Goal: Task Accomplishment & Management: Use online tool/utility

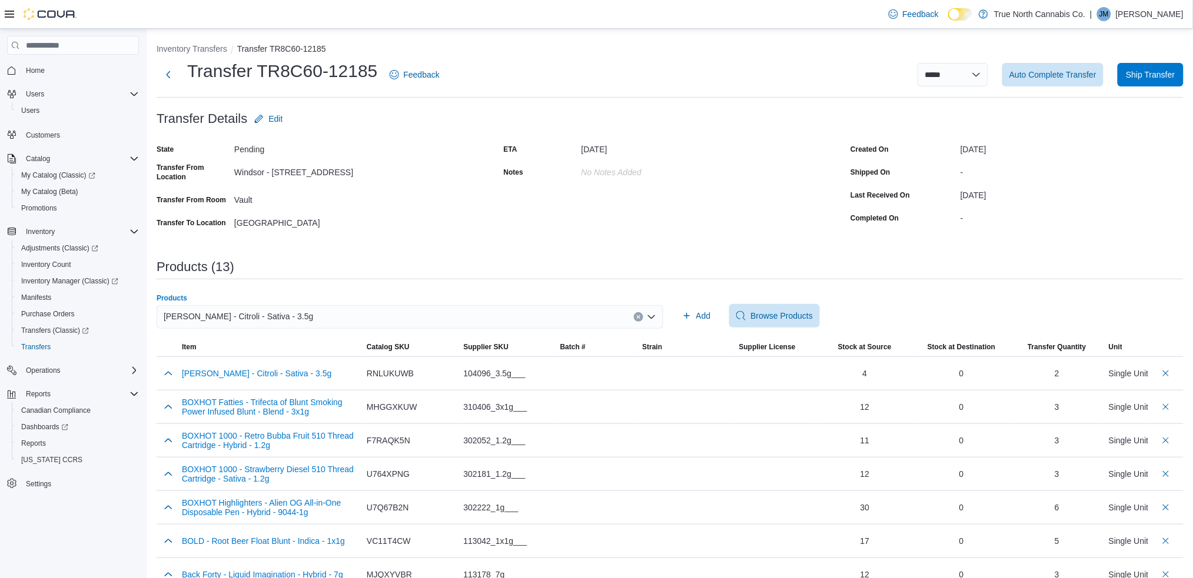
click at [349, 318] on div "[PERSON_NAME] - Citroli - Sativa - 3.5g" at bounding box center [410, 317] width 507 height 24
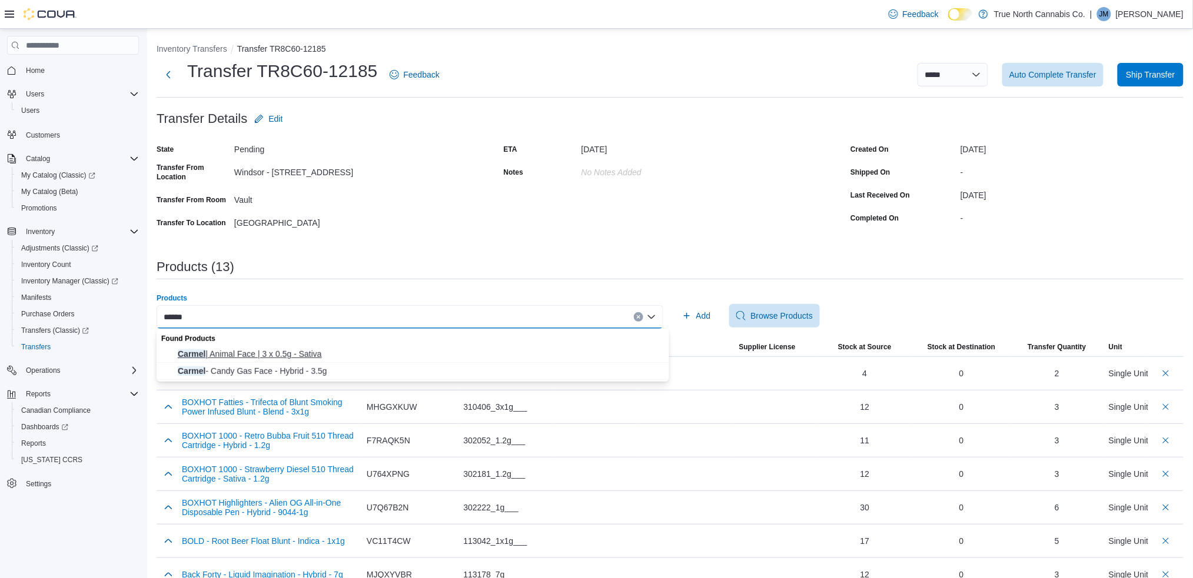
type input "******"
click at [294, 349] on span "Carmel | Animal Face | 3 x 0.5g - Sativa" at bounding box center [420, 354] width 484 height 12
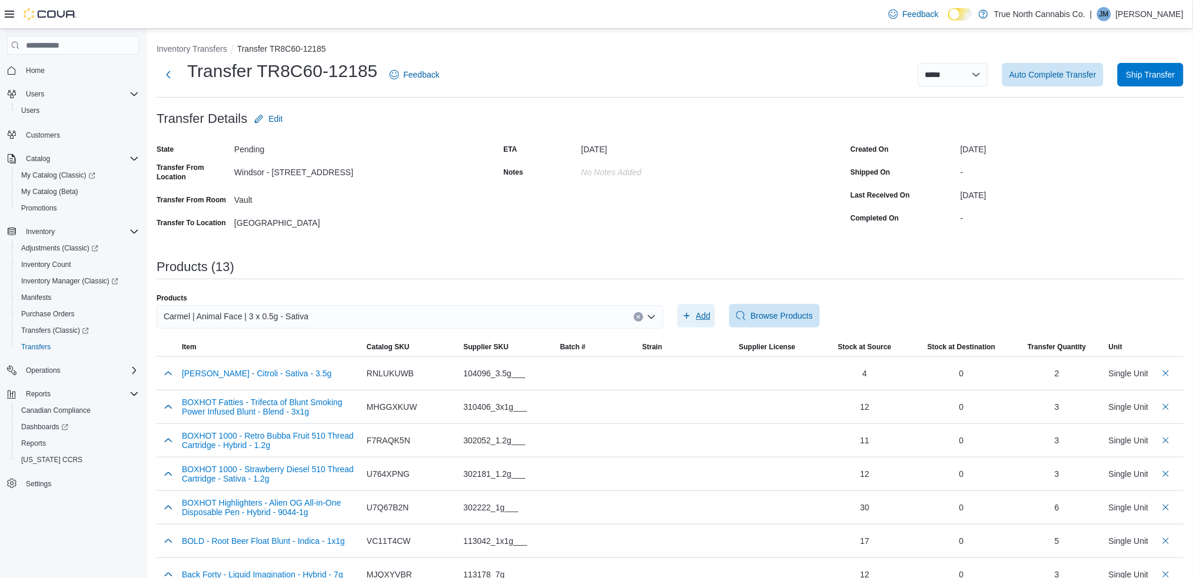
click at [703, 310] on span "Add" at bounding box center [703, 316] width 15 height 12
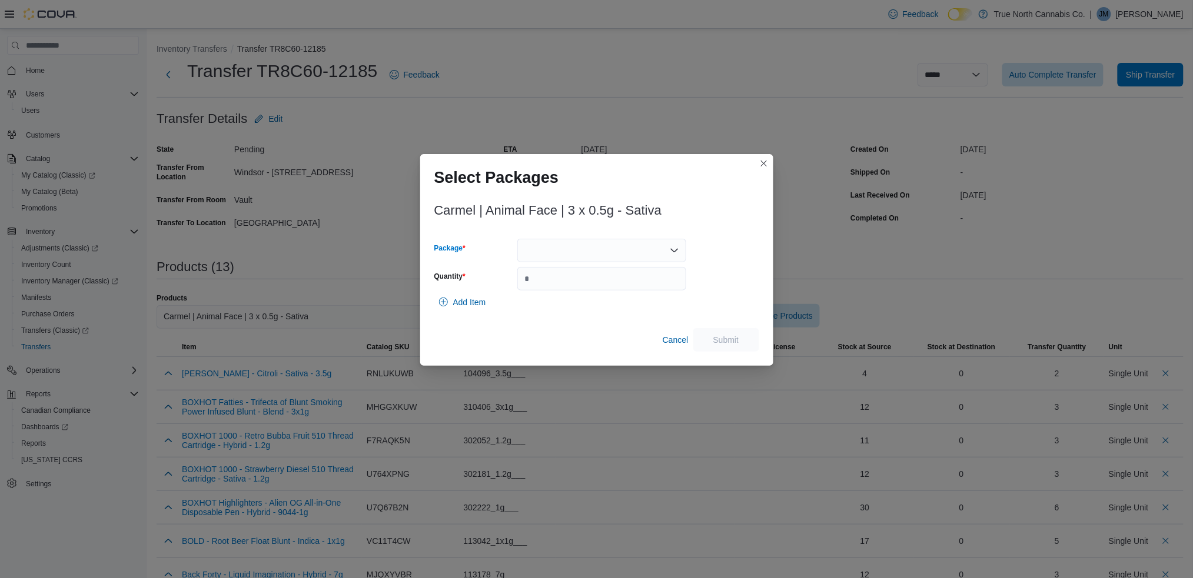
click at [600, 247] on div at bounding box center [601, 251] width 169 height 24
click at [572, 286] on span "AFTC97LC1" at bounding box center [608, 288] width 141 height 12
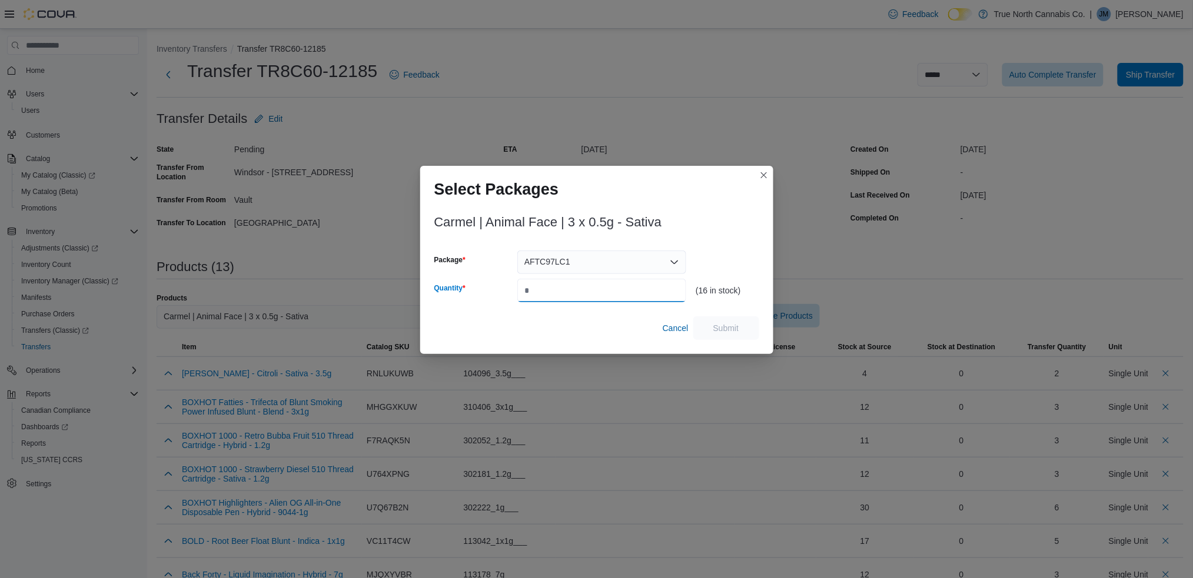
click at [557, 292] on input "Quantity" at bounding box center [601, 291] width 169 height 24
type input "*"
click at [719, 322] on span "Submit" at bounding box center [726, 328] width 26 height 12
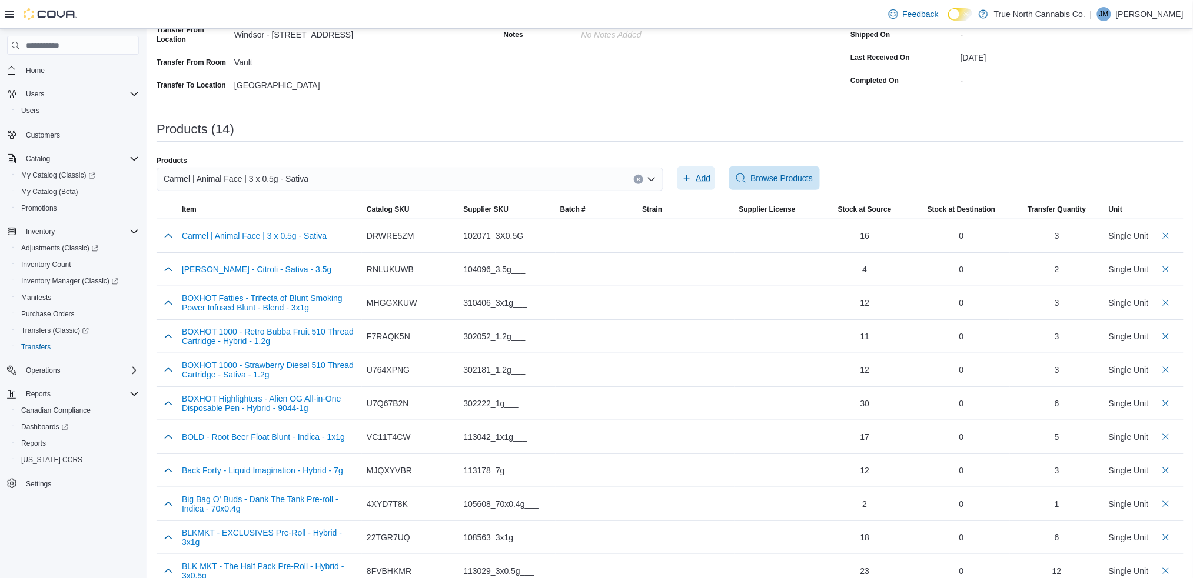
scroll to position [258, 0]
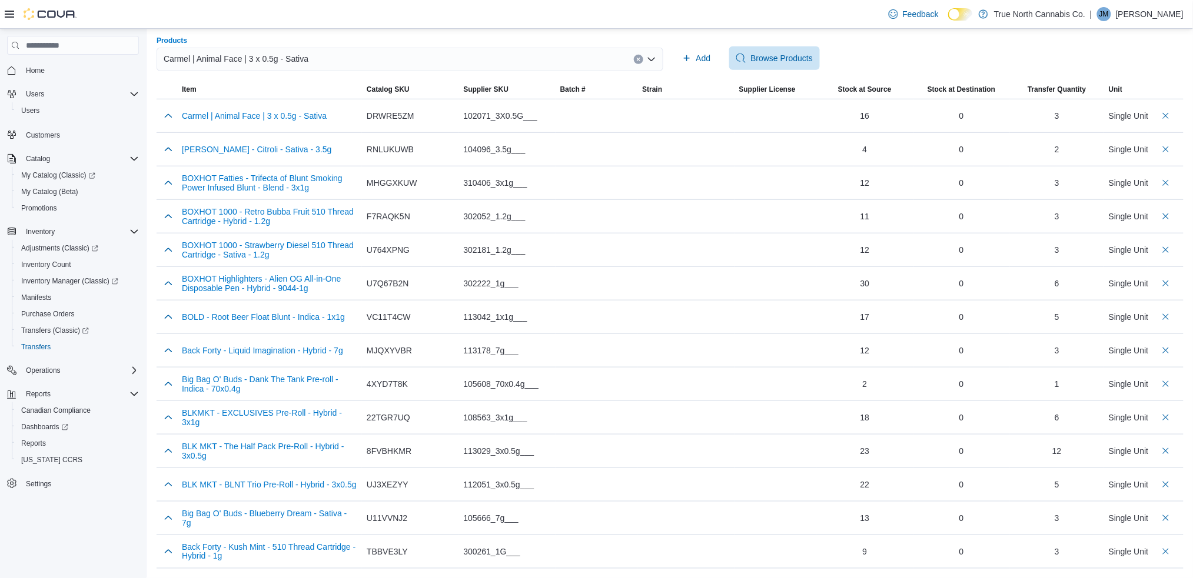
click at [295, 57] on span "Carmel | Animal Face | 3 x 0.5g - Sativa" at bounding box center [236, 59] width 145 height 14
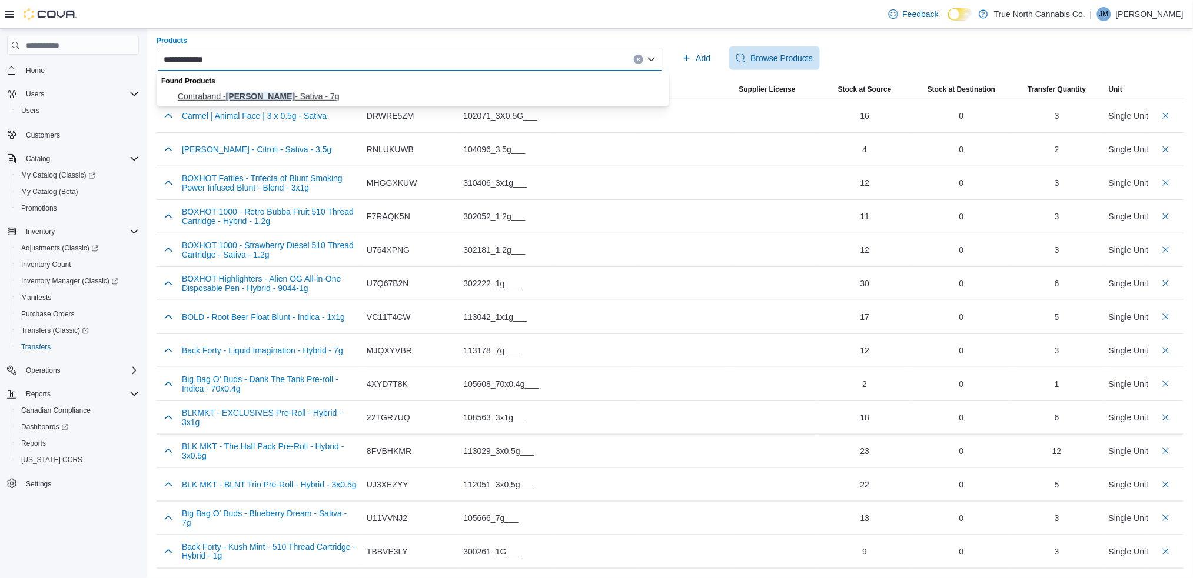
type input "**********"
click at [262, 91] on span "Contraband - [PERSON_NAME] - Sativa - 7g" at bounding box center [420, 97] width 484 height 12
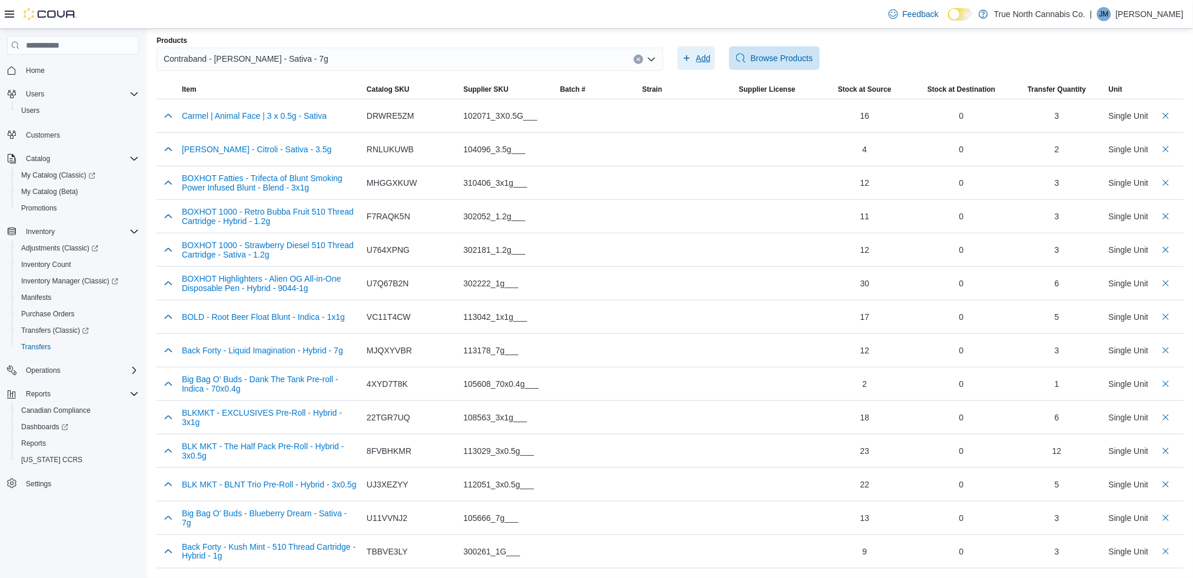
click at [698, 58] on span "Add" at bounding box center [696, 58] width 29 height 24
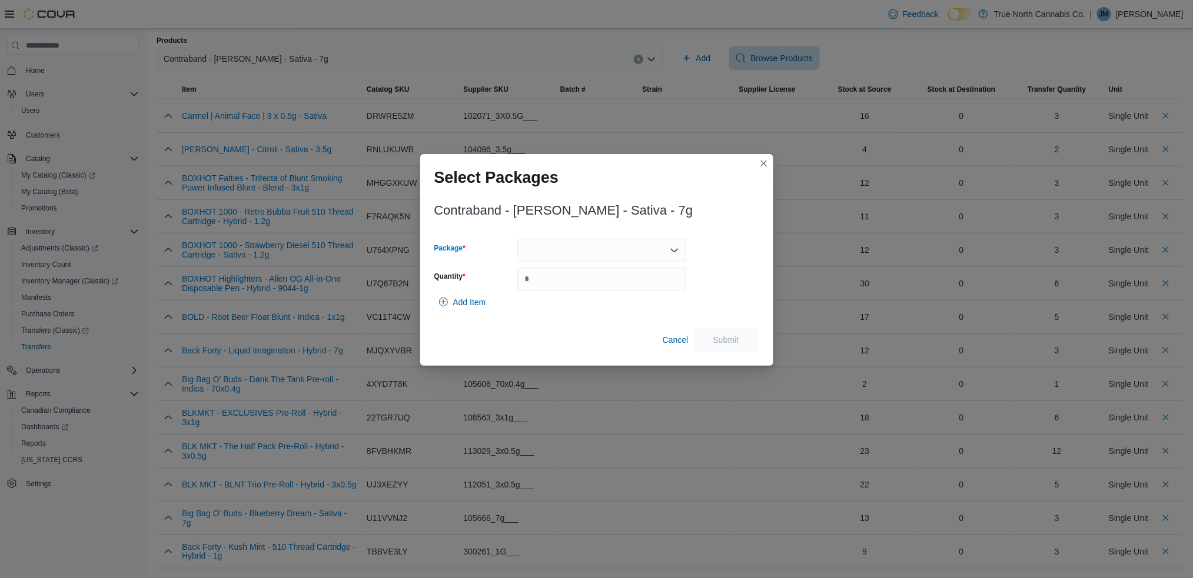
click at [541, 252] on div at bounding box center [601, 251] width 169 height 24
click at [557, 285] on span "AFG00000761" at bounding box center [608, 288] width 141 height 12
click at [537, 284] on input "Quantity" at bounding box center [601, 279] width 169 height 24
type input "*"
click at [731, 339] on span "Submit" at bounding box center [726, 340] width 26 height 12
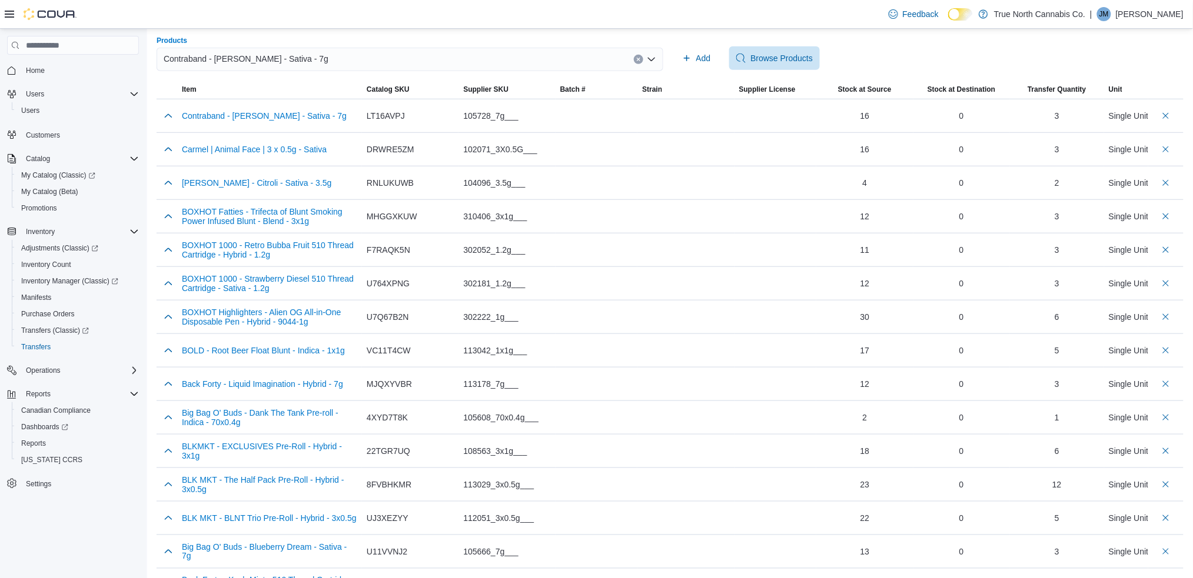
click at [278, 58] on span "Contraband - [PERSON_NAME] - Sativa - 7g" at bounding box center [246, 59] width 165 height 14
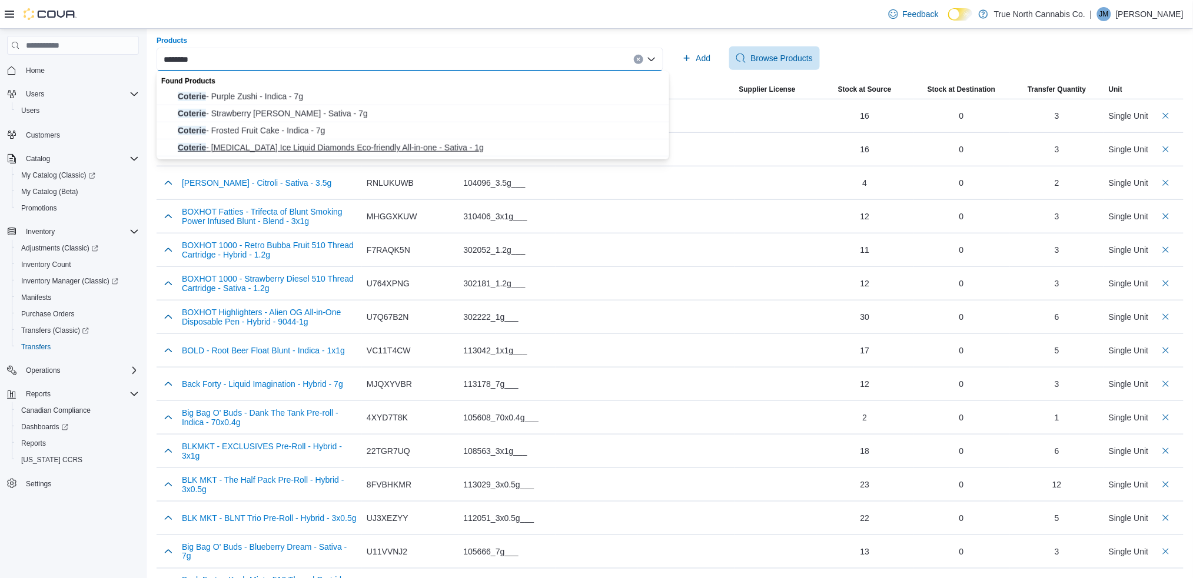
type input "*******"
click at [259, 145] on span "Coterie - [MEDICAL_DATA] Ice Liquid Diamonds Eco-friendly All-in-one - Sativa -…" at bounding box center [420, 148] width 484 height 12
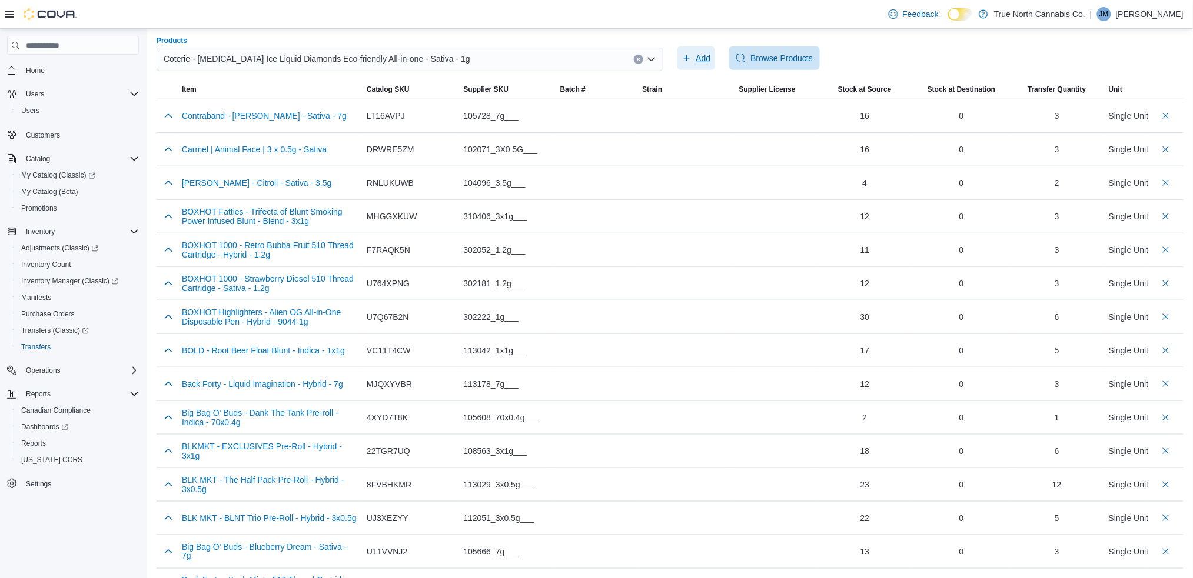
click at [706, 56] on span "Add" at bounding box center [703, 58] width 15 height 12
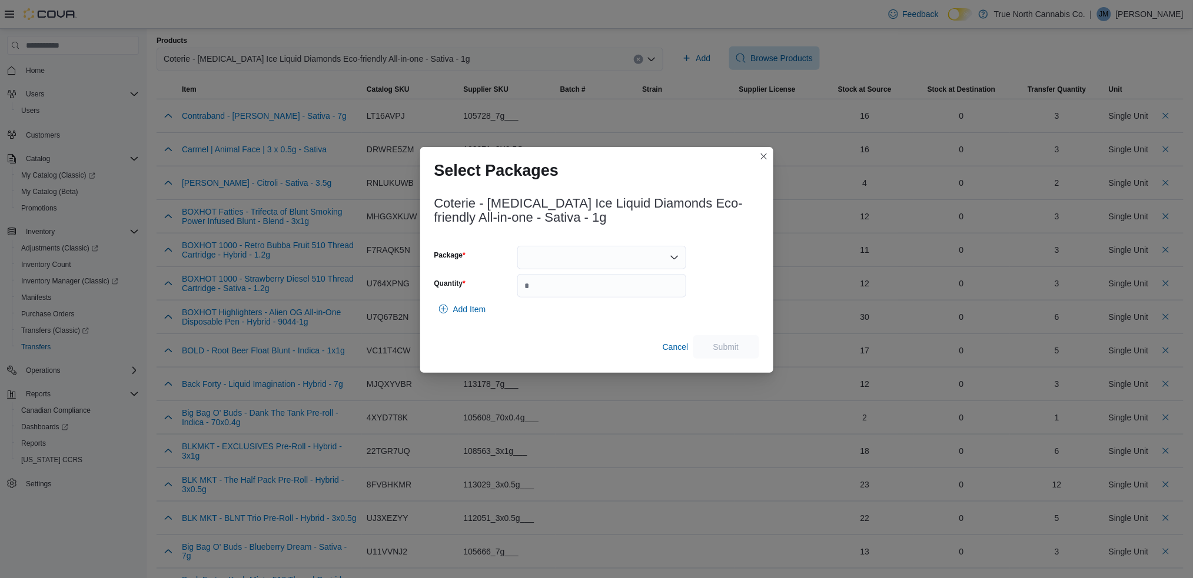
click at [546, 253] on div at bounding box center [601, 258] width 169 height 24
click at [545, 295] on span "L25177A" at bounding box center [608, 295] width 141 height 12
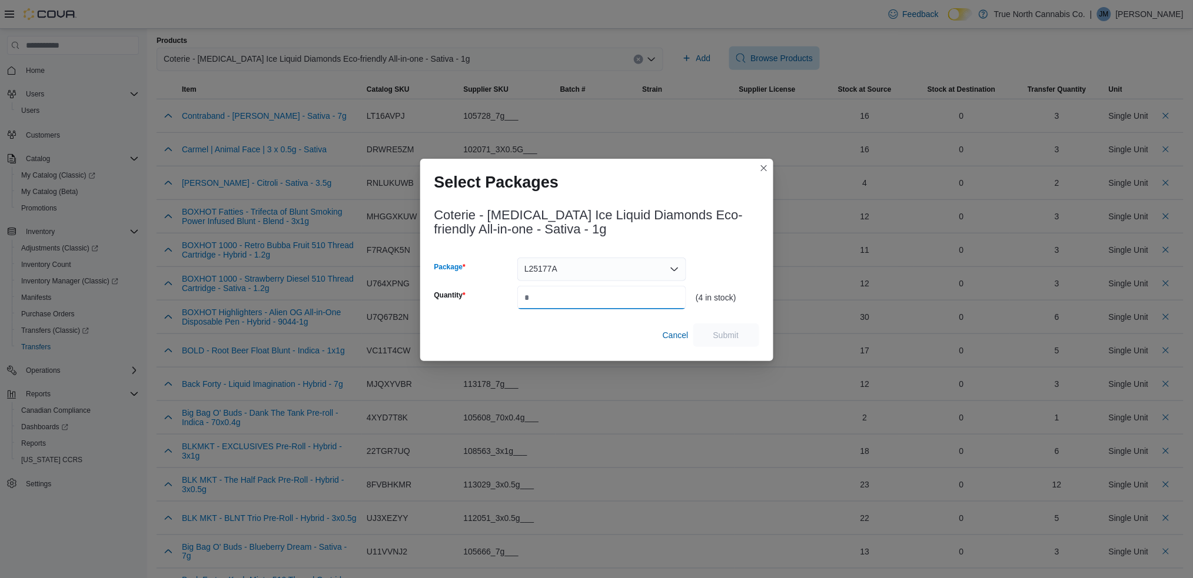
click at [545, 295] on input "Quantity" at bounding box center [601, 298] width 169 height 24
type input "*"
click at [751, 337] on span "Submit" at bounding box center [726, 335] width 52 height 24
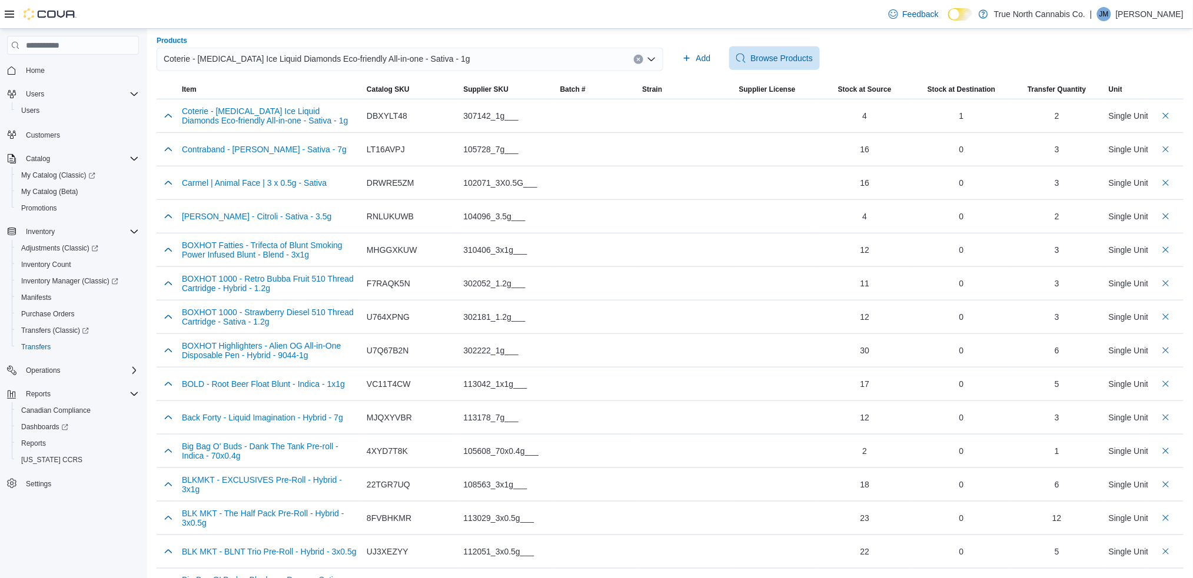
click at [266, 59] on span "Coterie - [MEDICAL_DATA] Ice Liquid Diamonds Eco-friendly All-in-one - Sativa -…" at bounding box center [317, 59] width 307 height 14
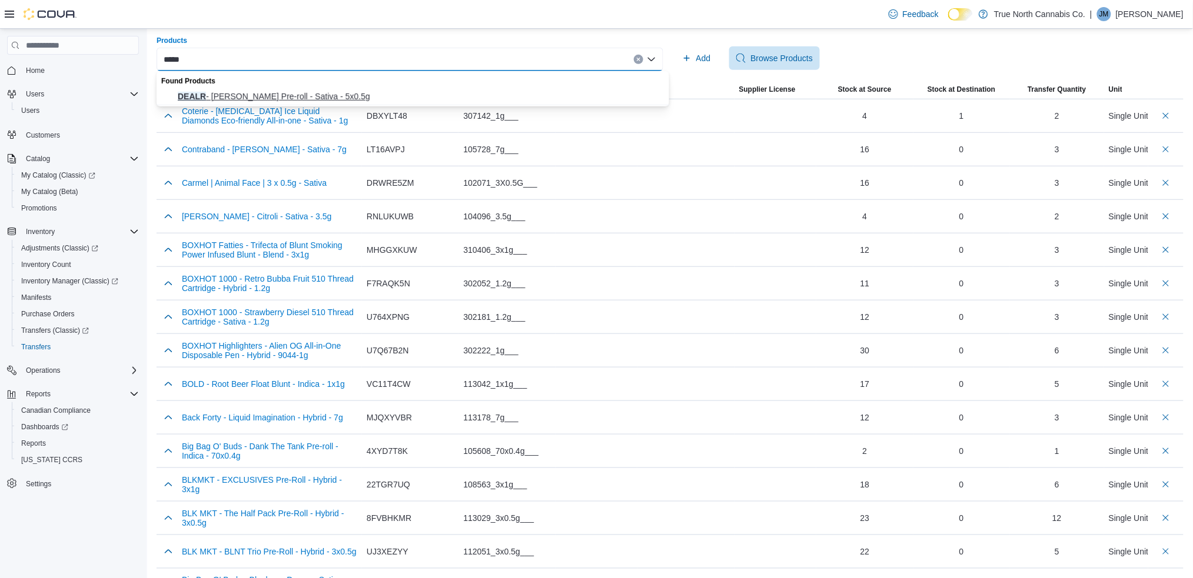
type input "*****"
click at [264, 92] on span "DEALR - [PERSON_NAME] Pre-roll - Sativa - 5x0.5g" at bounding box center [420, 97] width 484 height 12
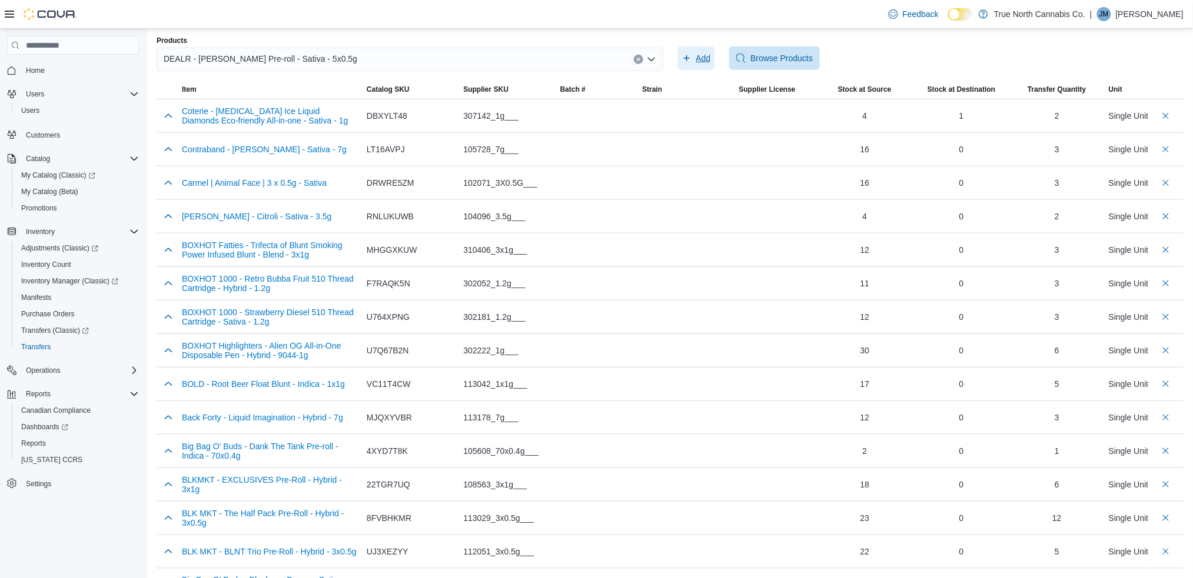
click at [703, 52] on span "Add" at bounding box center [703, 58] width 15 height 12
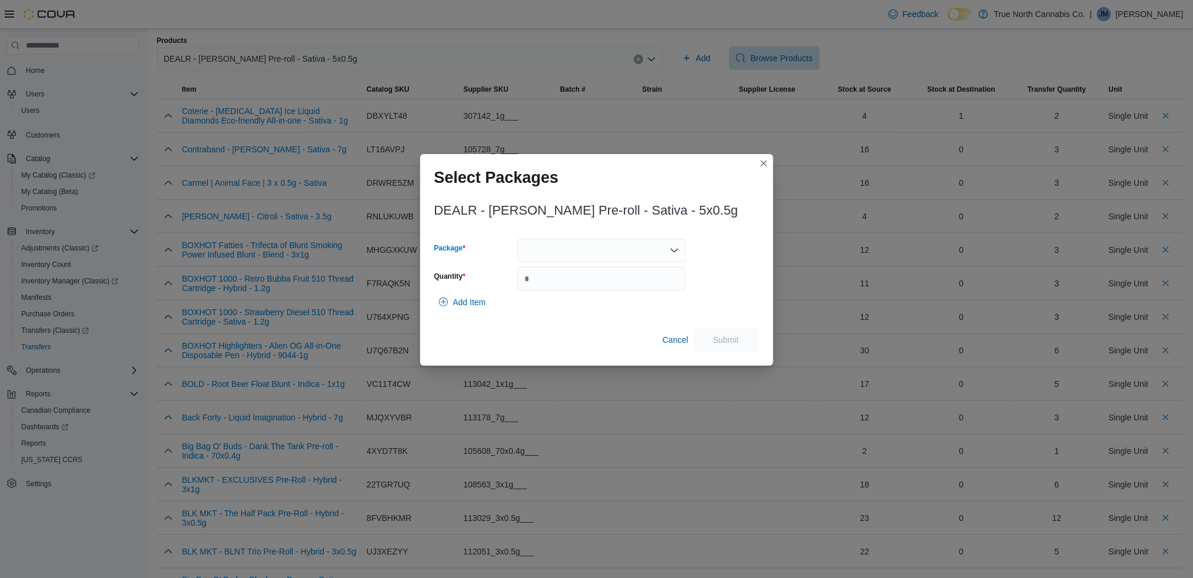
click at [545, 245] on div at bounding box center [601, 251] width 169 height 24
click at [552, 292] on span "PR[DATE].105" at bounding box center [608, 288] width 141 height 12
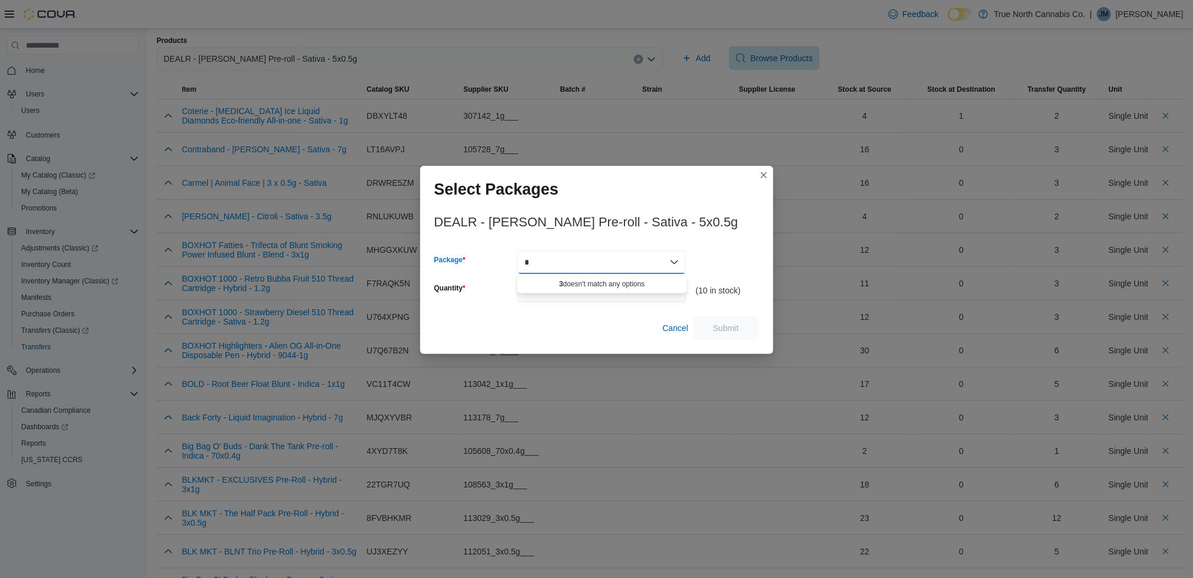
type input "*"
click at [674, 262] on icon "Open list of options" at bounding box center [674, 262] width 9 height 9
click at [646, 266] on div "PR[DATE].105 Combo box. Selected. PR[DATE].105. Press Backspace to delete PR[DA…" at bounding box center [601, 263] width 169 height 24
click at [733, 256] on div "(10 in stock)" at bounding box center [726, 277] width 63 height 52
click at [531, 287] on input "Quantity" at bounding box center [601, 291] width 169 height 24
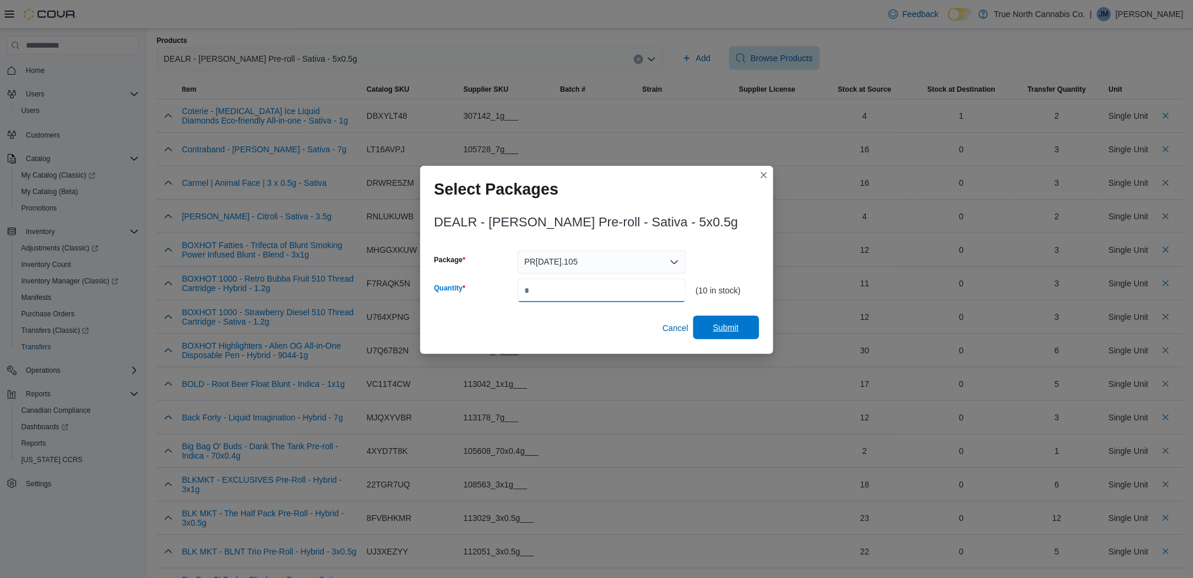
type input "*"
click at [727, 328] on span "Submit" at bounding box center [726, 328] width 26 height 12
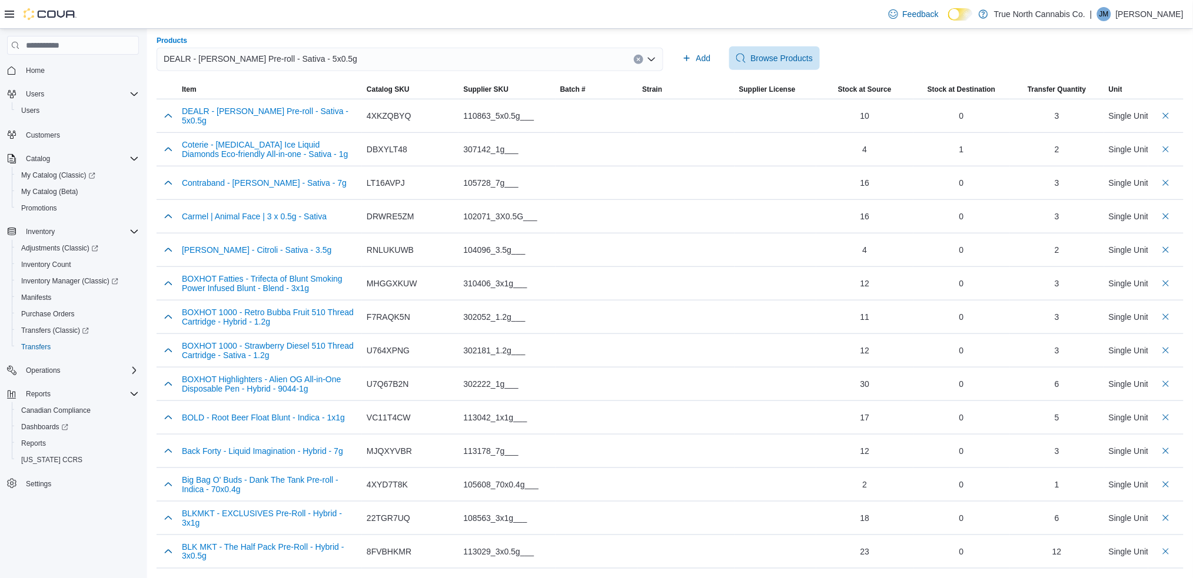
click at [278, 59] on span "DEALR - [PERSON_NAME] Pre-roll - Sativa - 5x0.5g" at bounding box center [261, 59] width 194 height 14
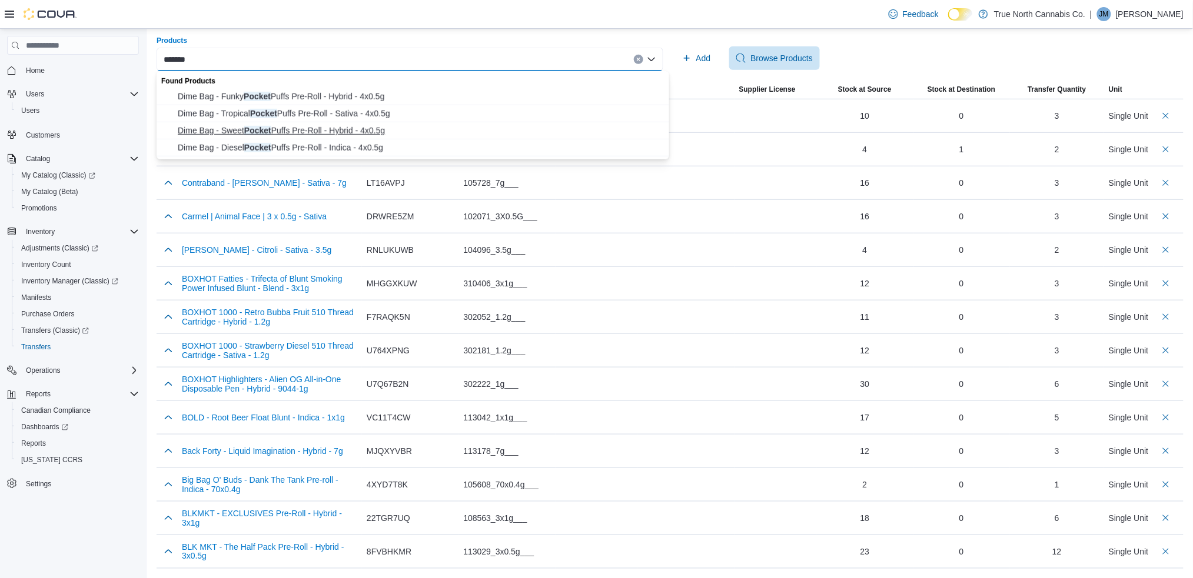
type input "******"
click at [248, 130] on span "Dime Bag - Sweet Pocket Puffs Pre-Roll - Hybrid - 4x0.5g" at bounding box center [420, 131] width 484 height 12
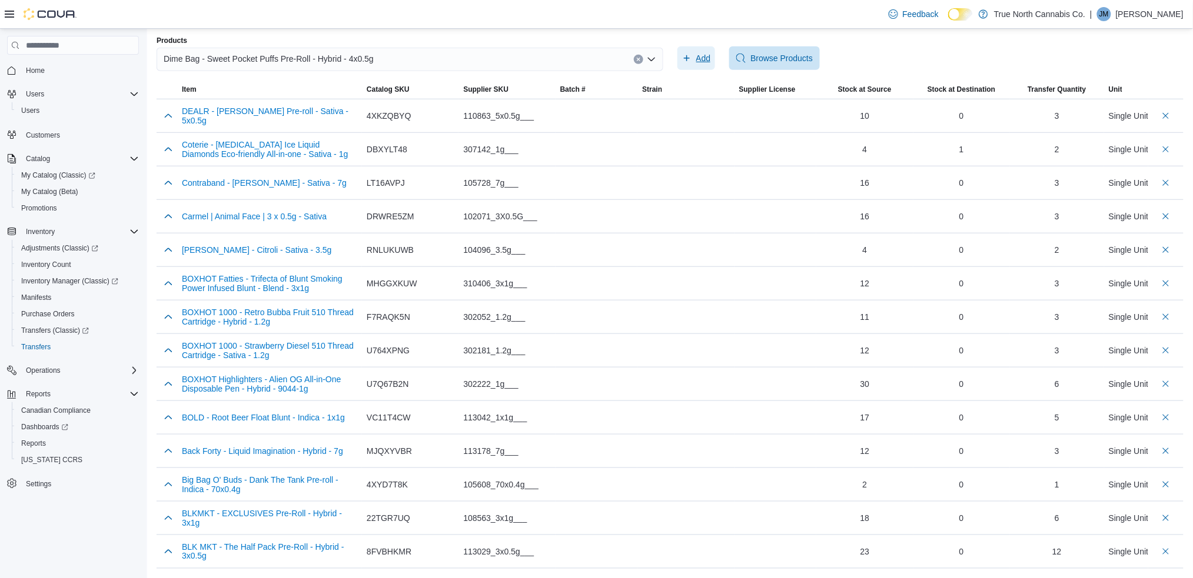
click at [710, 52] on span "Add" at bounding box center [703, 58] width 15 height 12
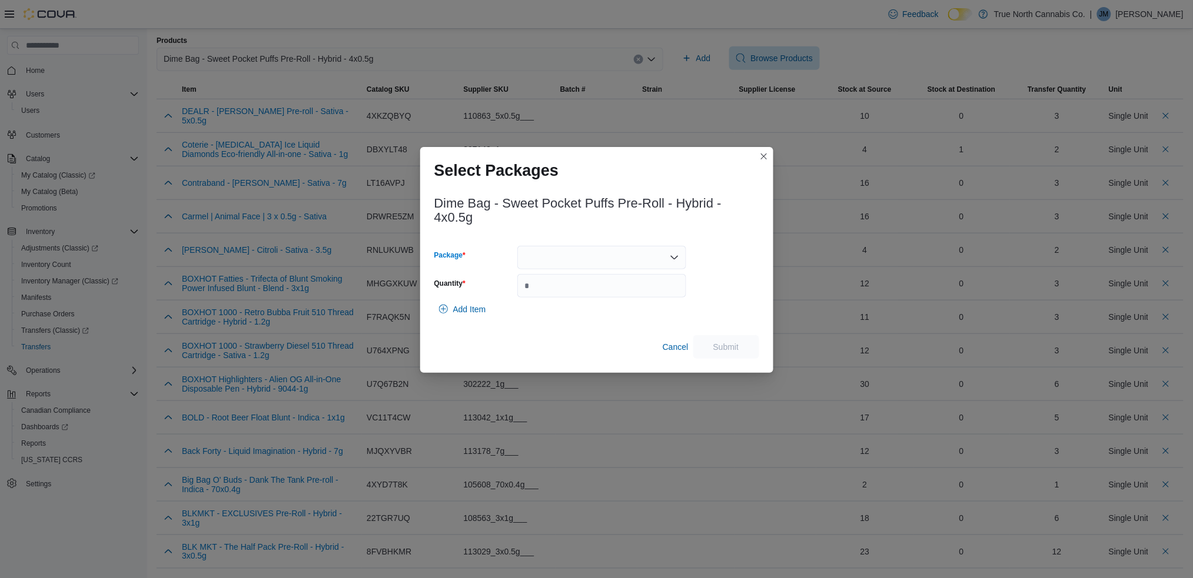
click at [573, 263] on div at bounding box center [601, 258] width 169 height 24
click at [560, 294] on span "L250600158" at bounding box center [608, 295] width 141 height 12
click at [542, 286] on input "Quantity" at bounding box center [601, 286] width 169 height 24
type input "**"
click at [730, 348] on span "Submit" at bounding box center [726, 347] width 26 height 12
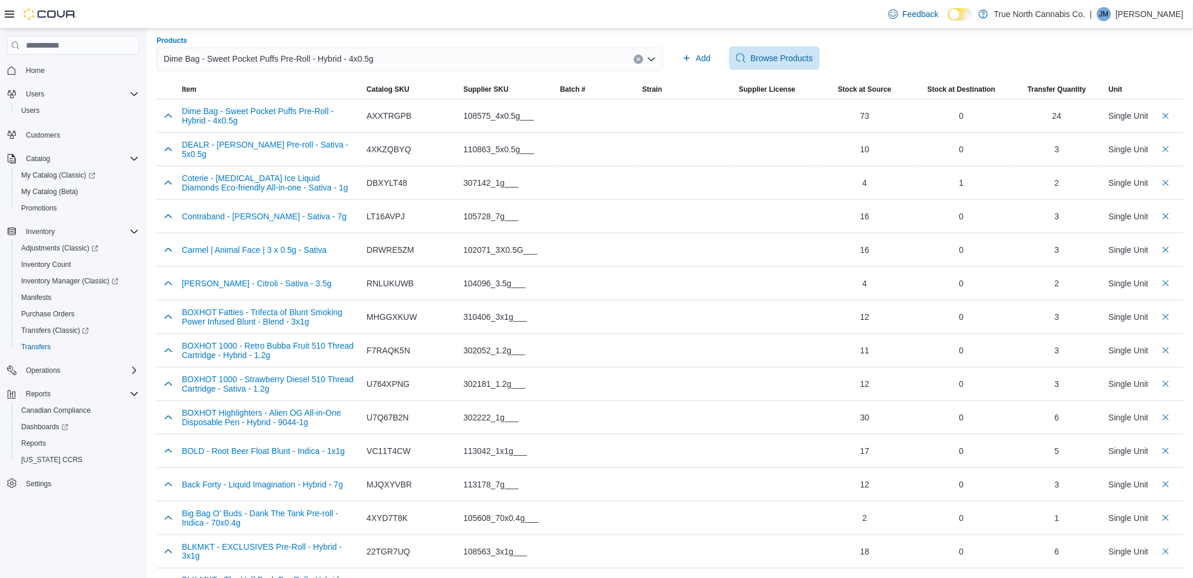
click at [314, 62] on span "Dime Bag - Sweet Pocket Puffs Pre-Roll - Hybrid - 4x0.5g" at bounding box center [269, 59] width 210 height 14
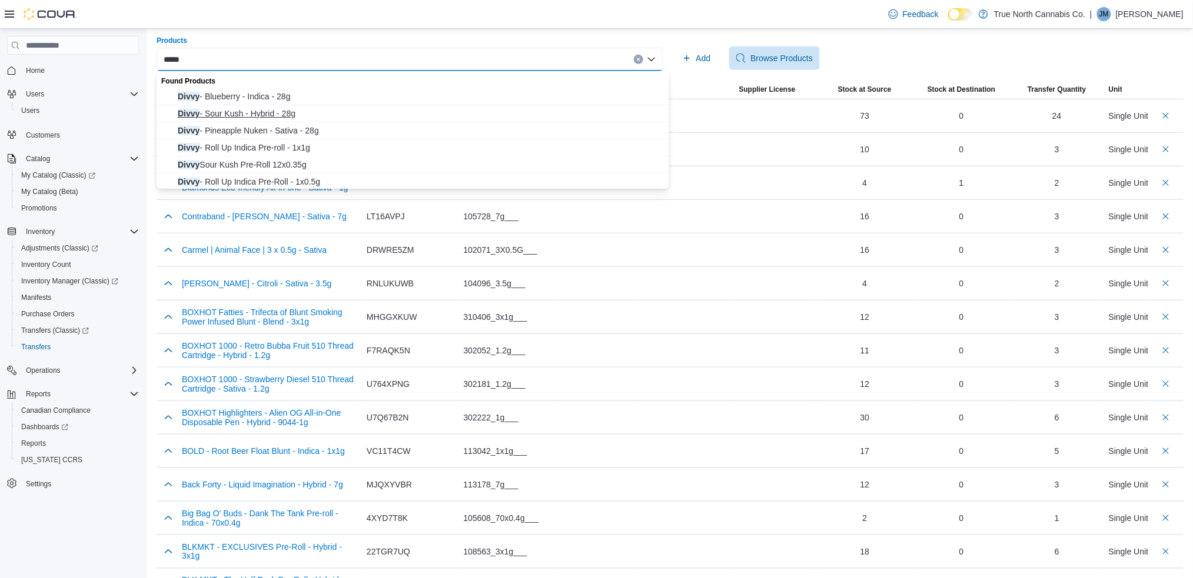
type input "*****"
click at [256, 109] on span "Divvy - Sour Kush - Hybrid - 28g" at bounding box center [420, 114] width 484 height 12
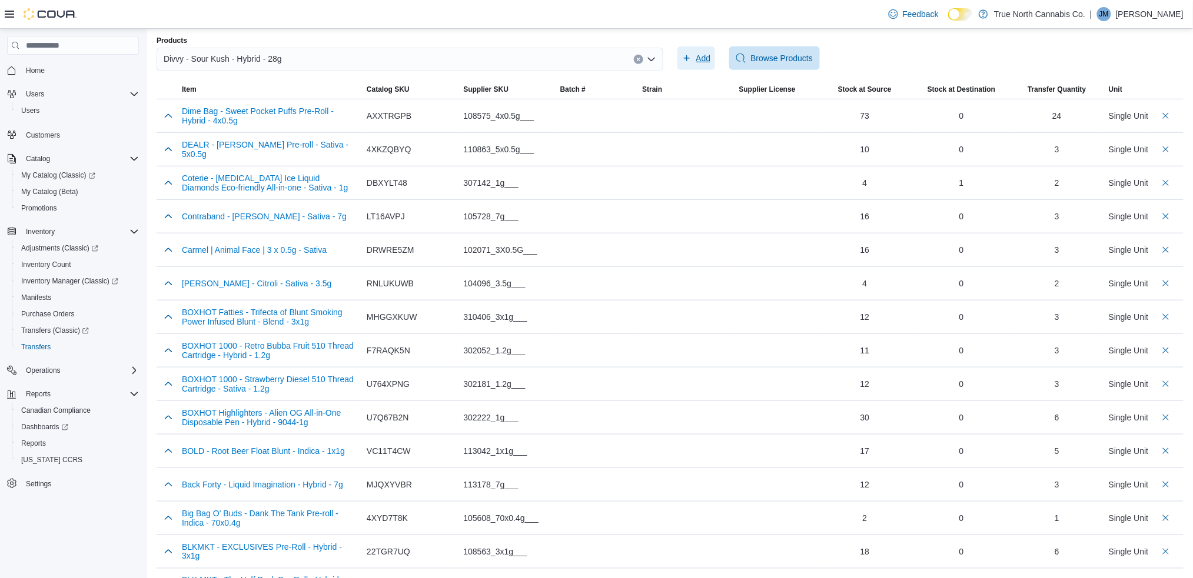
click at [698, 54] on span "Add" at bounding box center [696, 58] width 29 height 24
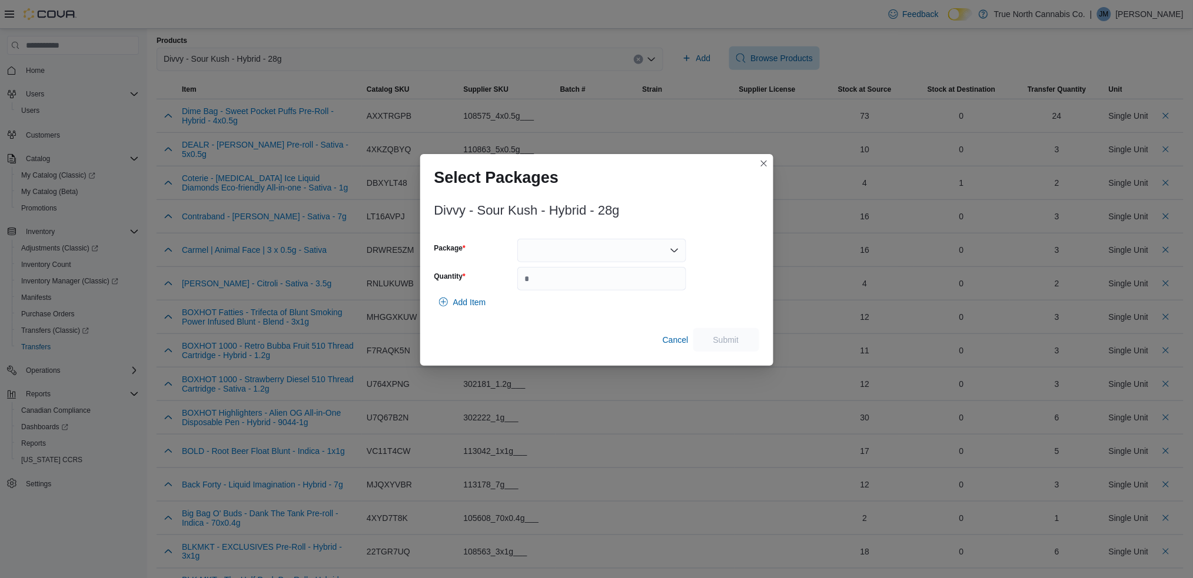
click at [591, 248] on div at bounding box center [601, 251] width 169 height 24
click at [552, 290] on span "11324" at bounding box center [608, 288] width 141 height 12
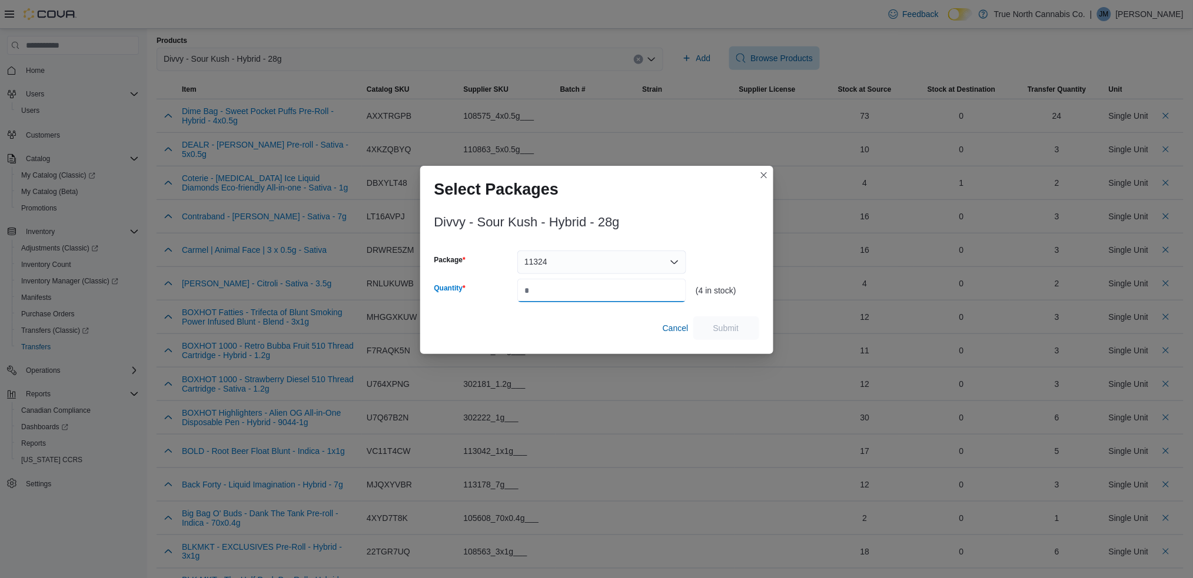
click at [559, 292] on input "Quantity" at bounding box center [601, 291] width 169 height 24
type input "*"
click at [727, 328] on span "Submit" at bounding box center [726, 328] width 26 height 12
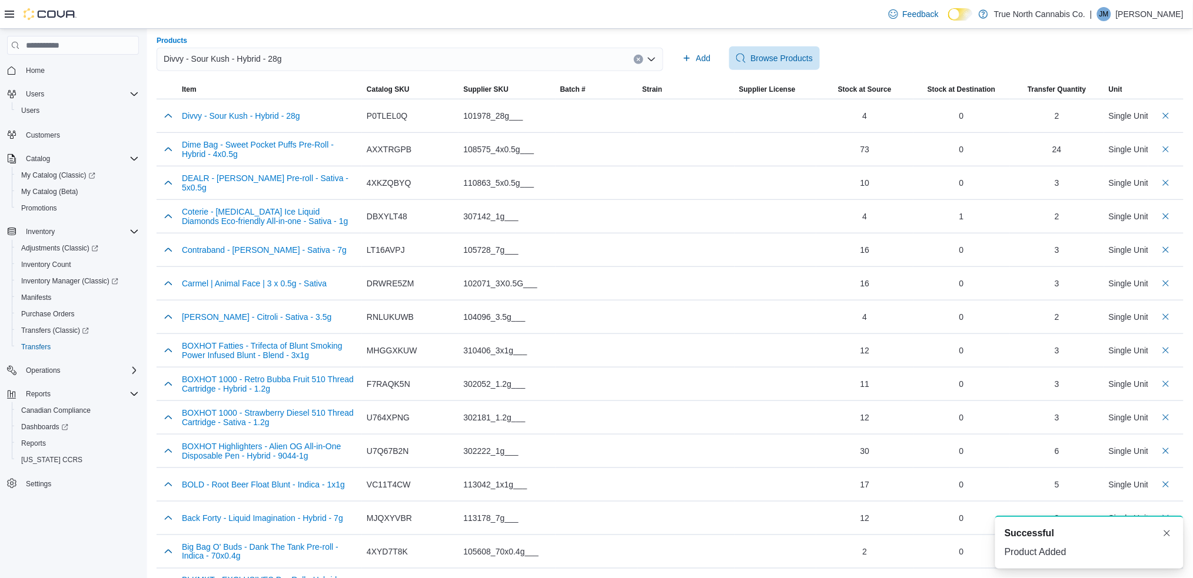
click at [313, 59] on div "Divvy - Sour Kush - Hybrid - 28g" at bounding box center [410, 60] width 507 height 24
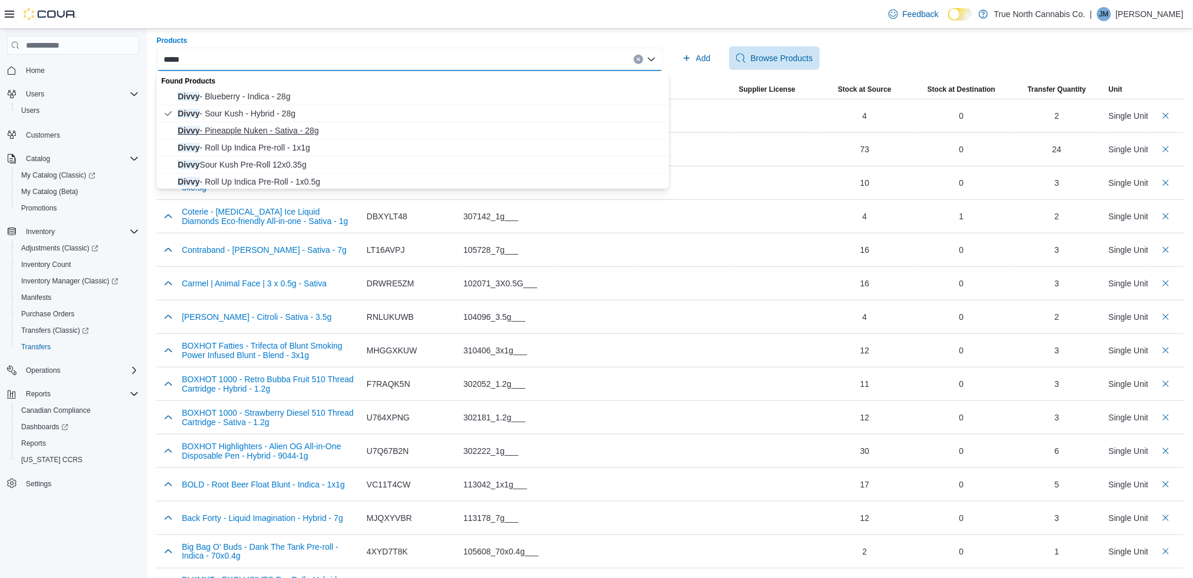
type input "*****"
click at [271, 127] on span "Divvy - Pineapple Nuken - Sativa - 28g" at bounding box center [420, 131] width 484 height 12
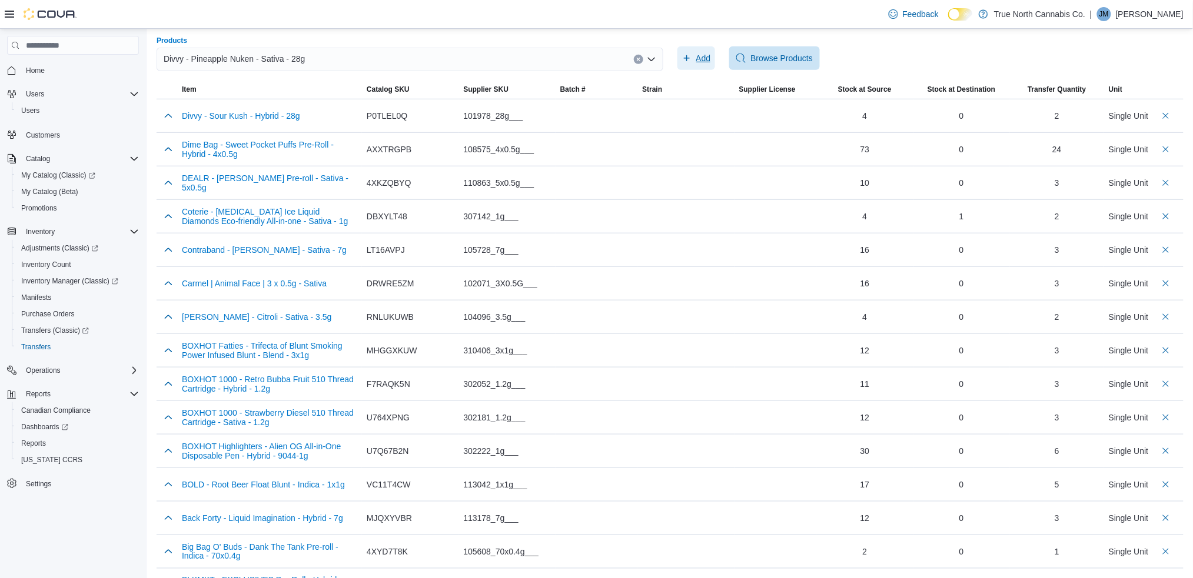
click at [707, 55] on span "Add" at bounding box center [703, 58] width 15 height 12
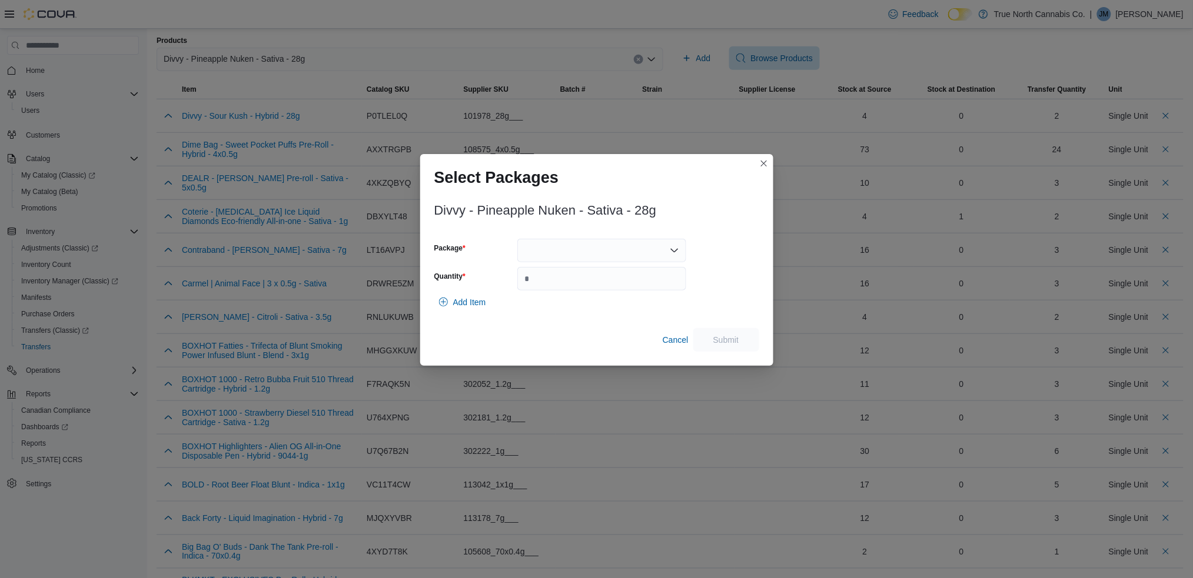
click at [552, 249] on div at bounding box center [601, 251] width 169 height 24
click at [550, 288] on span "11066" at bounding box center [608, 288] width 141 height 12
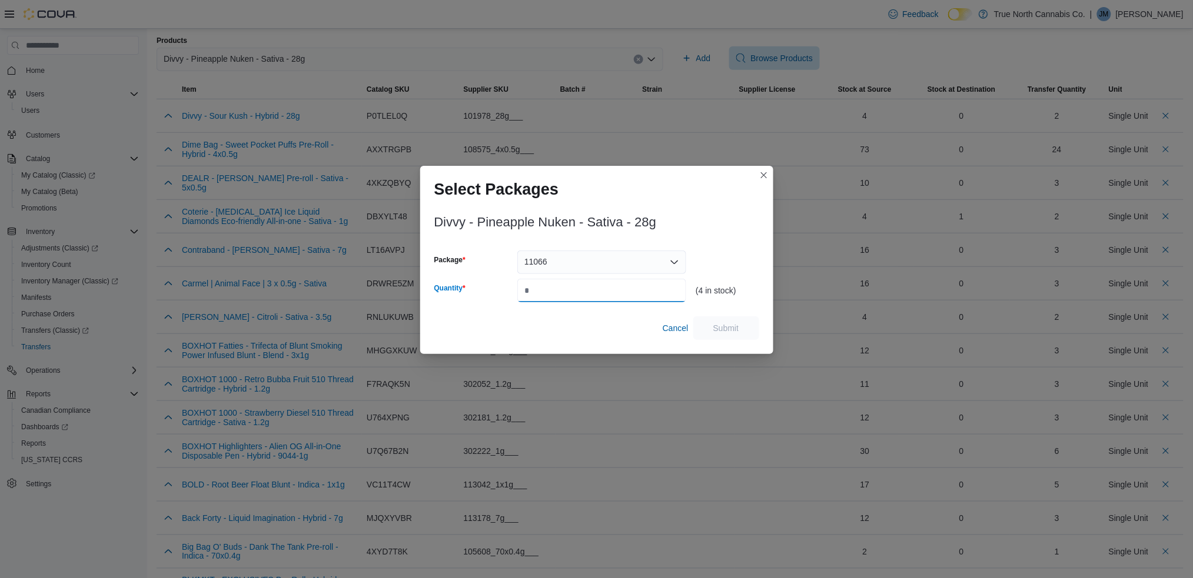
click at [547, 288] on input "Quantity" at bounding box center [601, 291] width 169 height 24
type input "*"
click at [714, 326] on span "Submit" at bounding box center [726, 328] width 26 height 12
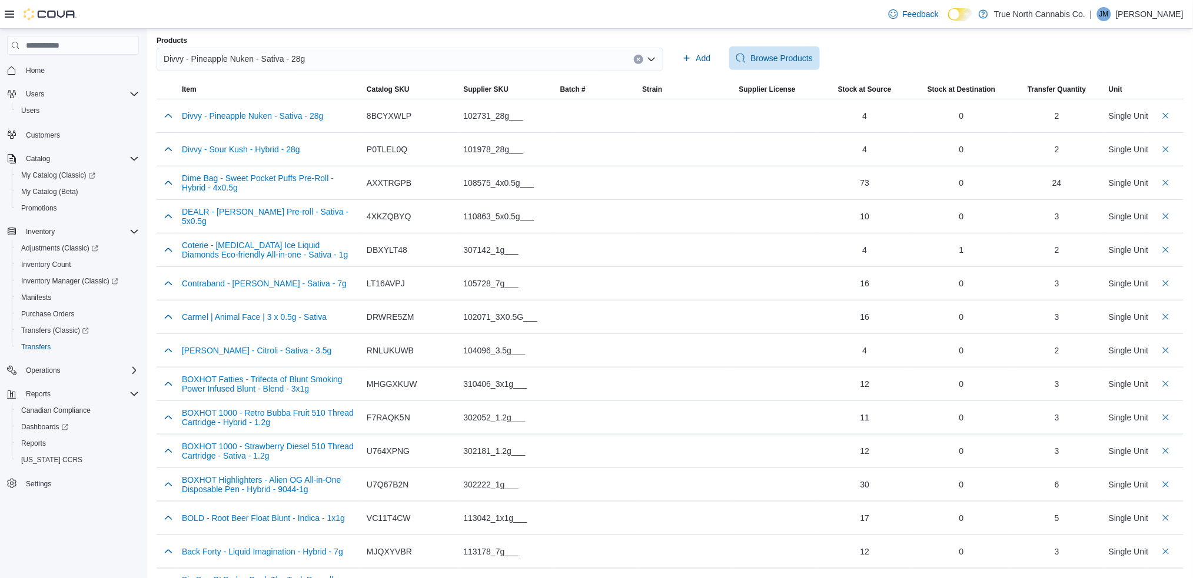
click at [309, 60] on input "Products" at bounding box center [309, 59] width 1 height 14
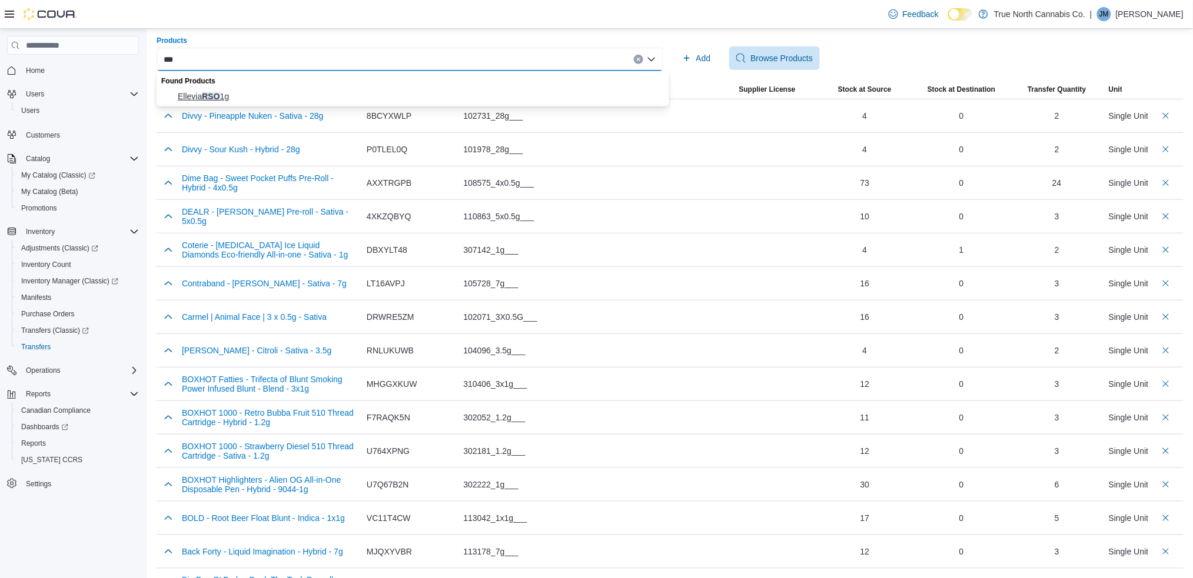
type input "***"
click at [215, 94] on span "Ellevia RSO 1g" at bounding box center [420, 97] width 484 height 12
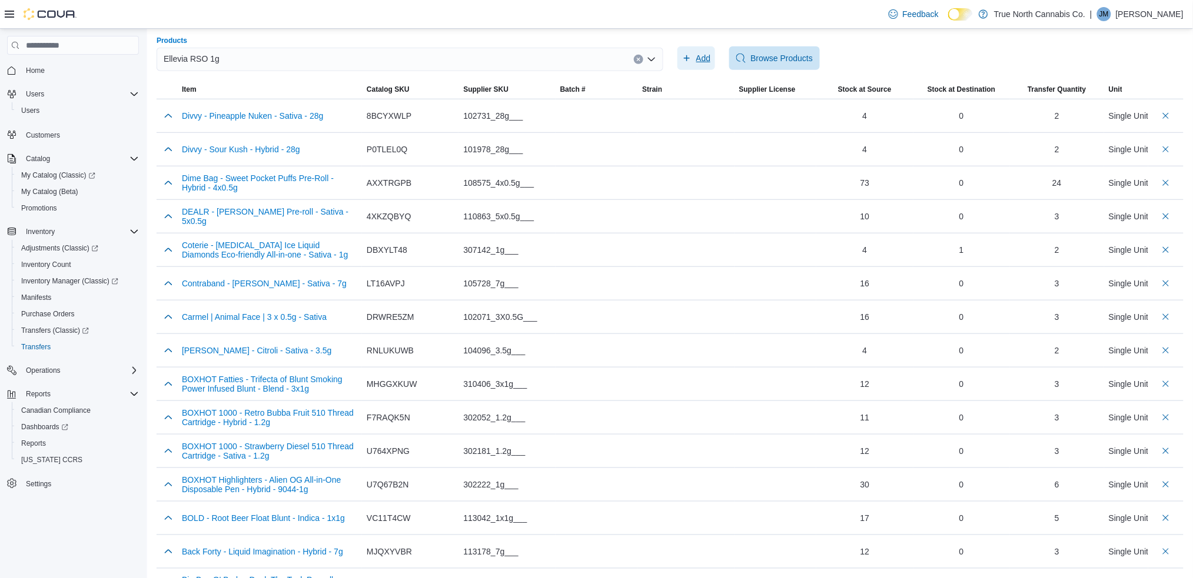
click at [703, 59] on span "Add" at bounding box center [703, 58] width 15 height 12
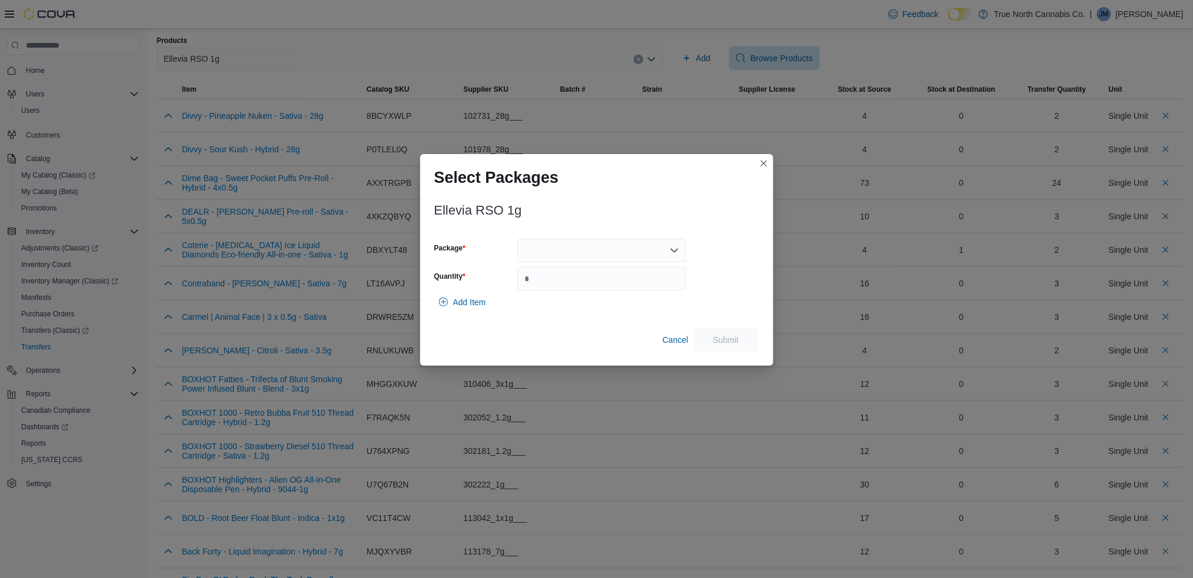
click at [552, 257] on div at bounding box center [601, 251] width 169 height 24
click at [564, 284] on span "RK125964C" at bounding box center [608, 288] width 141 height 12
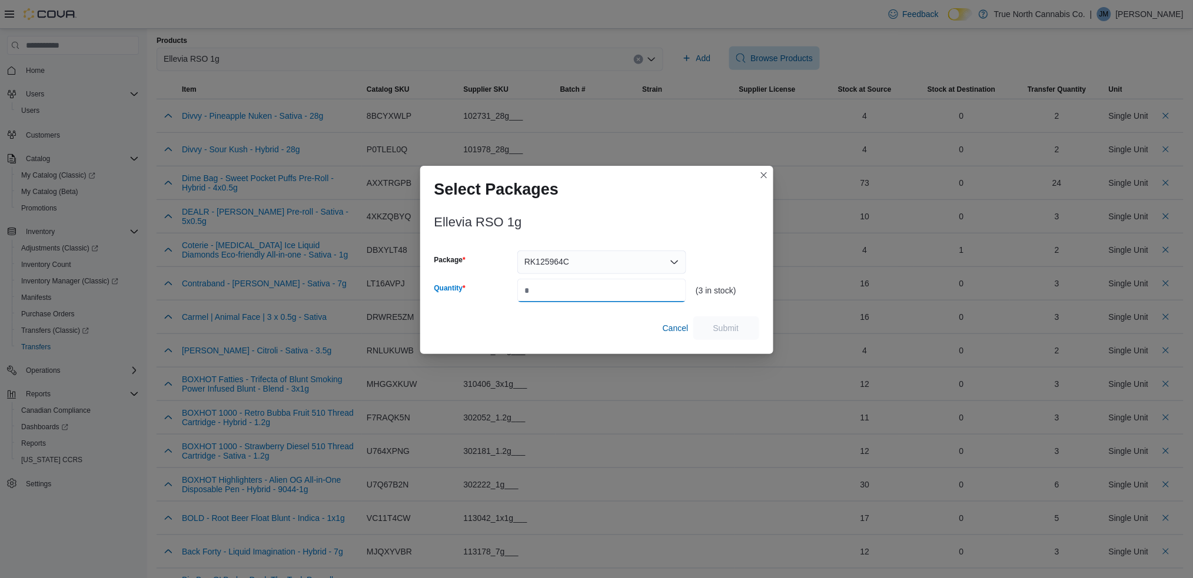
click at [559, 285] on input "Quantity" at bounding box center [601, 291] width 169 height 24
type input "*"
click at [734, 326] on span "Submit" at bounding box center [726, 328] width 26 height 12
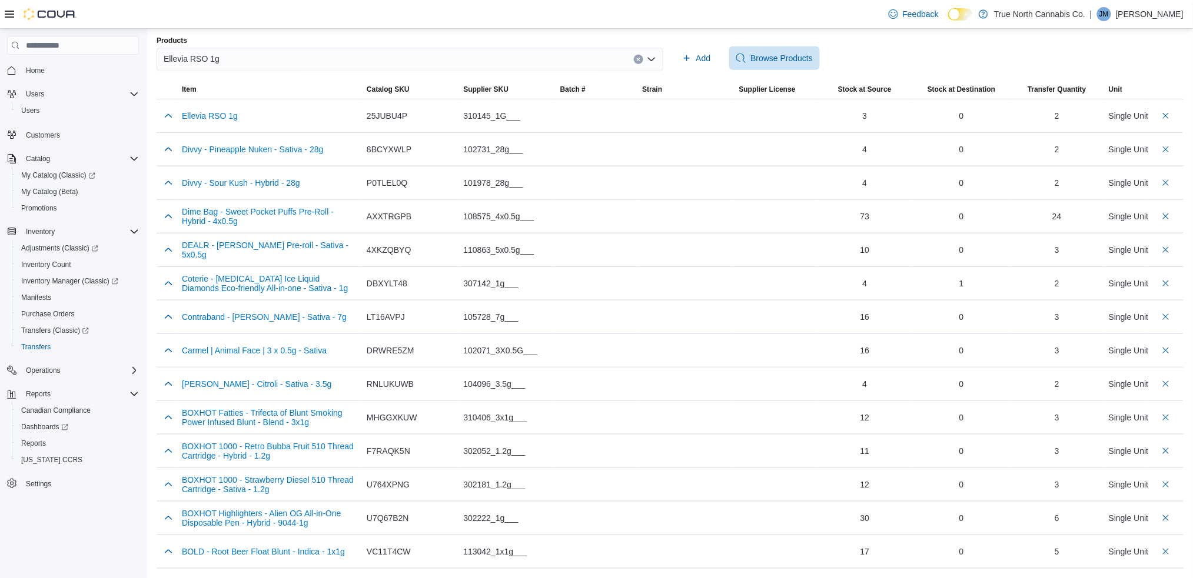
click at [227, 49] on div "Ellevia RSO 1g" at bounding box center [410, 60] width 507 height 24
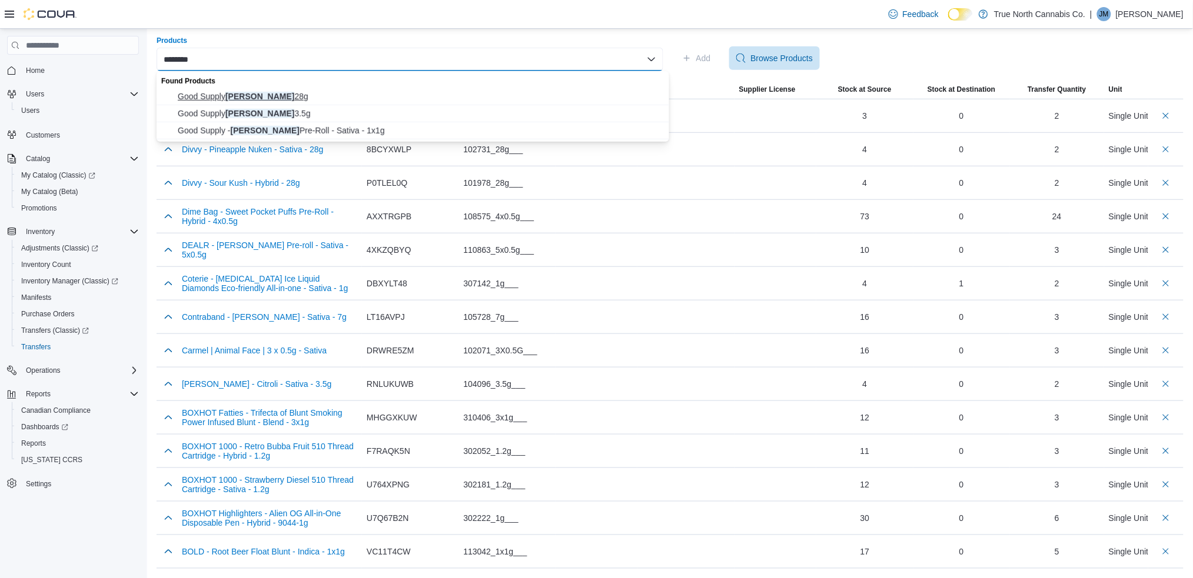
type input "********"
click at [224, 97] on span "Good Supply [PERSON_NAME] 28g" at bounding box center [420, 97] width 484 height 12
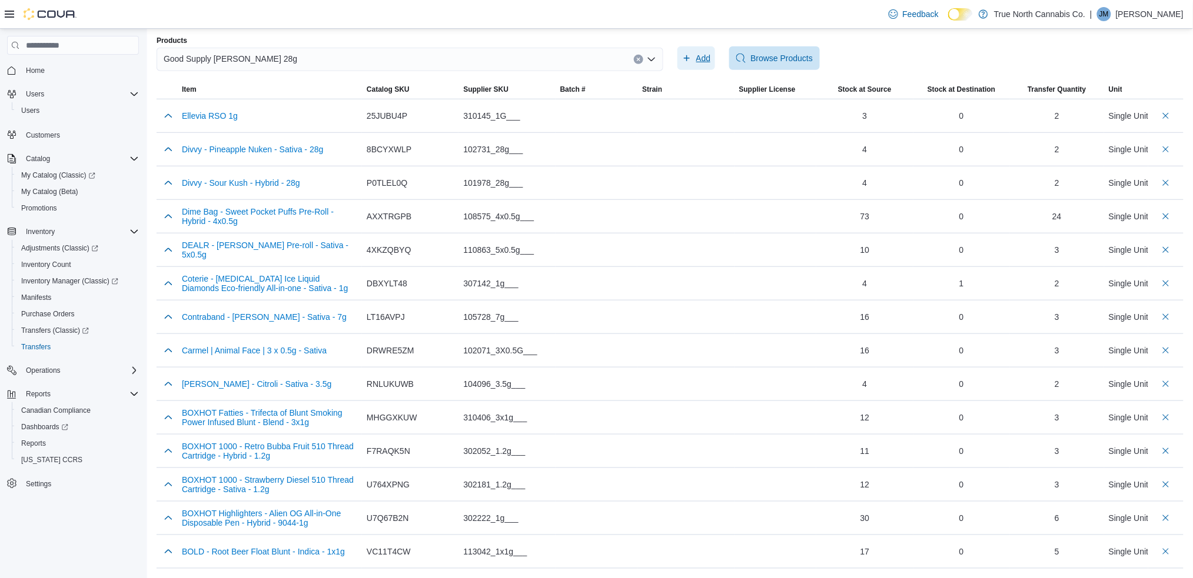
click at [711, 58] on span "Add" at bounding box center [703, 58] width 15 height 12
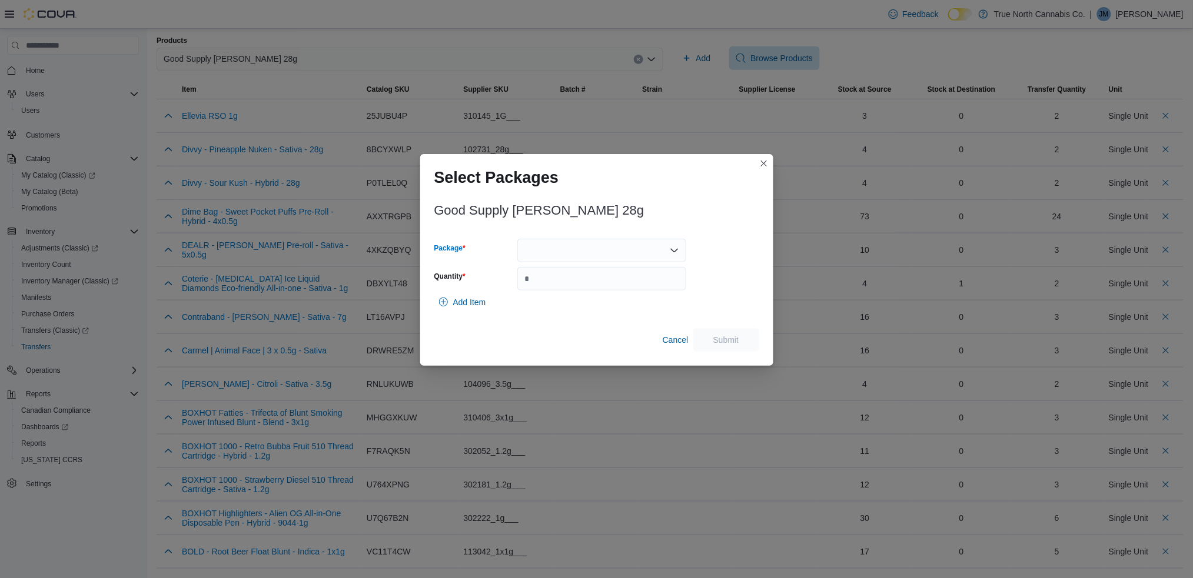
click at [554, 252] on div at bounding box center [601, 251] width 169 height 24
click at [554, 284] on span "3101738506" at bounding box center [608, 288] width 141 height 12
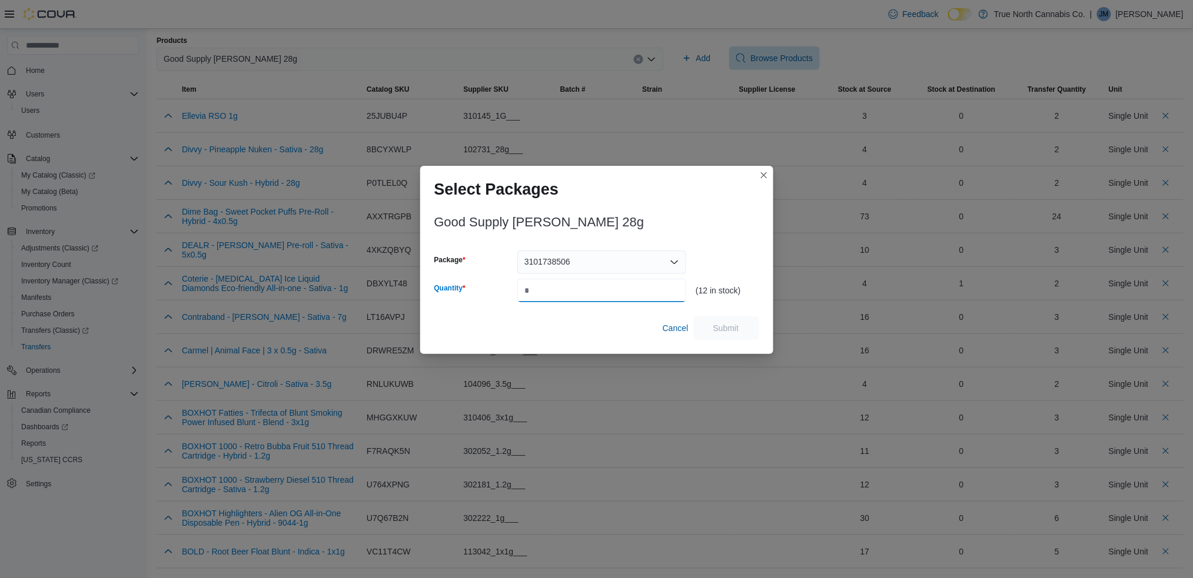
click at [540, 293] on input "Quantity" at bounding box center [601, 291] width 169 height 24
type input "*"
click at [729, 326] on span "Submit" at bounding box center [726, 328] width 26 height 12
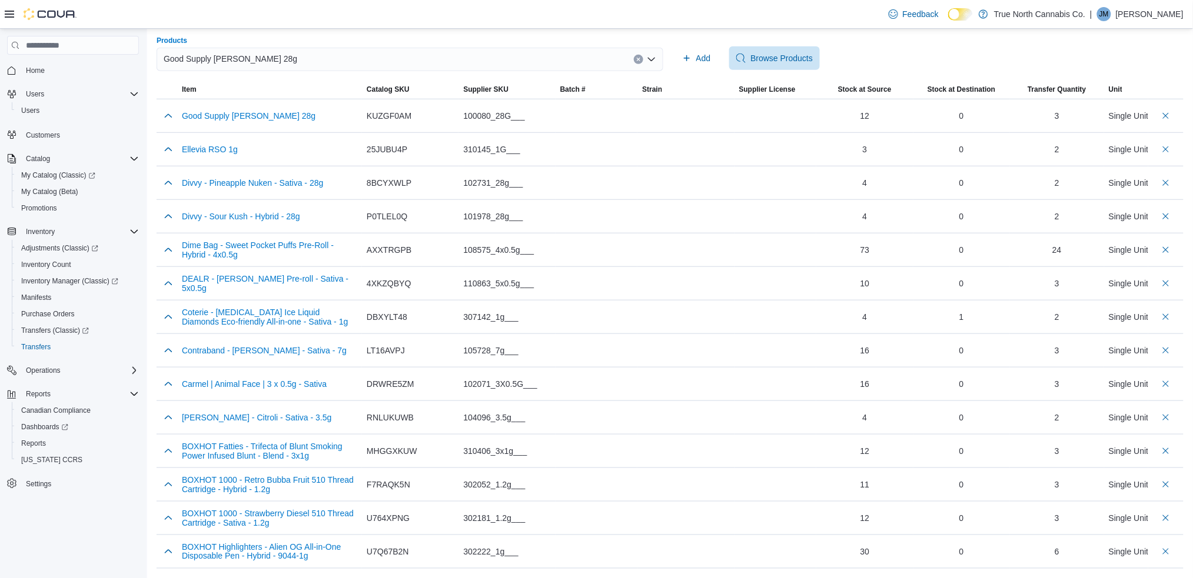
click at [238, 57] on span "Good Supply [PERSON_NAME] 28g" at bounding box center [231, 59] width 134 height 14
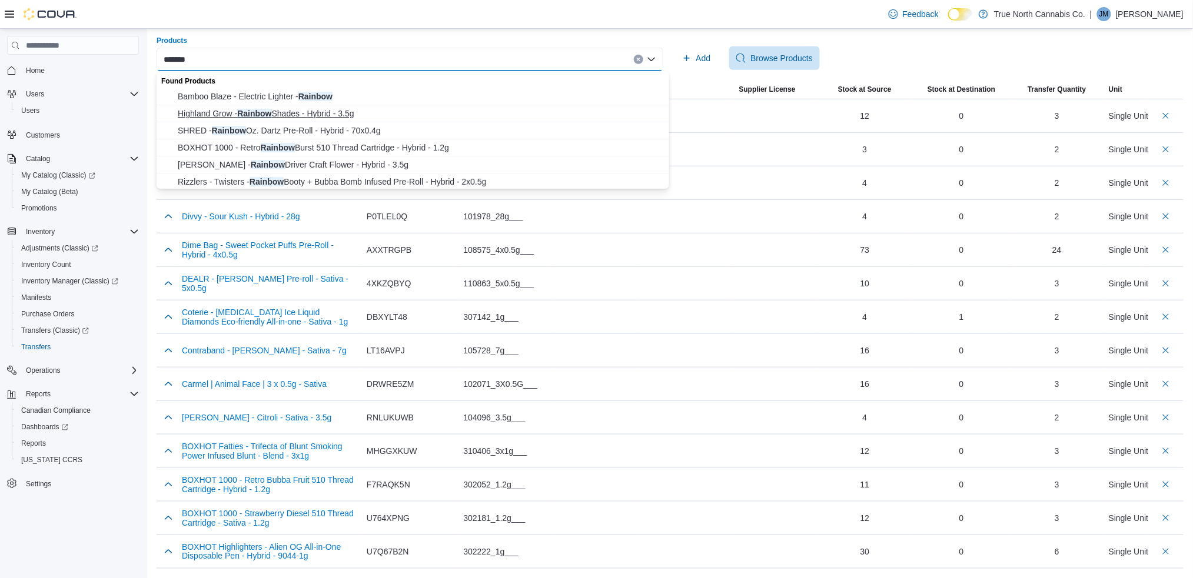
type input "*******"
click at [250, 114] on span "Highland Grow - Rainbow Shades - Hybrid - 3.5g" at bounding box center [420, 114] width 484 height 12
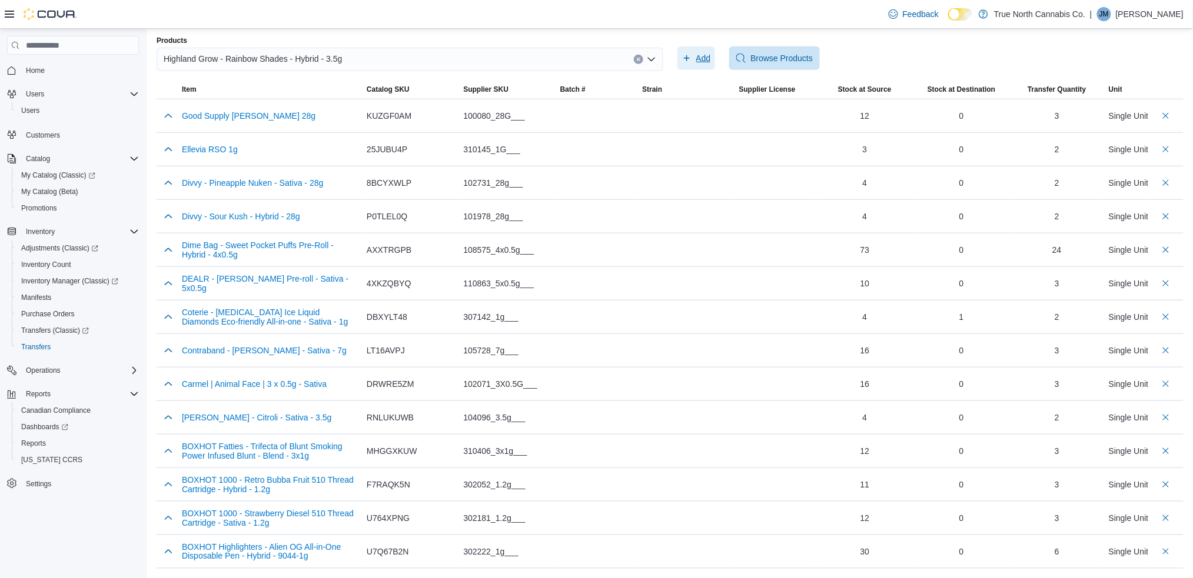
click at [701, 55] on span "Add" at bounding box center [696, 58] width 29 height 24
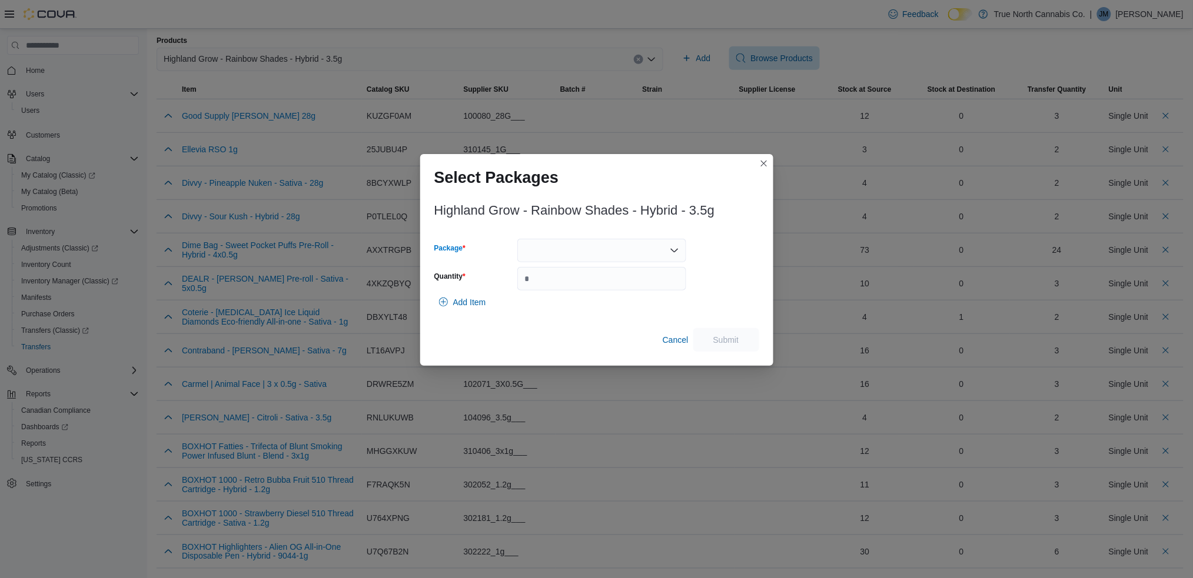
click at [567, 248] on div at bounding box center [601, 251] width 169 height 24
click at [557, 288] on span "0280F" at bounding box center [608, 288] width 141 height 12
click at [564, 248] on div "0280F" at bounding box center [601, 251] width 169 height 24
click at [642, 233] on div "Highland Grow - Rainbow Shades - Hybrid - 3.5g Package 0280F Quantity (6 in sto…" at bounding box center [596, 274] width 325 height 155
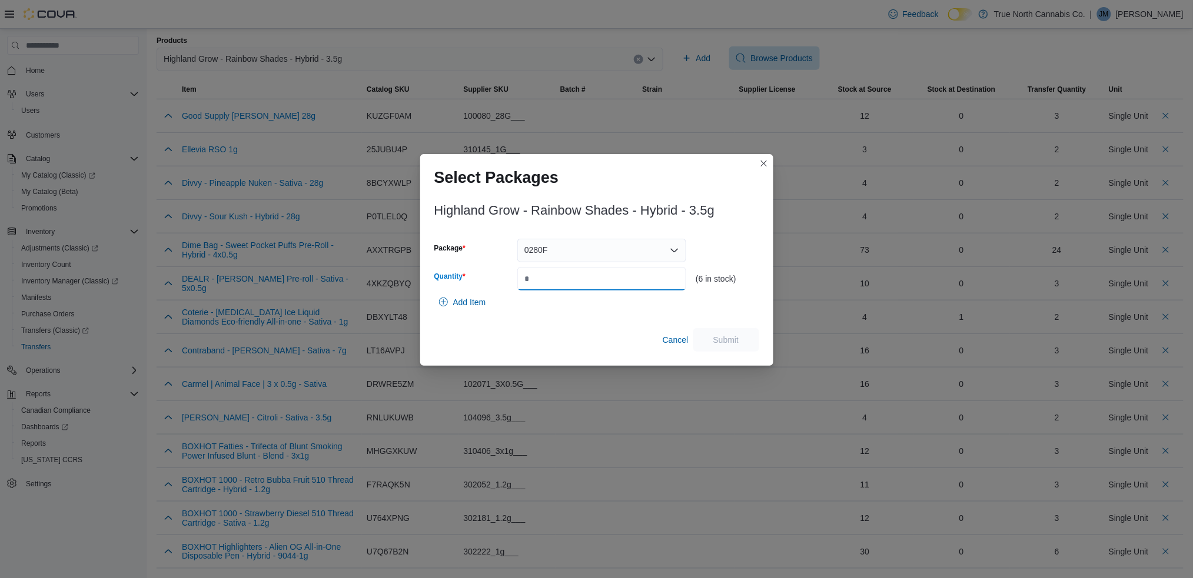
click at [542, 277] on input "Quantity" at bounding box center [601, 279] width 169 height 24
type input "*"
click at [721, 335] on span "Submit" at bounding box center [726, 340] width 26 height 12
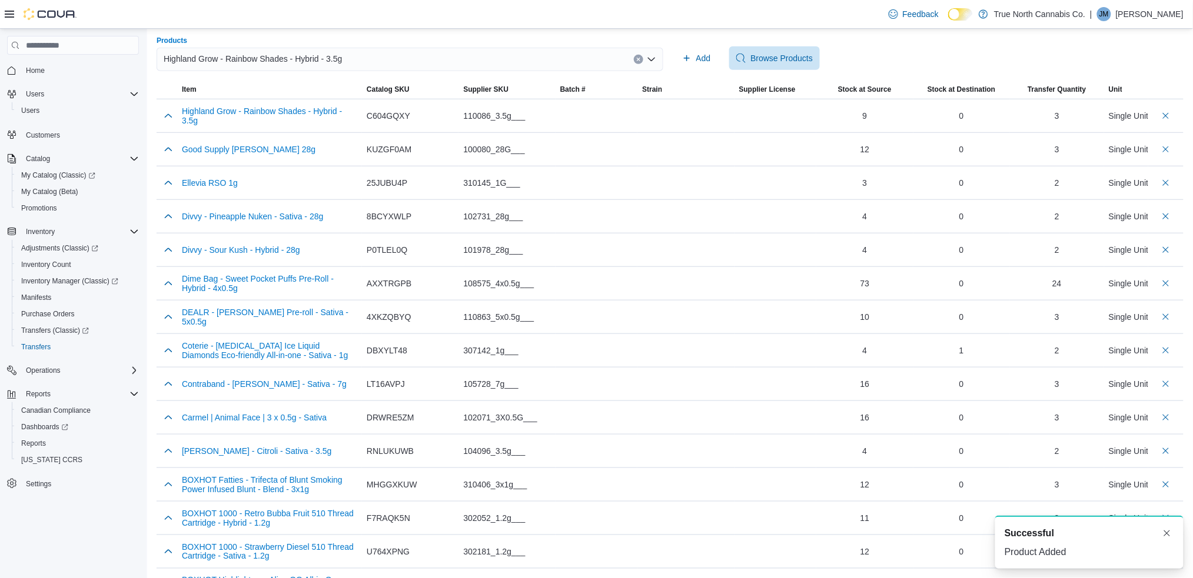
click at [274, 57] on span "Highland Grow - Rainbow Shades - Hybrid - 3.5g" at bounding box center [253, 59] width 178 height 14
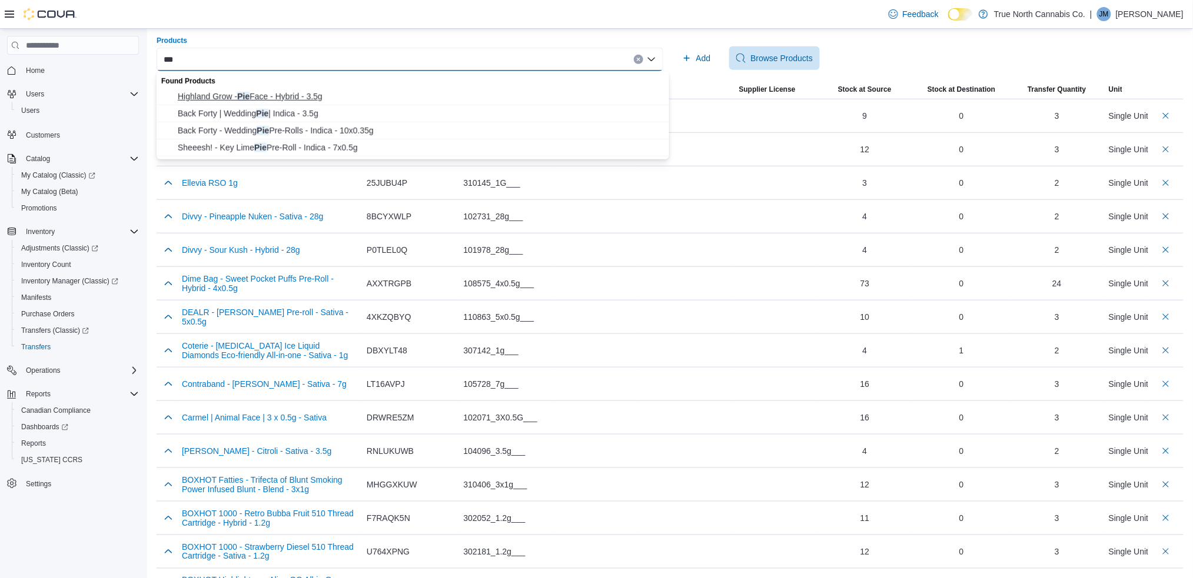
type input "***"
click at [270, 98] on span "Highland Grow - Pie Face - Hybrid - 3.5g" at bounding box center [420, 97] width 484 height 12
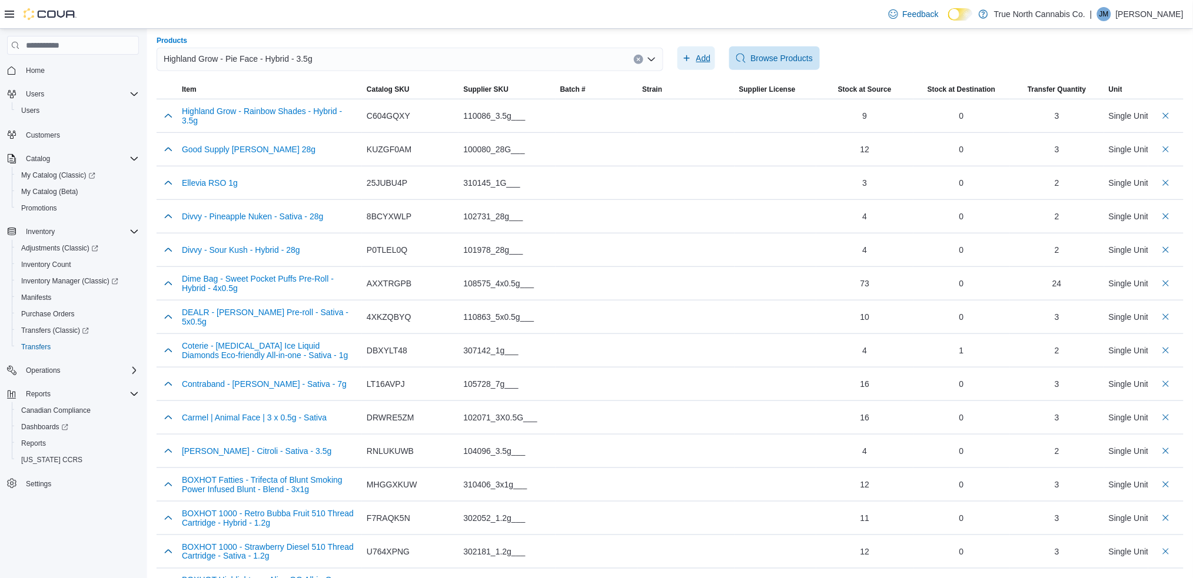
click at [711, 59] on span "Add" at bounding box center [703, 58] width 15 height 12
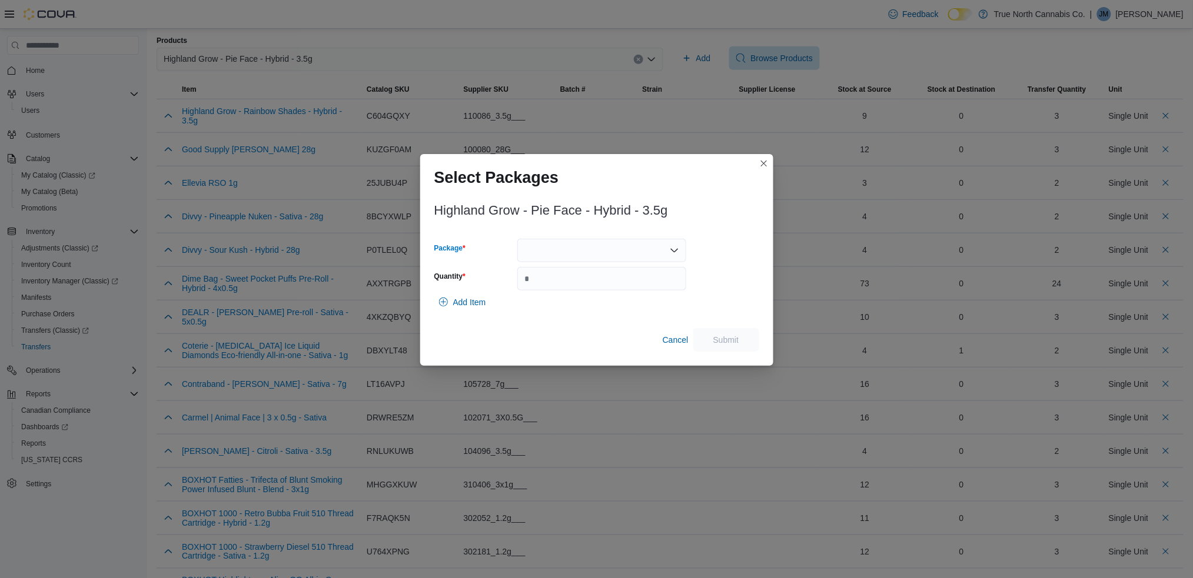
click at [567, 255] on div at bounding box center [601, 251] width 169 height 24
click at [552, 284] on span "0627F" at bounding box center [608, 288] width 141 height 12
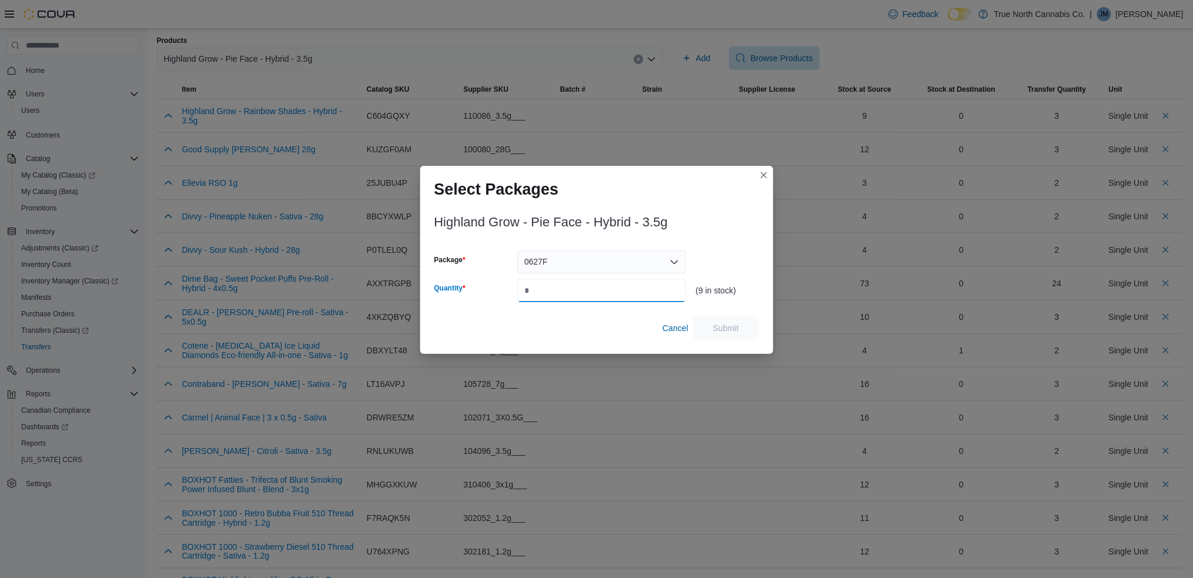
click at [539, 290] on input "Quantity" at bounding box center [601, 291] width 169 height 24
type input "*"
click at [727, 322] on span "Submit" at bounding box center [726, 328] width 26 height 12
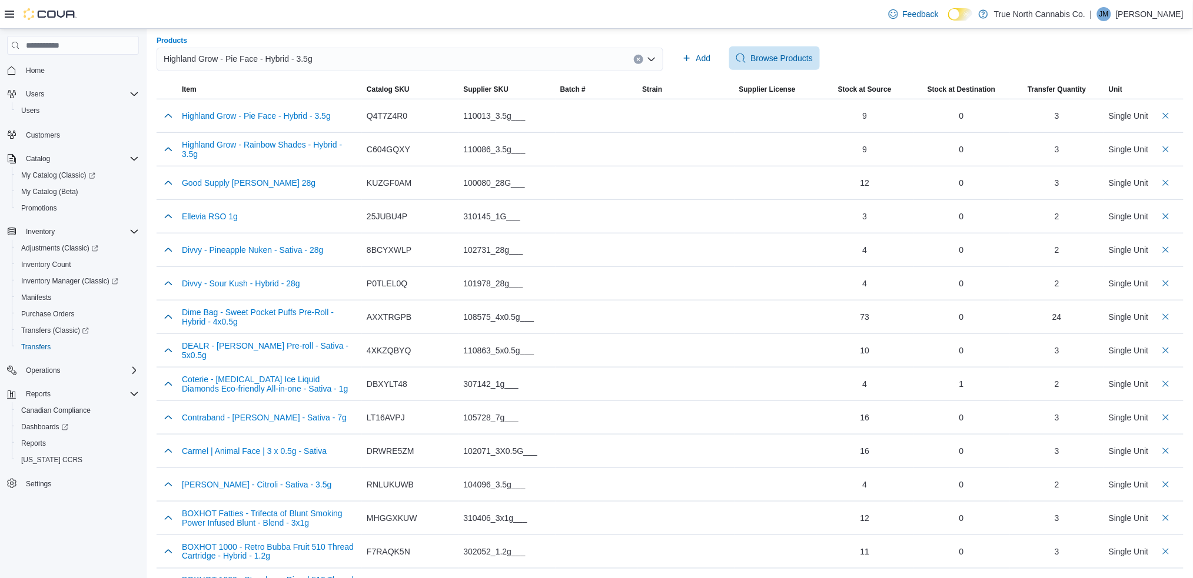
click at [292, 53] on span "Highland Grow - Pie Face - Hybrid - 3.5g" at bounding box center [238, 59] width 149 height 14
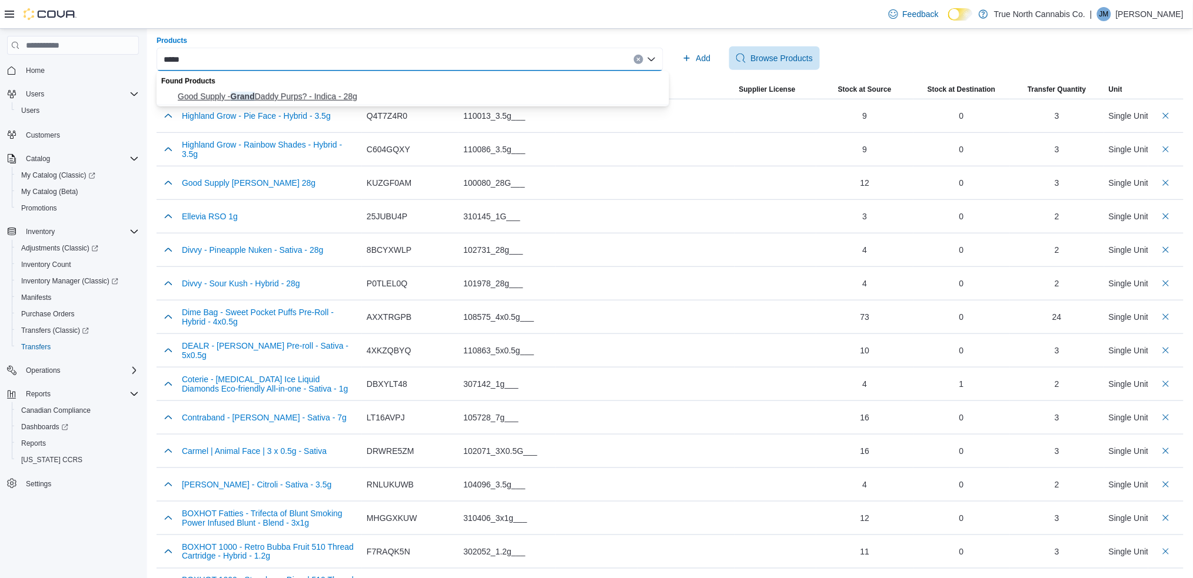
type input "*****"
click at [286, 95] on span "Good Supply - Grand Daddy Purps? - Indica - 28g" at bounding box center [420, 97] width 484 height 12
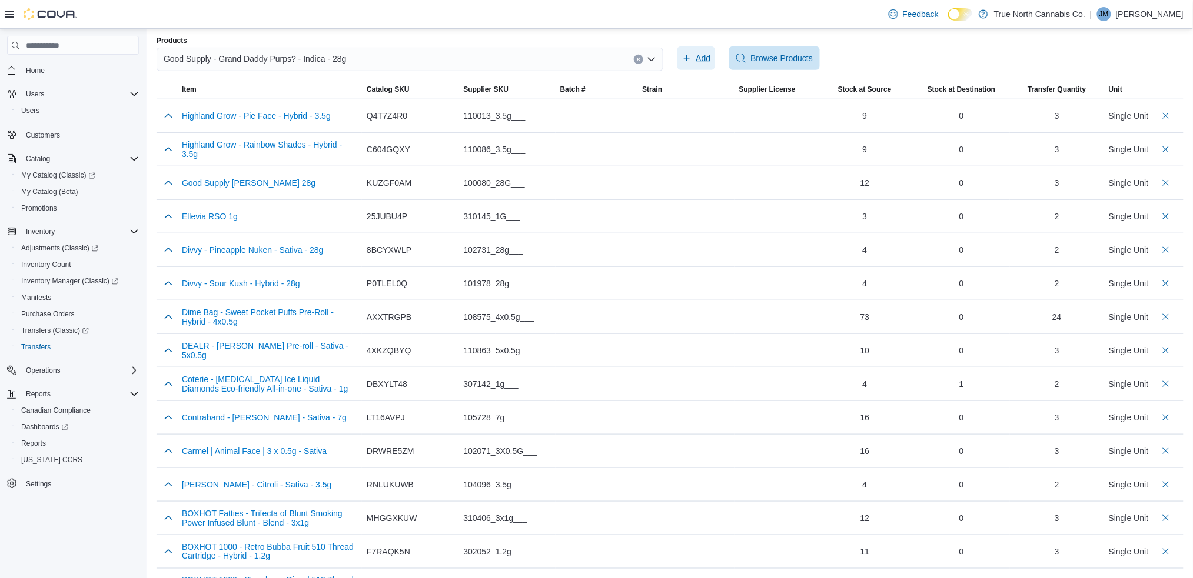
click at [715, 62] on button "Add" at bounding box center [696, 58] width 38 height 24
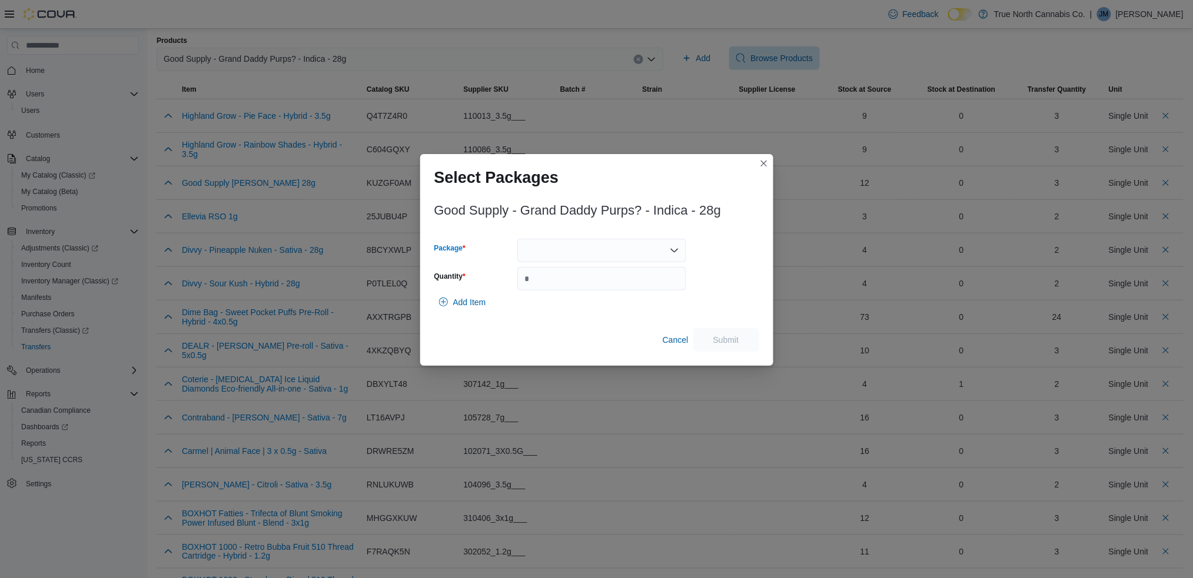
click at [589, 249] on div at bounding box center [601, 251] width 169 height 24
drag, startPoint x: 570, startPoint y: 288, endPoint x: 562, endPoint y: 288, distance: 8.2
click at [562, 288] on span "3101737166" at bounding box center [608, 288] width 141 height 12
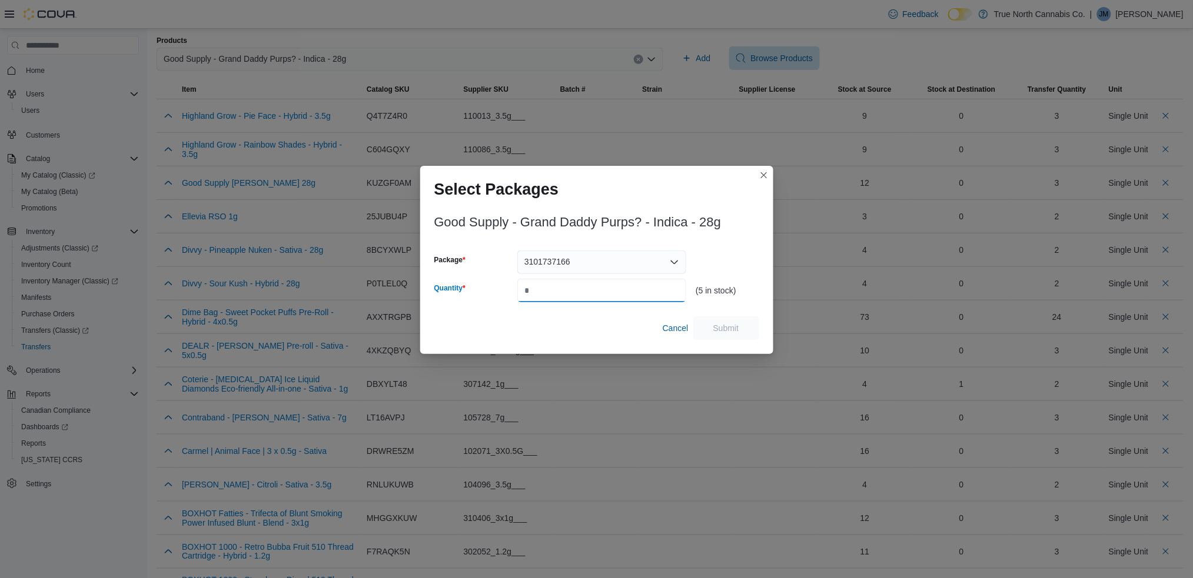
click at [543, 292] on input "Quantity" at bounding box center [601, 291] width 169 height 24
type input "*"
click at [718, 326] on span "Submit" at bounding box center [726, 328] width 26 height 12
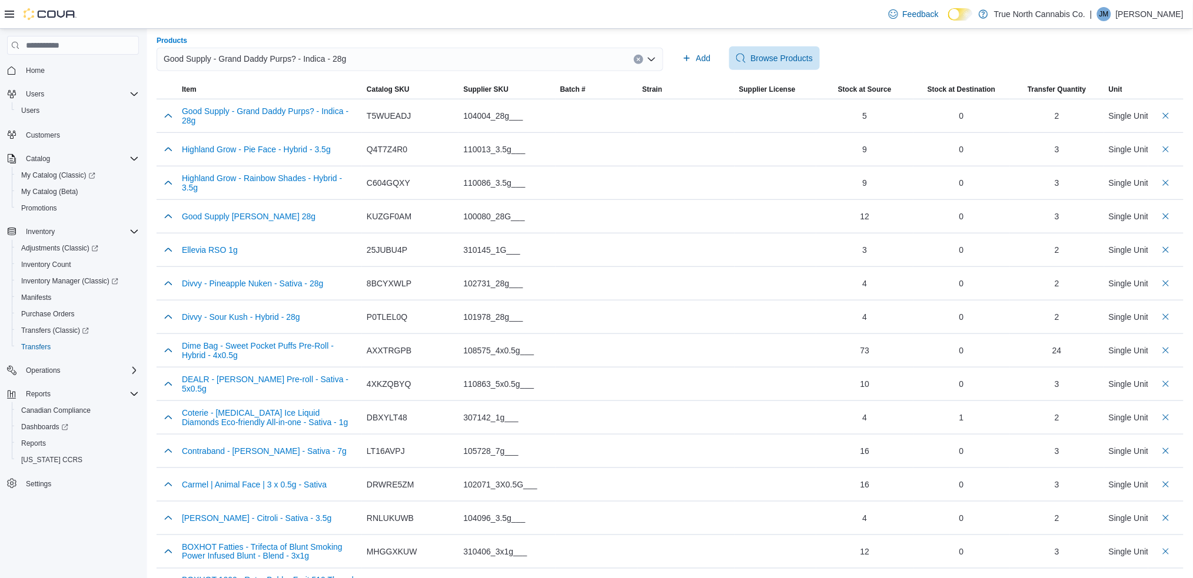
click at [274, 61] on span "Good Supply - Grand Daddy Purps? - Indica - 28g" at bounding box center [255, 59] width 183 height 14
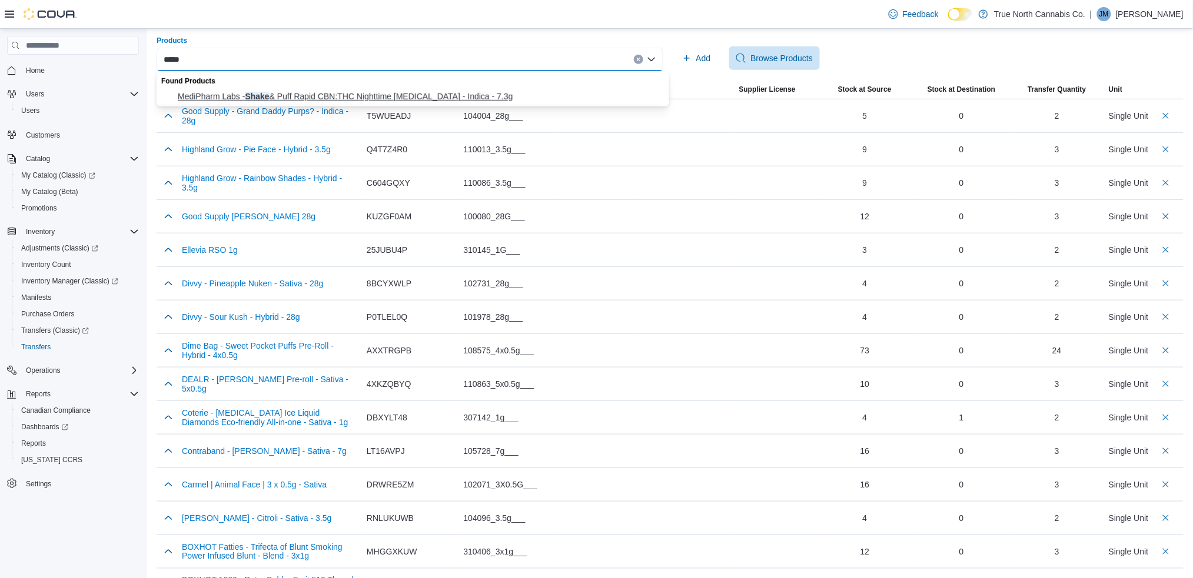
type input "*****"
click at [262, 94] on span "MediPharm Labs - Shake & Puff Rapid CBN:THC Nighttime [MEDICAL_DATA] - Indica -…" at bounding box center [420, 97] width 484 height 12
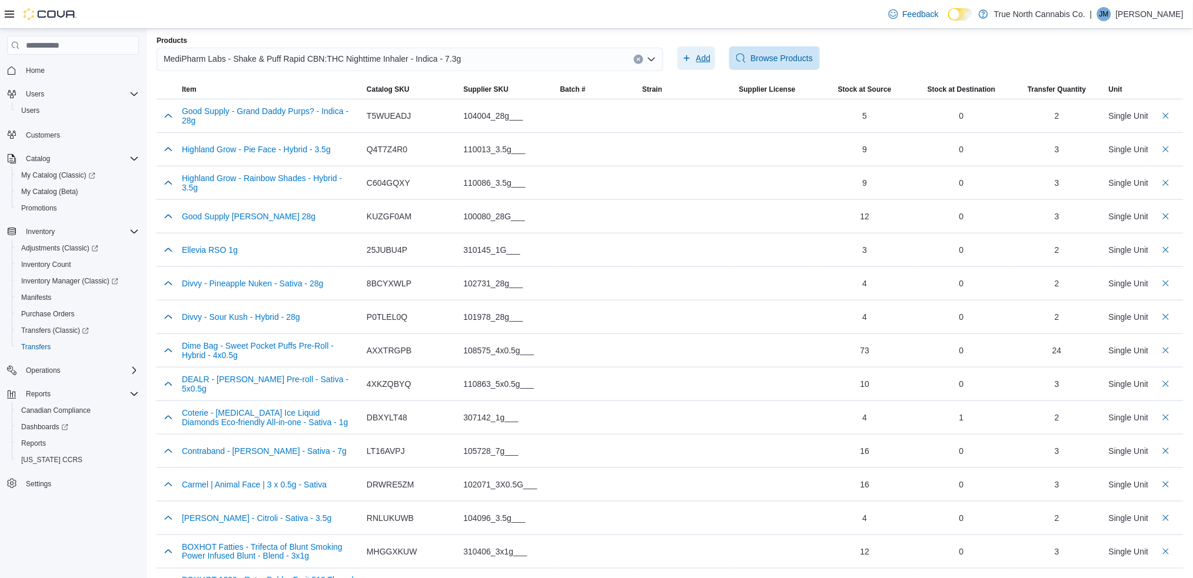
click at [703, 56] on span "Add" at bounding box center [703, 58] width 15 height 12
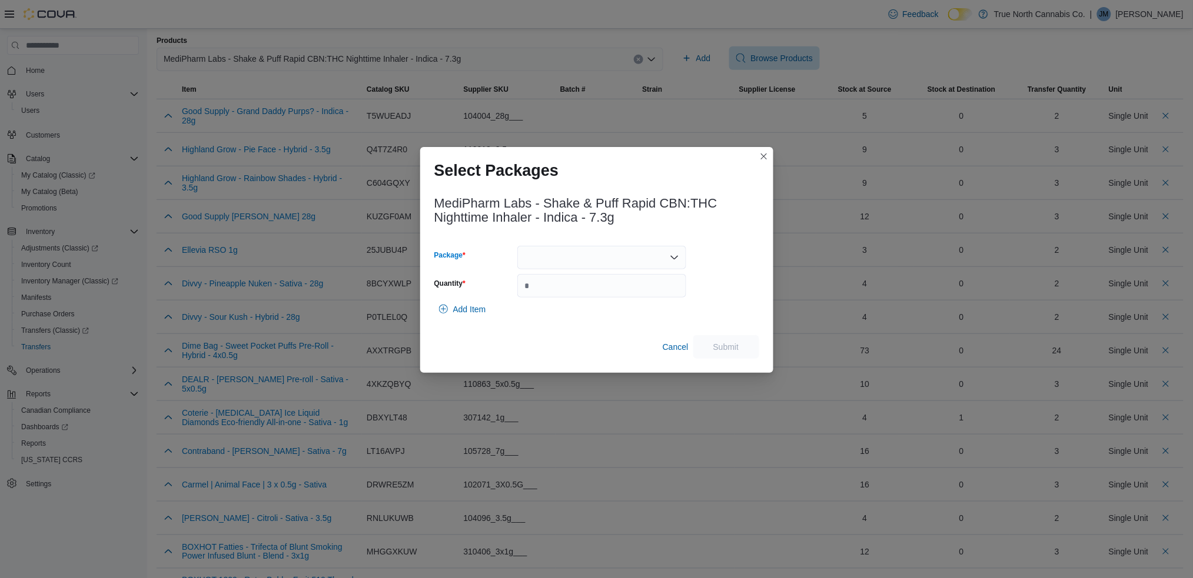
click at [542, 259] on div at bounding box center [601, 258] width 169 height 24
click at [558, 295] on span "25AEU-O1F1" at bounding box center [608, 295] width 141 height 12
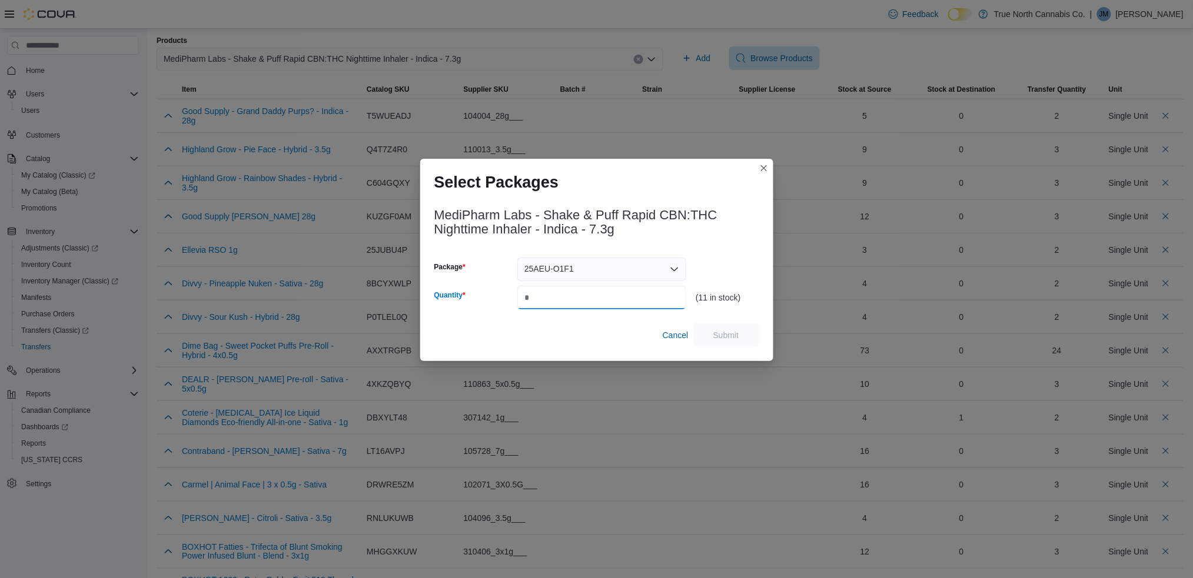
click at [554, 295] on input "Quantity" at bounding box center [601, 298] width 169 height 24
type input "*"
click at [722, 339] on span "Submit" at bounding box center [726, 335] width 26 height 12
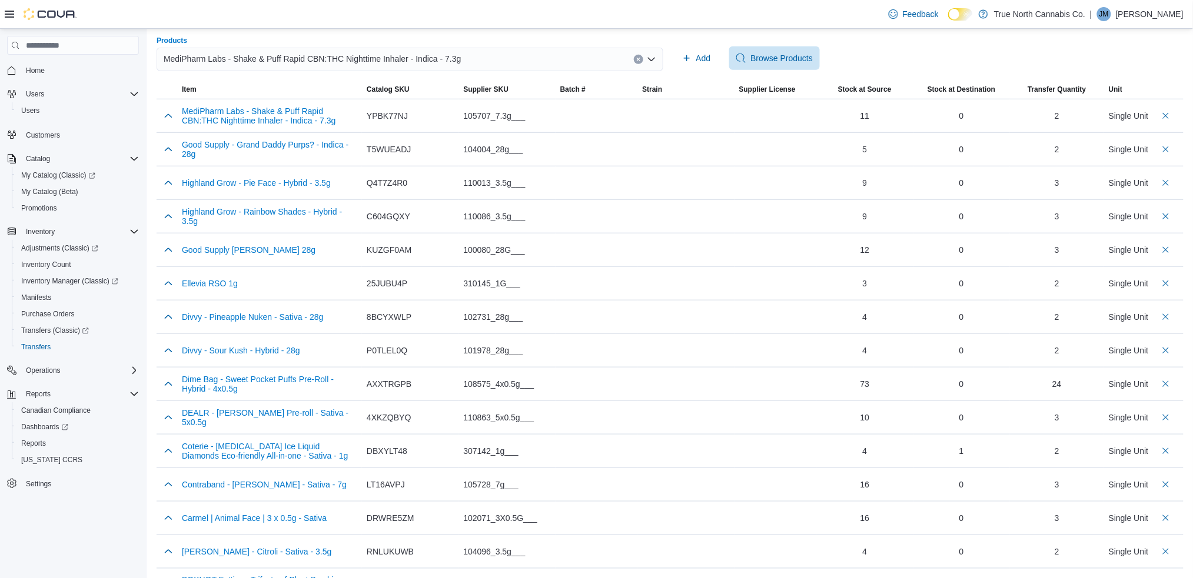
click at [233, 59] on span "MediPharm Labs - Shake & Puff Rapid CBN:THC Nighttime Inhaler - Indica - 7.3g" at bounding box center [313, 59] width 298 height 14
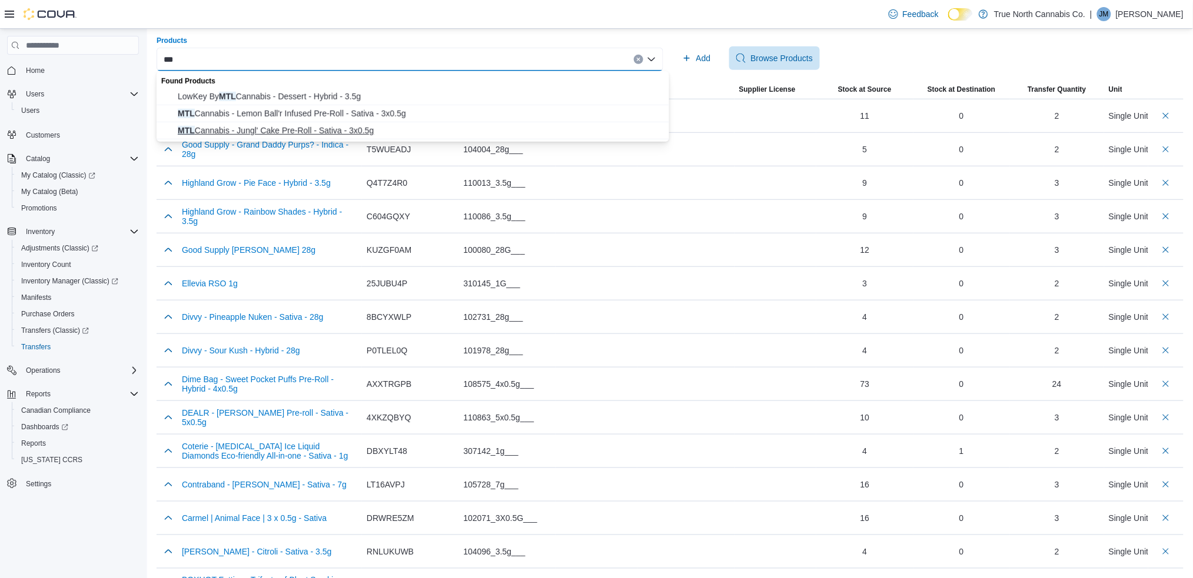
type input "***"
click at [298, 131] on span "MTL Cannabis - Jungl' Cake Pre-Roll - Sativa - 3x0.5g" at bounding box center [420, 131] width 484 height 12
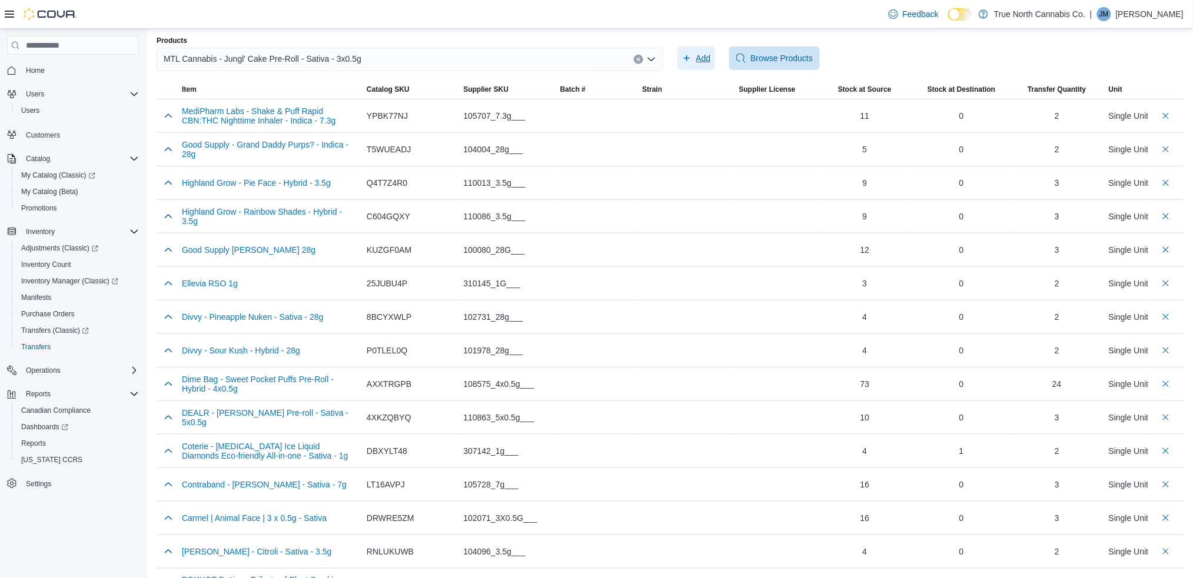
click at [704, 53] on span "Add" at bounding box center [703, 58] width 15 height 12
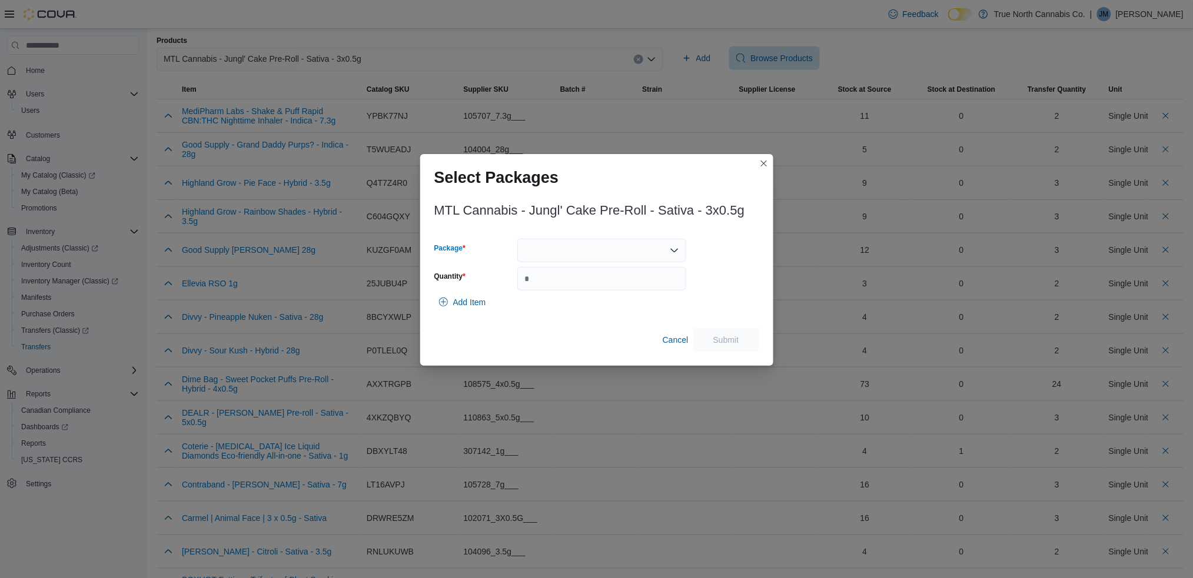
click at [557, 249] on div at bounding box center [601, 251] width 169 height 24
click at [560, 286] on span "201525B0310" at bounding box center [608, 288] width 141 height 12
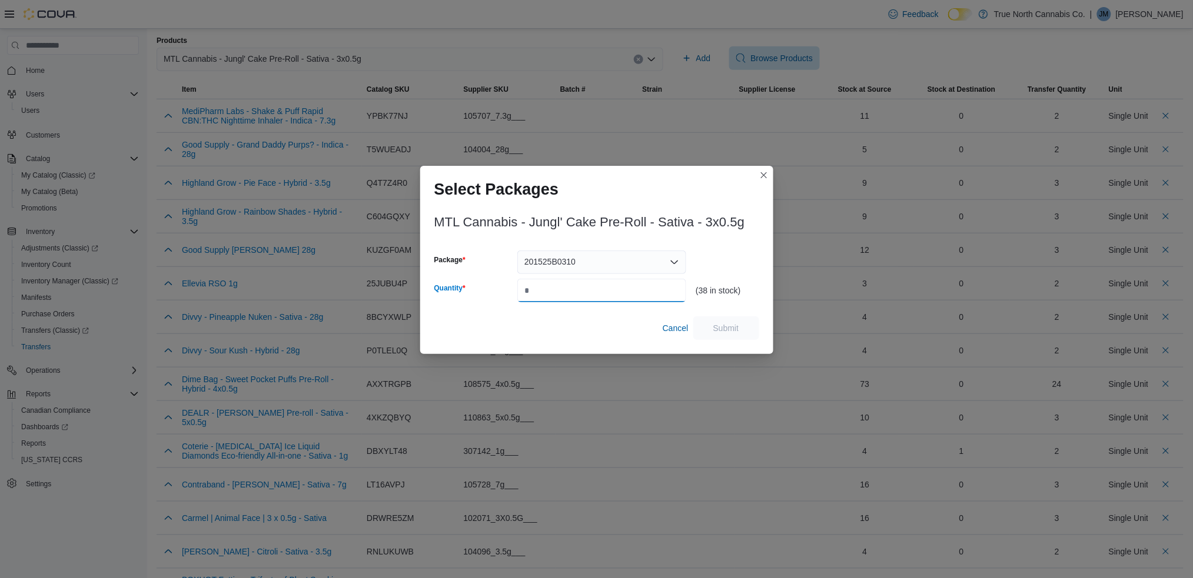
click at [538, 299] on input "Quantity" at bounding box center [601, 291] width 169 height 24
type input "*"
click at [725, 329] on span "Submit" at bounding box center [726, 328] width 26 height 12
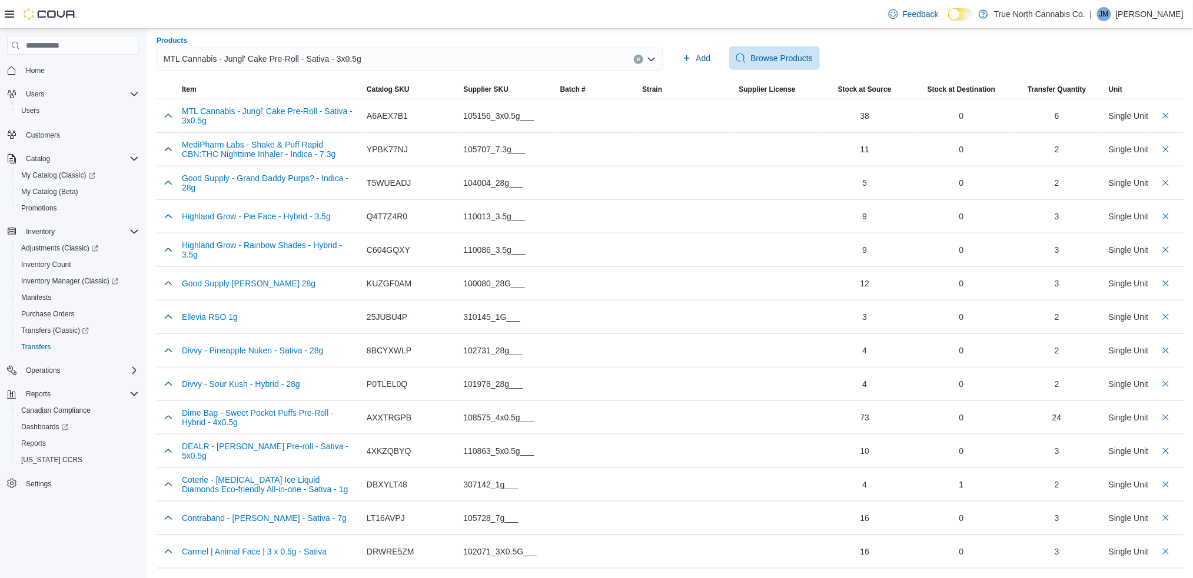
click at [232, 56] on span "MTL Cannabis - Jungl' Cake Pre-Roll - Sativa - 3x0.5g" at bounding box center [263, 59] width 198 height 14
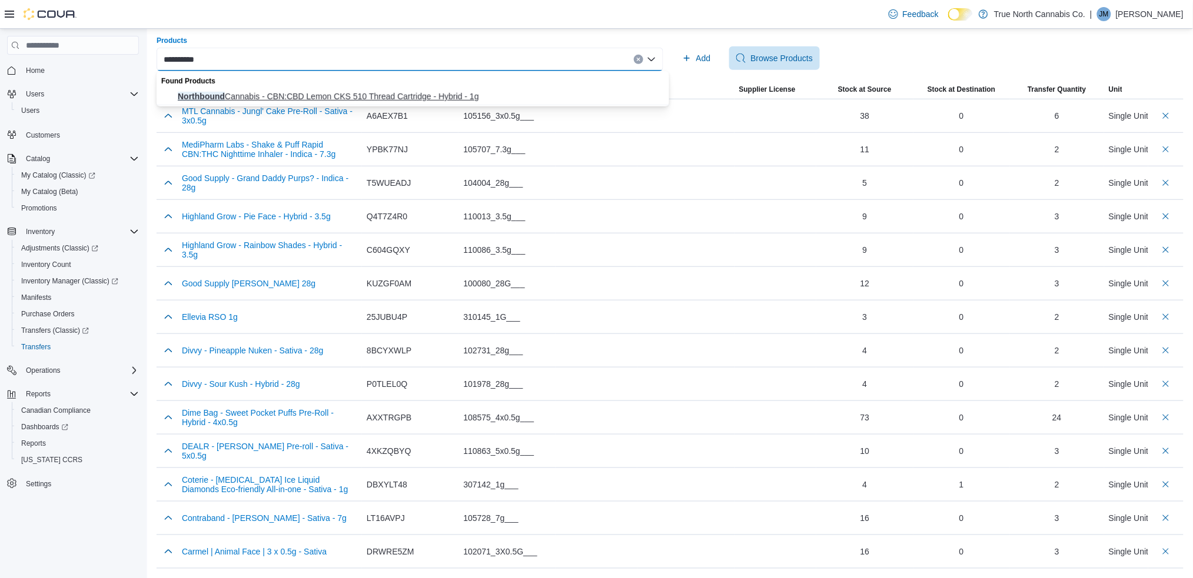
type input "**********"
click at [244, 91] on span "Northbound Cannabis - CBN:CBD Lemon CKS 510 Thread Cartridge - Hybrid - 1g" at bounding box center [420, 97] width 484 height 12
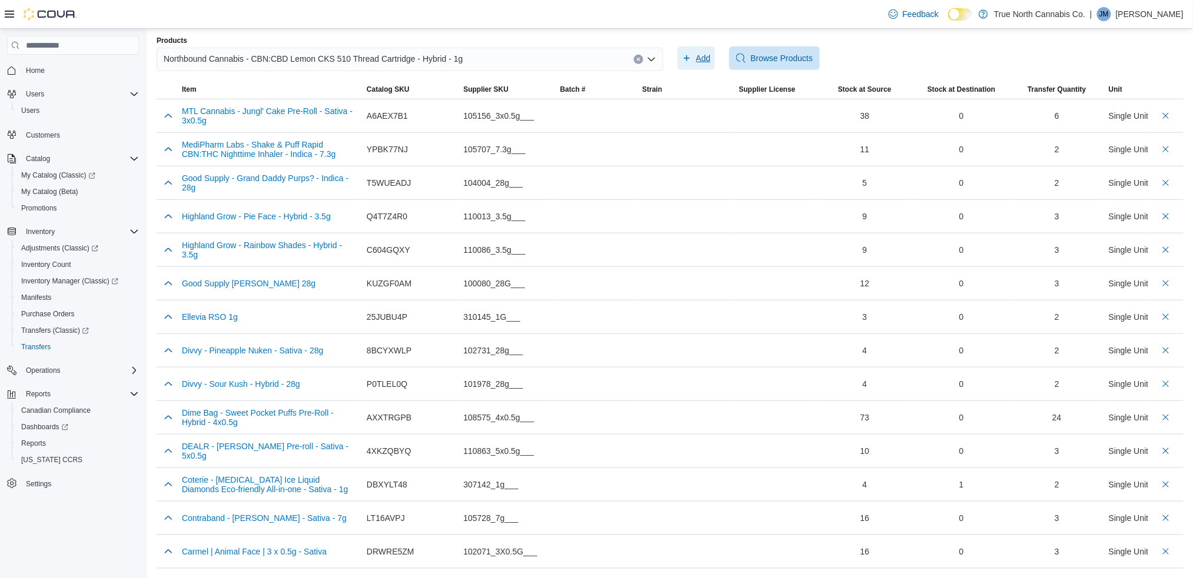
click at [711, 56] on span "Add" at bounding box center [703, 58] width 15 height 12
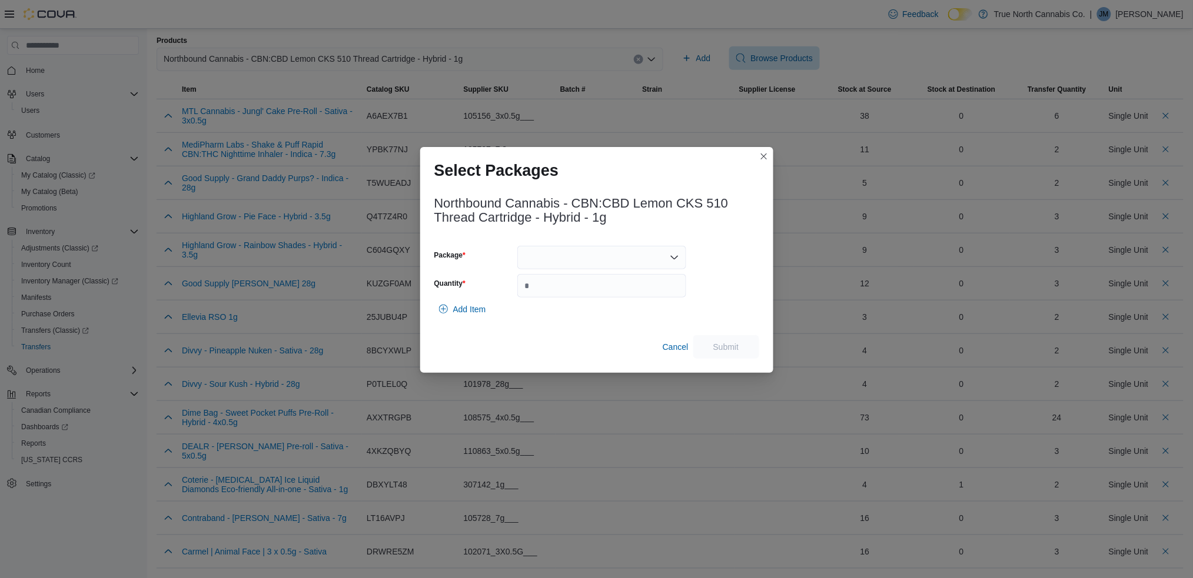
click at [544, 251] on div at bounding box center [601, 258] width 169 height 24
click at [554, 294] on span "25ABP-V1C1R" at bounding box center [608, 295] width 141 height 12
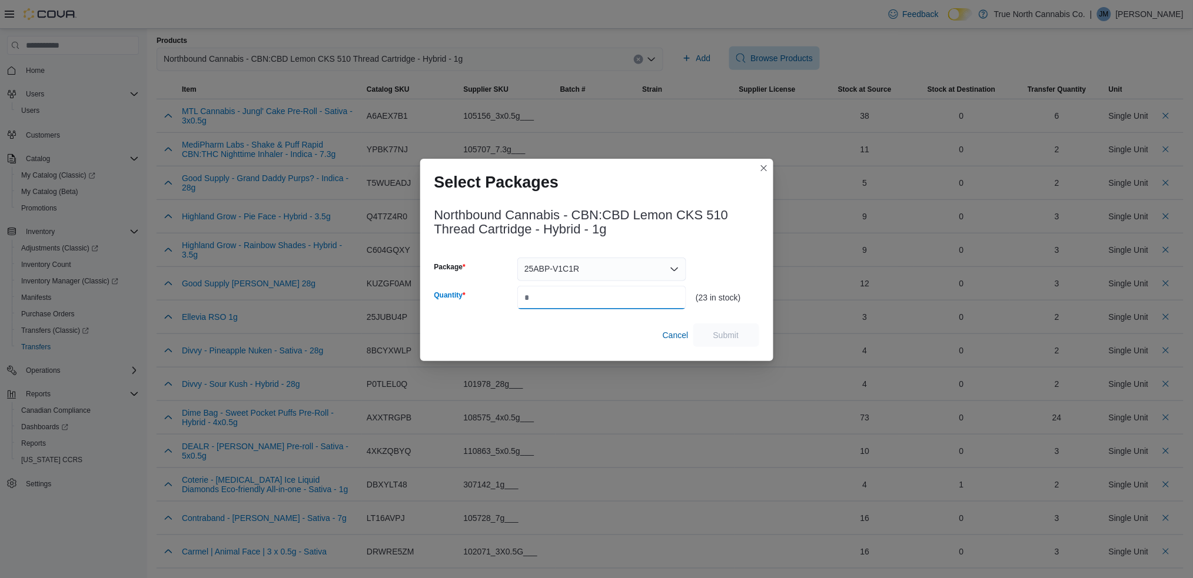
click at [538, 297] on input "Quantity" at bounding box center [601, 298] width 169 height 24
type input "*"
click at [735, 337] on span "Submit" at bounding box center [726, 335] width 26 height 12
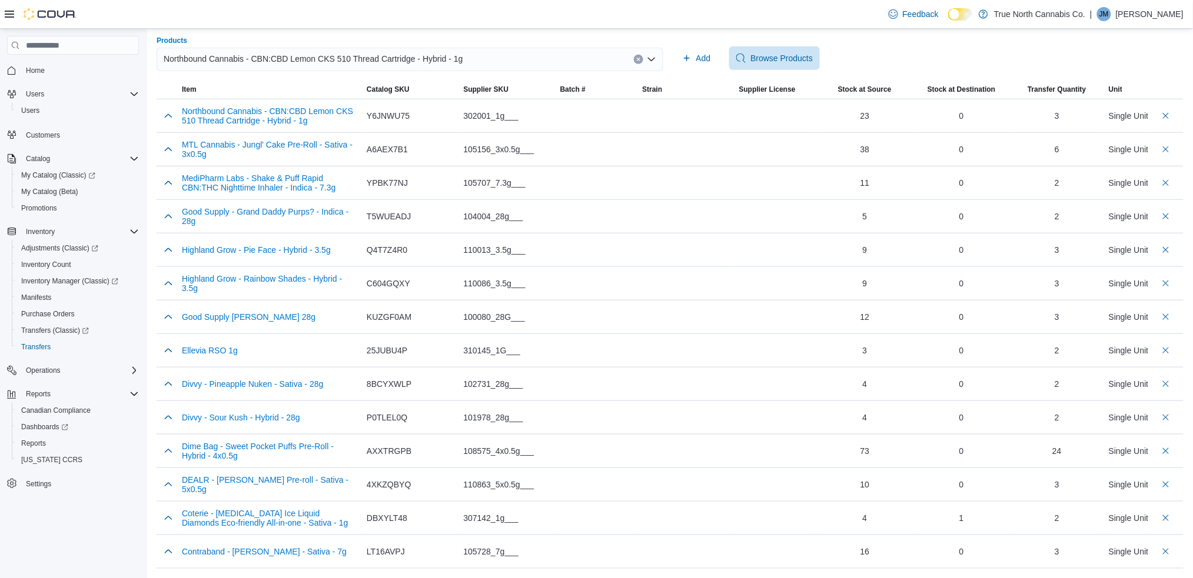
click at [214, 56] on span "Northbound Cannabis - CBN:CBD Lemon CKS 510 Thread Cartridge - Hybrid - 1g" at bounding box center [313, 59] width 299 height 14
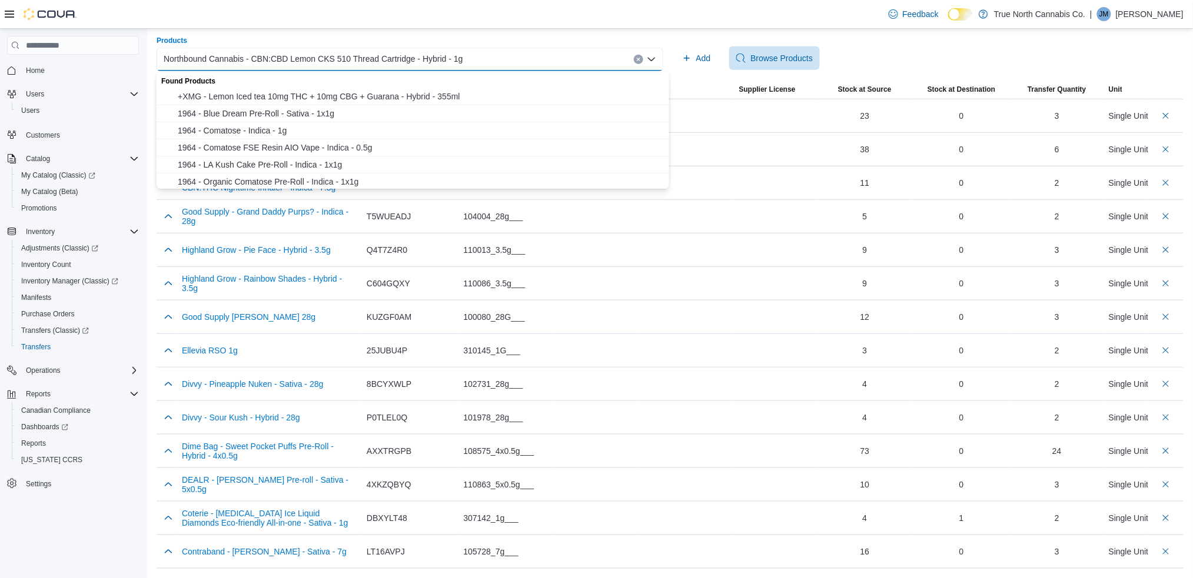
type input "*"
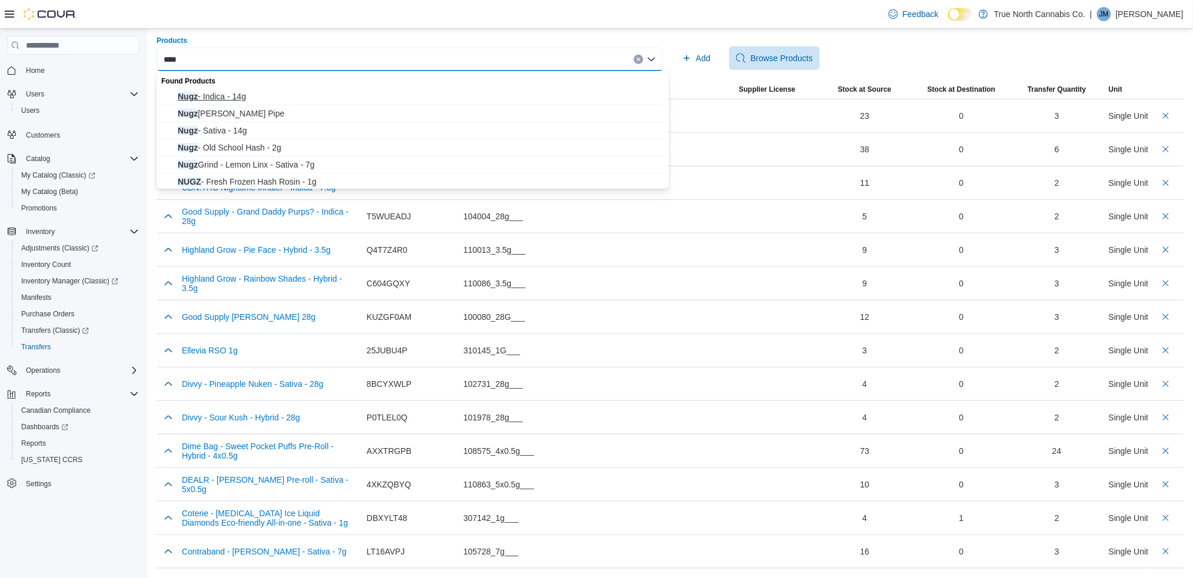
type input "****"
click at [227, 91] on span "Nugz - Indica - 14g" at bounding box center [420, 97] width 484 height 12
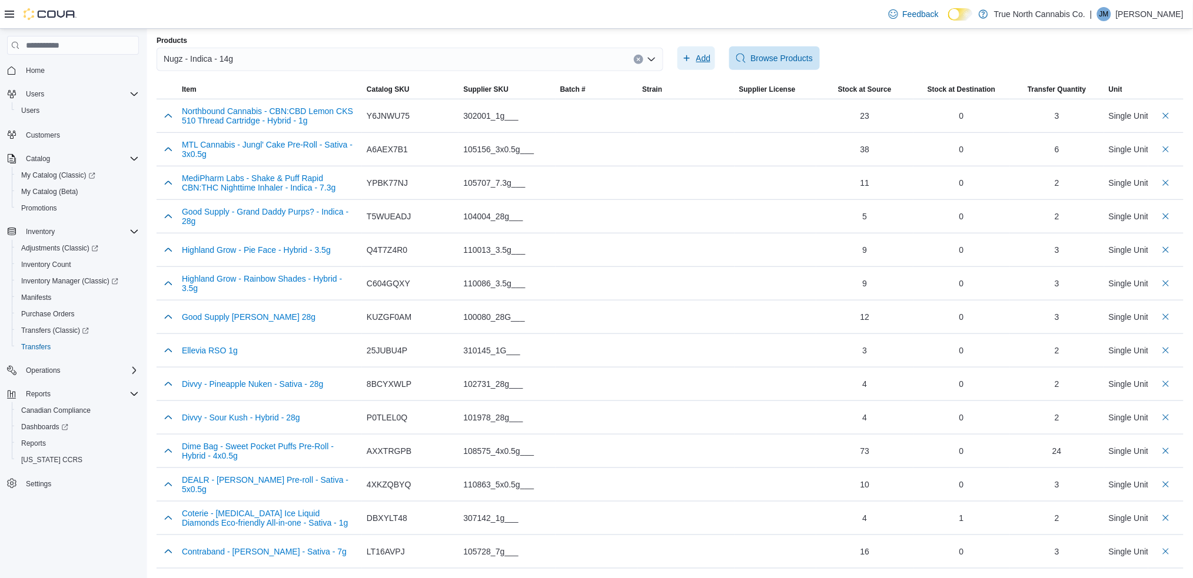
click at [710, 52] on span "Add" at bounding box center [703, 58] width 15 height 12
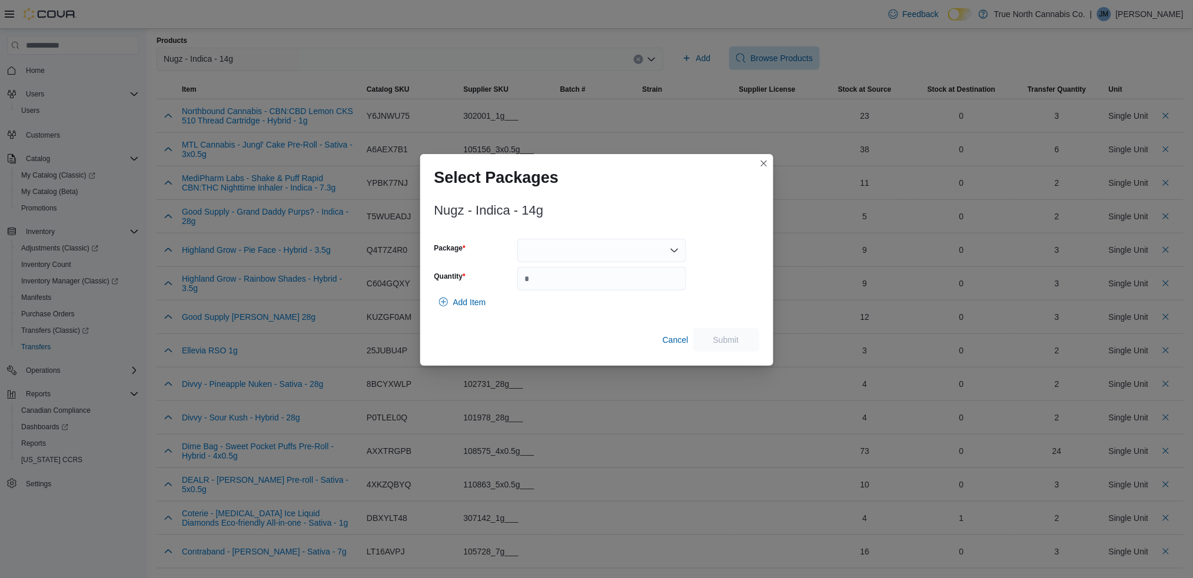
click at [542, 255] on div at bounding box center [601, 251] width 169 height 24
click at [558, 286] on span "3125067P1" at bounding box center [608, 288] width 141 height 12
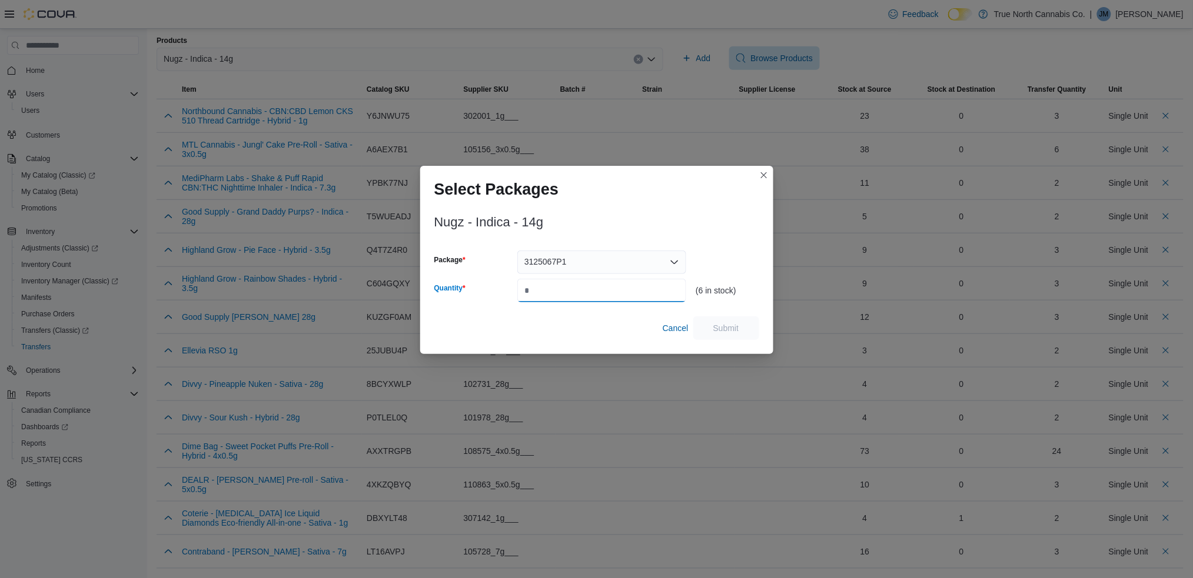
click at [530, 297] on input "Quantity" at bounding box center [601, 291] width 169 height 24
type input "*"
click at [734, 326] on span "Submit" at bounding box center [726, 328] width 26 height 12
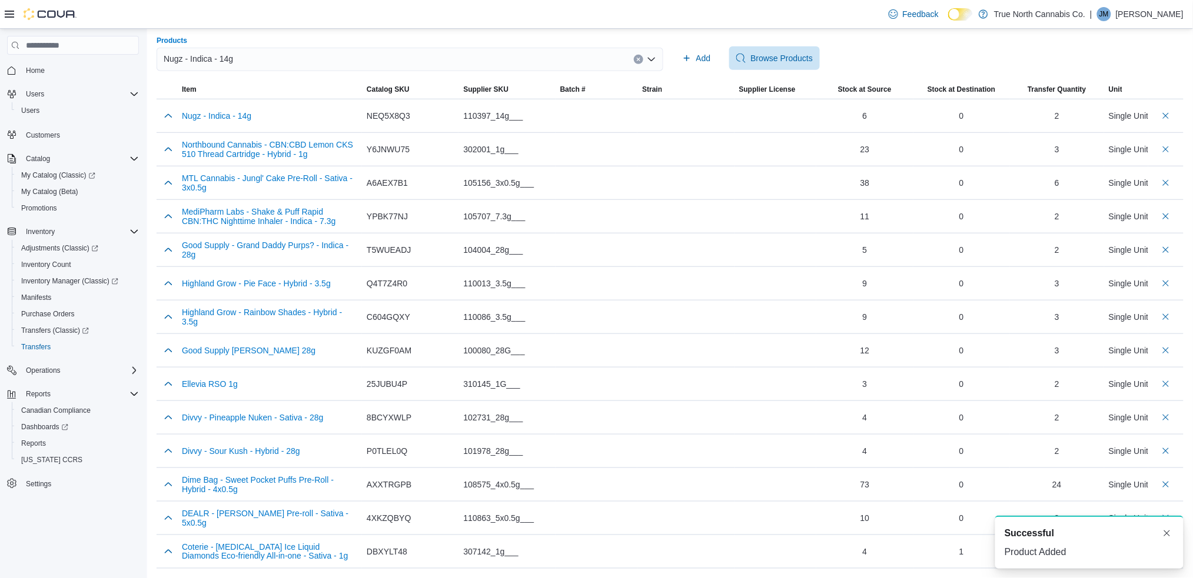
click at [281, 57] on div "Nugz - Indica - 14g" at bounding box center [410, 60] width 507 height 24
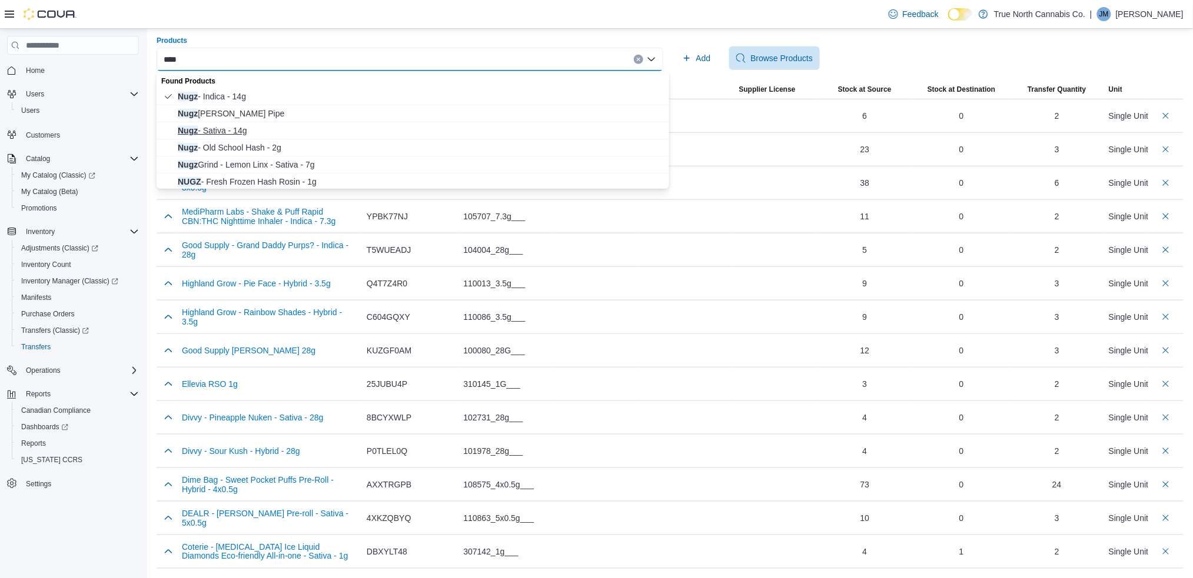
type input "****"
click at [221, 124] on button "Nugz - Sativa - 14g" at bounding box center [413, 130] width 512 height 17
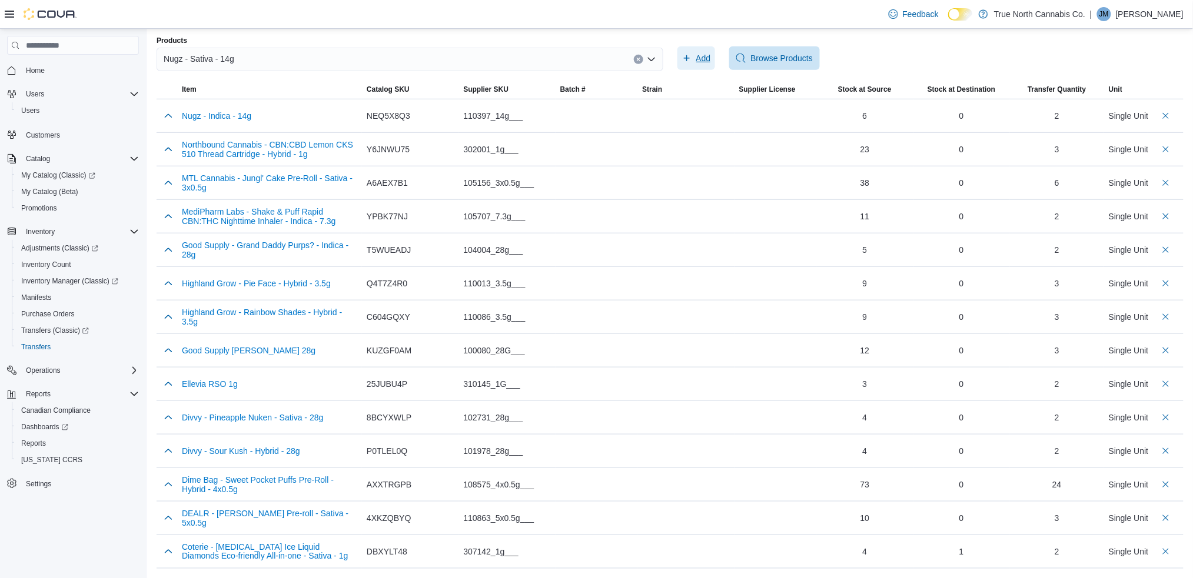
click at [707, 58] on span "Add" at bounding box center [703, 58] width 15 height 12
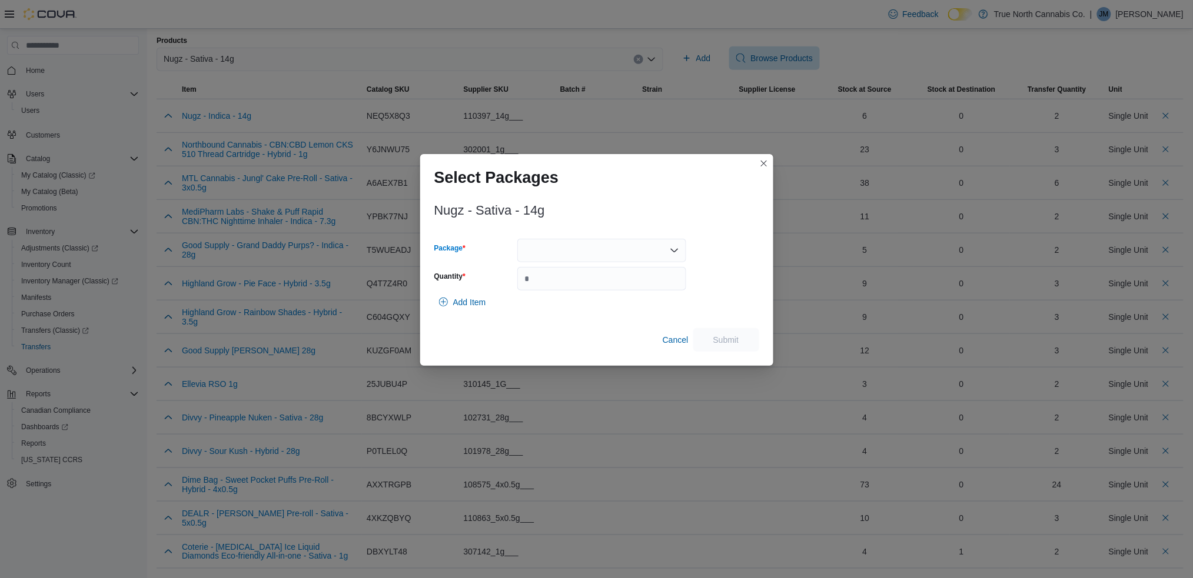
click at [577, 255] on div at bounding box center [601, 251] width 169 height 24
drag, startPoint x: 567, startPoint y: 287, endPoint x: 542, endPoint y: 289, distance: 24.8
click at [542, 289] on span "3125071P1" at bounding box center [608, 288] width 141 height 12
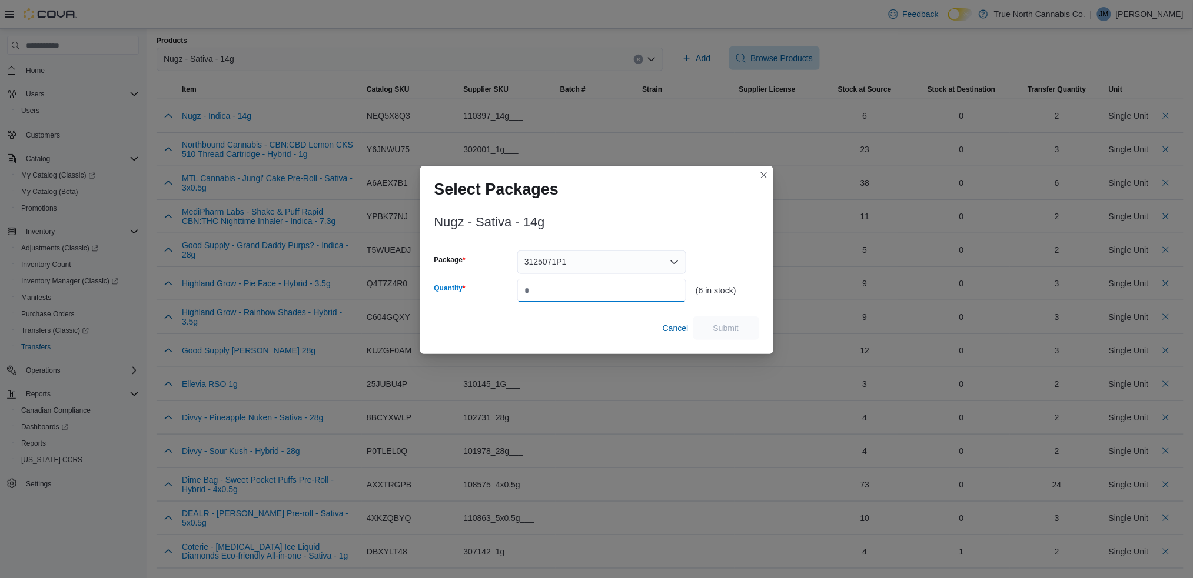
click at [542, 289] on input "Quantity" at bounding box center [601, 291] width 169 height 24
type input "*"
click at [725, 322] on span "Submit" at bounding box center [726, 328] width 52 height 24
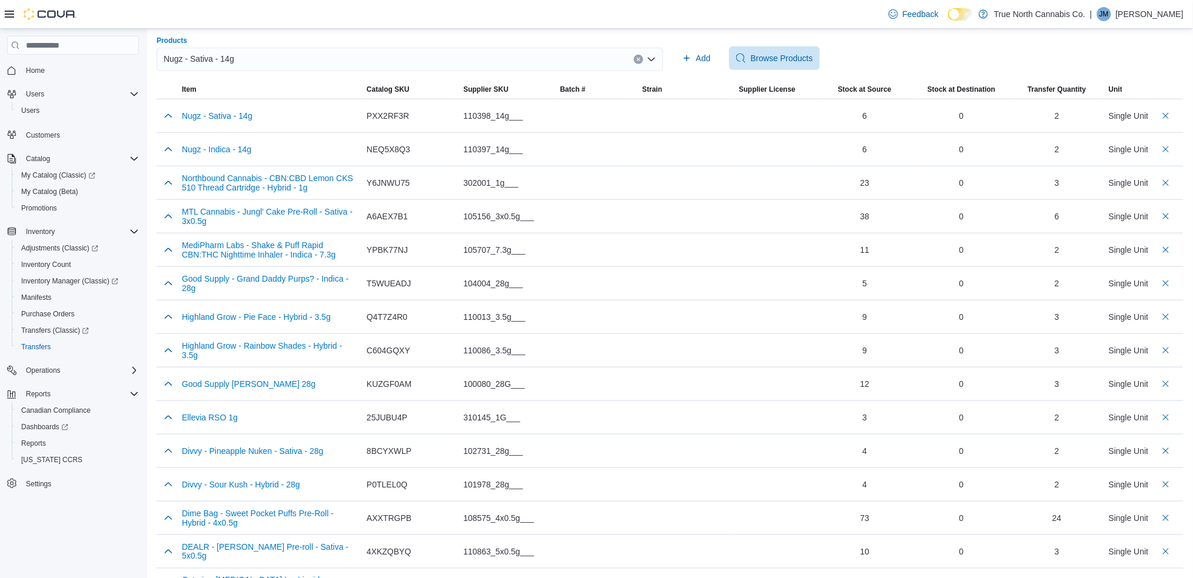
click at [242, 59] on div "Nugz - Sativa - 14g" at bounding box center [410, 60] width 507 height 24
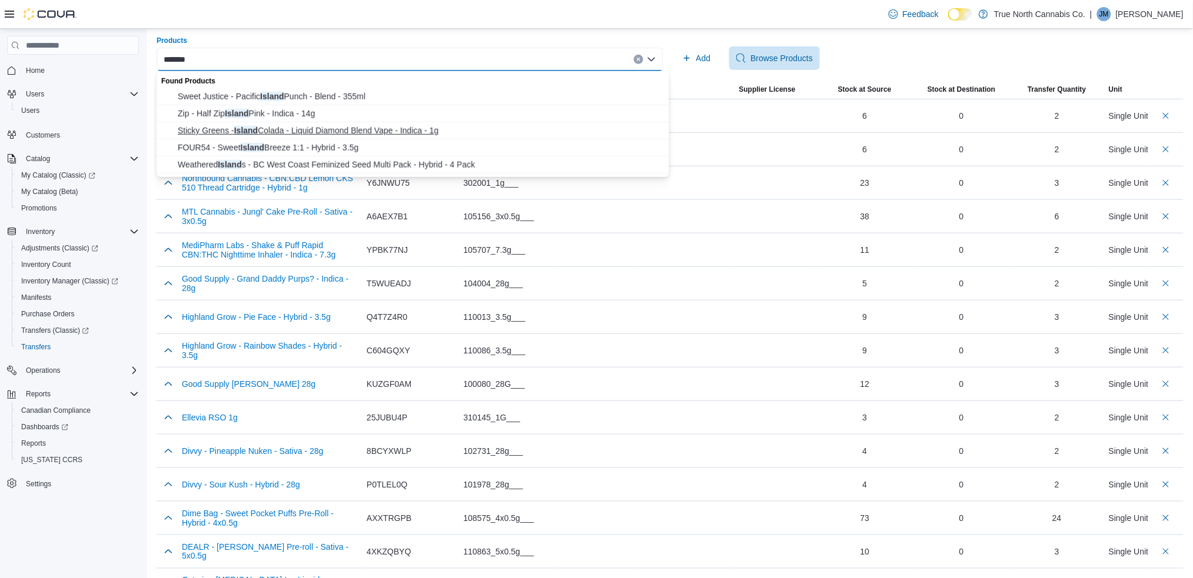
type input "******"
click at [253, 128] on span "Sticky Greens - Island Colada - Liquid Diamond Blend Vape - Indica - 1g" at bounding box center [420, 131] width 484 height 12
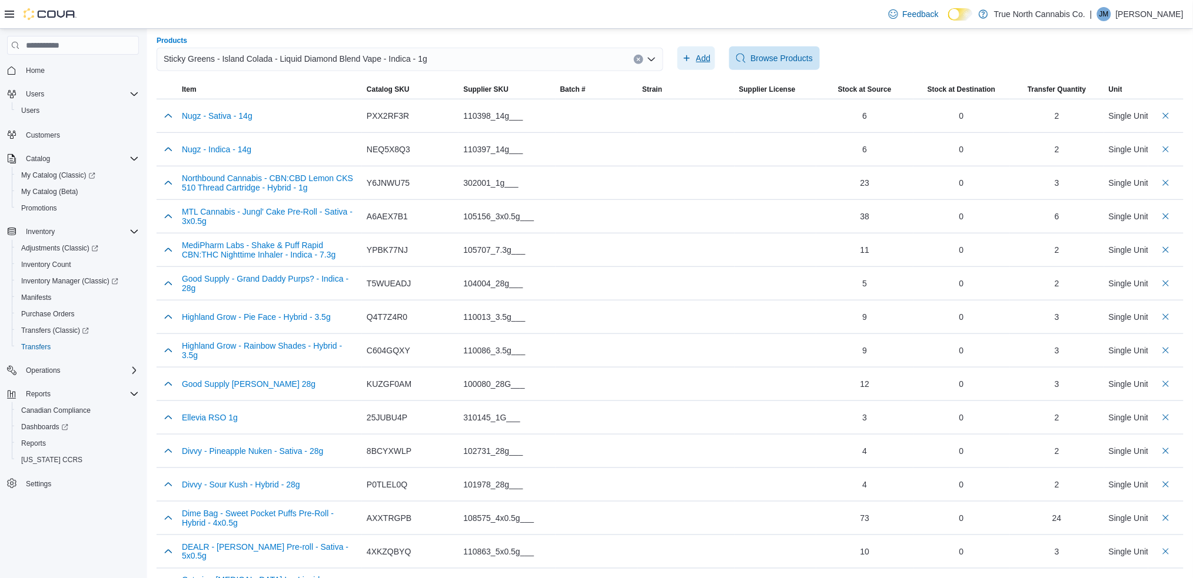
click at [711, 55] on span "Add" at bounding box center [703, 58] width 15 height 12
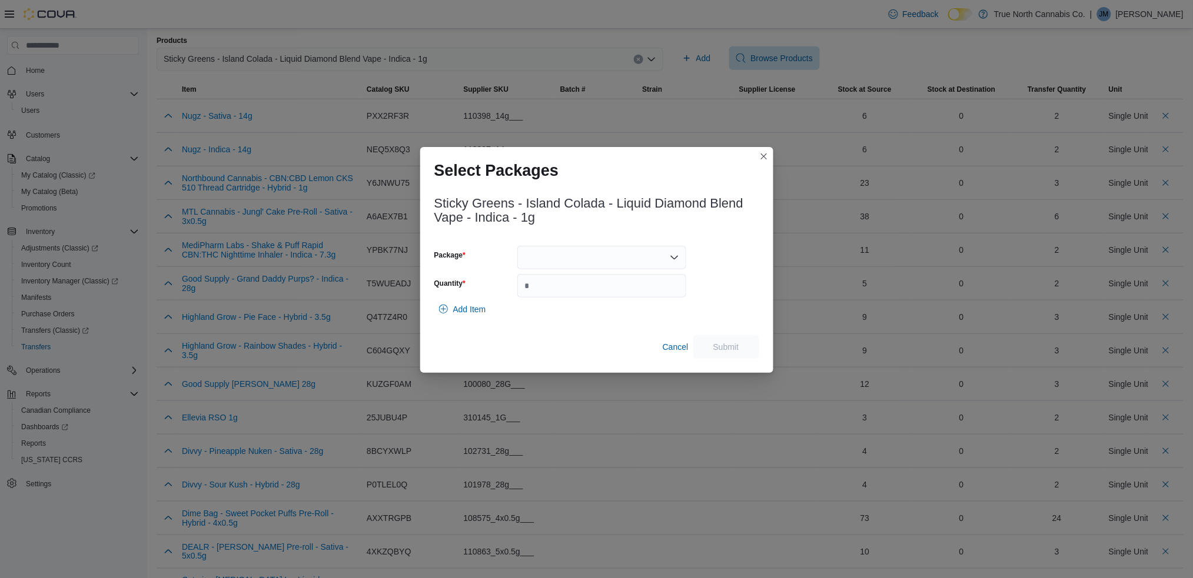
click at [548, 257] on div at bounding box center [601, 258] width 169 height 24
click at [579, 289] on span "ME250007064" at bounding box center [608, 295] width 141 height 12
click at [585, 289] on input "Quantity" at bounding box center [601, 286] width 169 height 24
type input "*"
click at [734, 350] on span "Submit" at bounding box center [726, 347] width 26 height 12
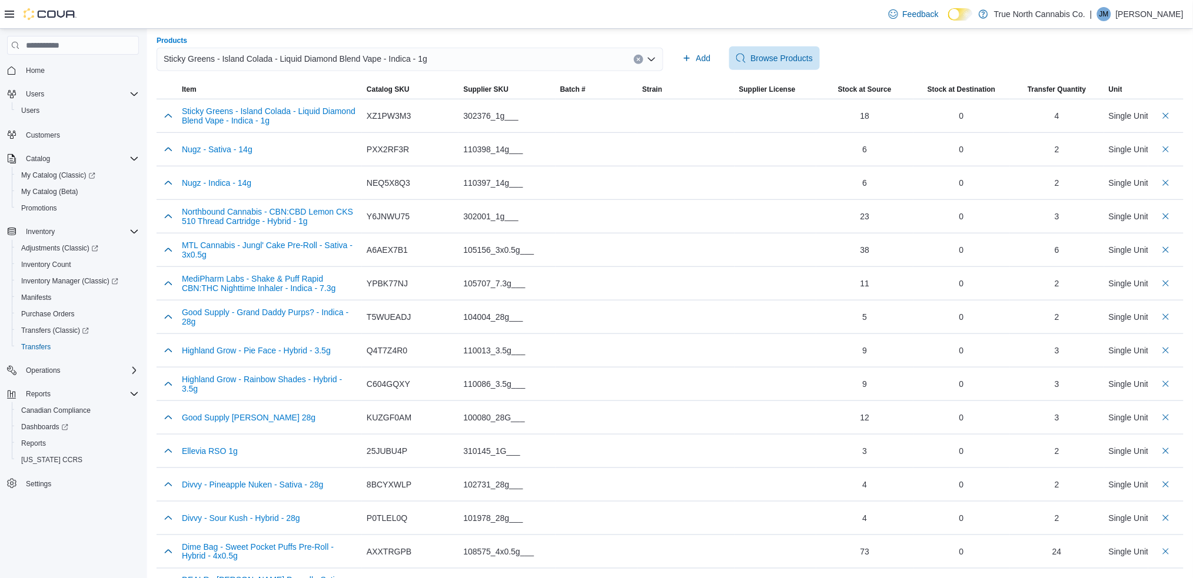
click at [289, 55] on span "Sticky Greens - Island Colada - Liquid Diamond Blend Vape - Indica - 1g" at bounding box center [296, 59] width 264 height 14
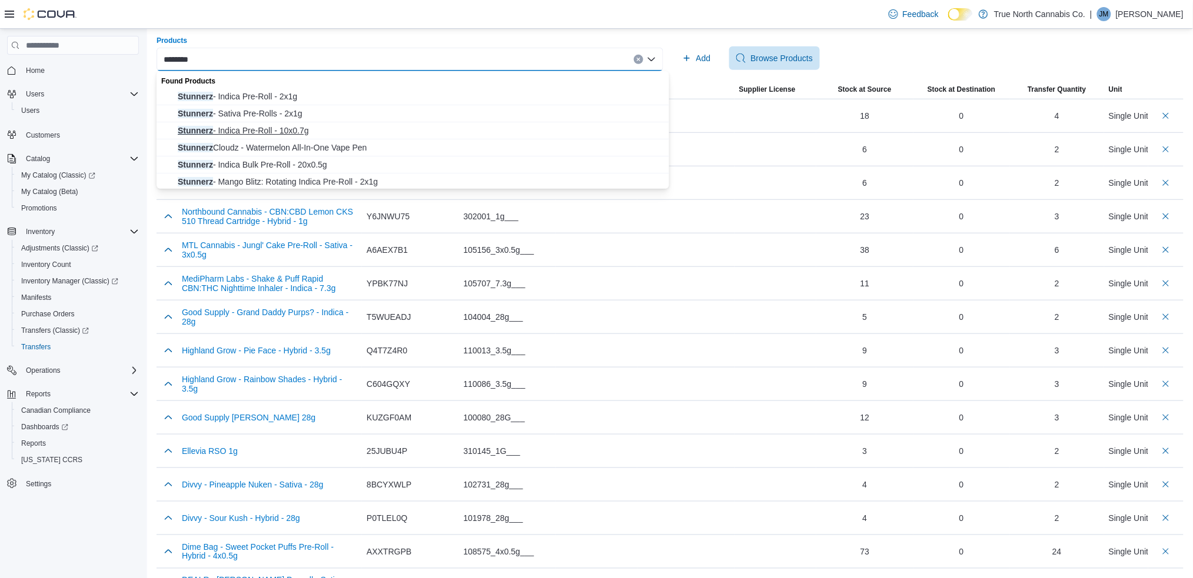
type input "********"
click at [285, 126] on span "Stunnerz - Indica Pre-Roll - 10x0.7g" at bounding box center [420, 131] width 484 height 12
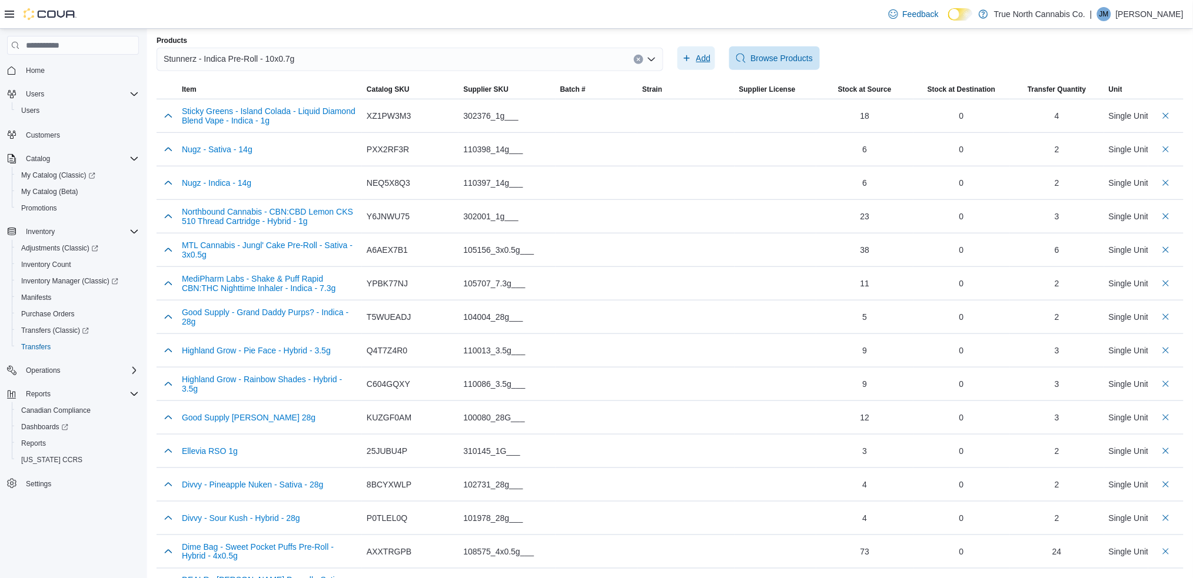
click at [704, 55] on span "Add" at bounding box center [703, 58] width 15 height 12
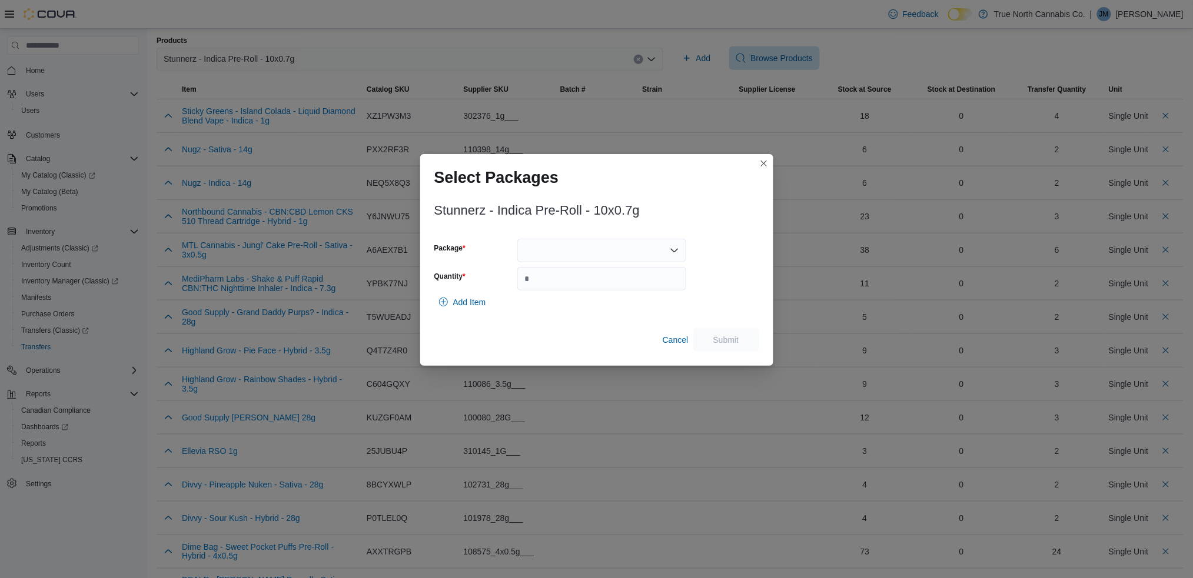
click at [532, 253] on div at bounding box center [601, 251] width 169 height 24
click at [548, 284] on span "1633MPR" at bounding box center [608, 288] width 141 height 12
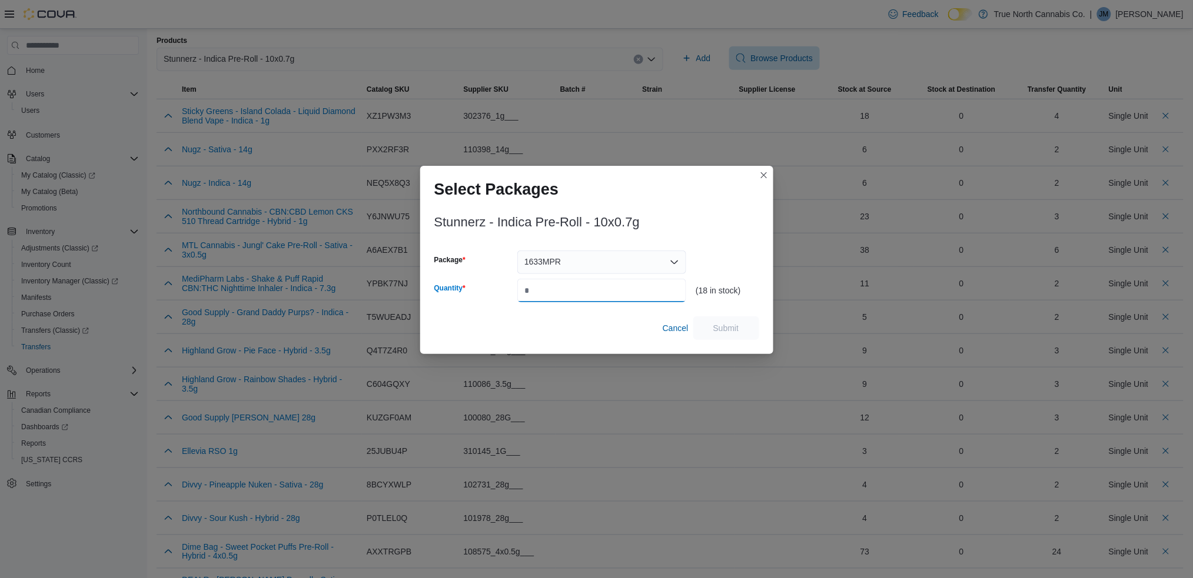
click at [548, 284] on input "Quantity" at bounding box center [601, 291] width 169 height 24
type input "*"
click at [740, 332] on span "Submit" at bounding box center [726, 328] width 52 height 24
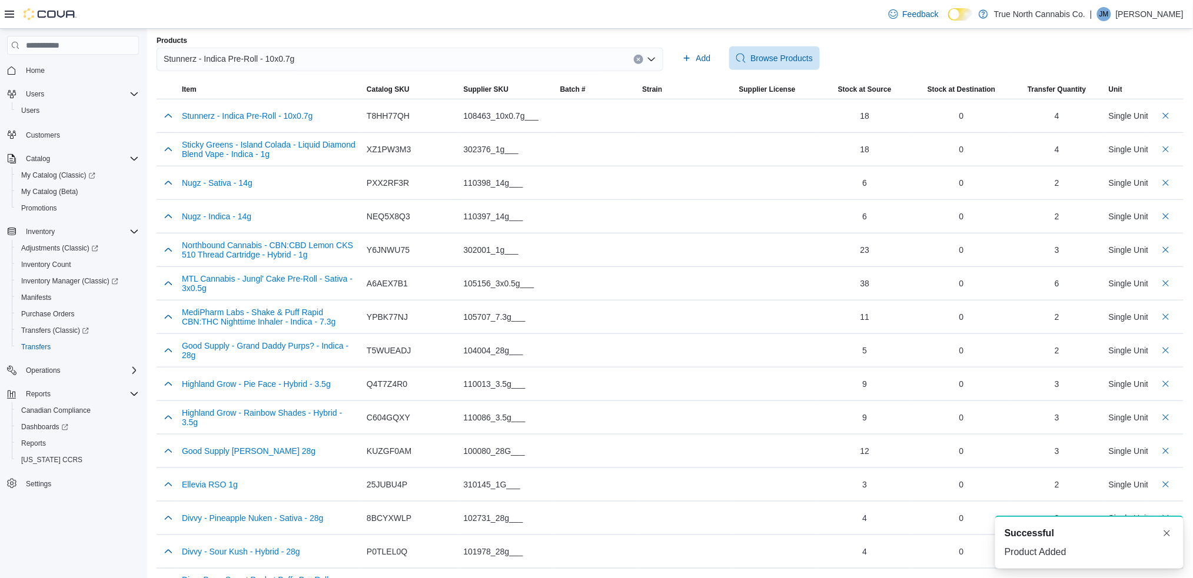
click at [287, 59] on span "Stunnerz - Indica Pre-Roll - 10x0.7g" at bounding box center [229, 59] width 131 height 14
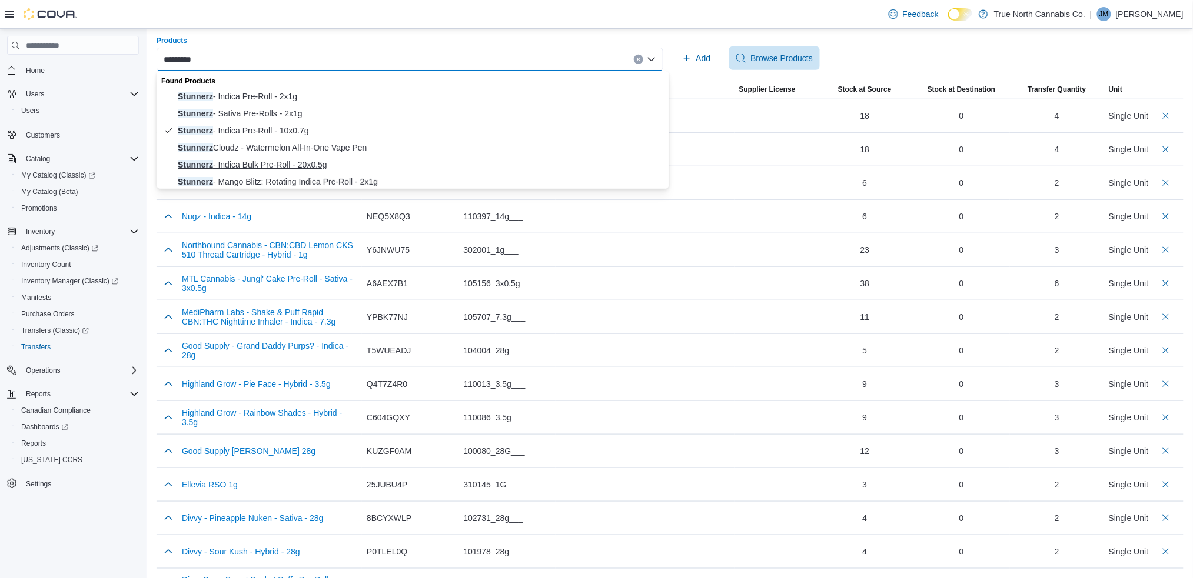
type input "********"
click at [266, 162] on span "Stunnerz - Indica Bulk Pre-Roll - 20x0.5g" at bounding box center [420, 165] width 484 height 12
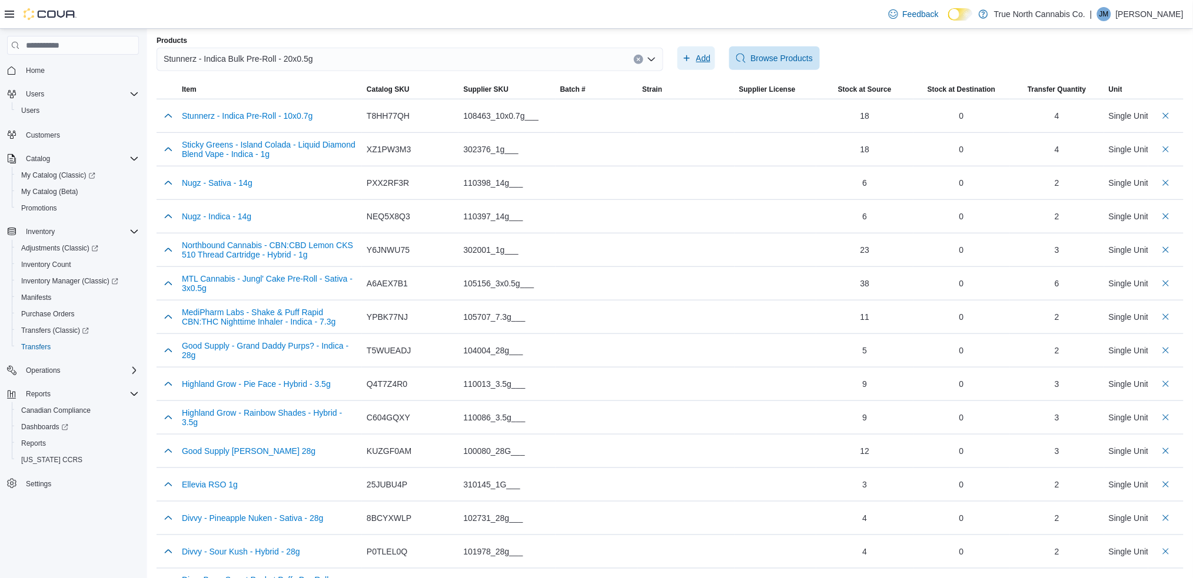
click at [704, 58] on span "Add" at bounding box center [703, 58] width 15 height 12
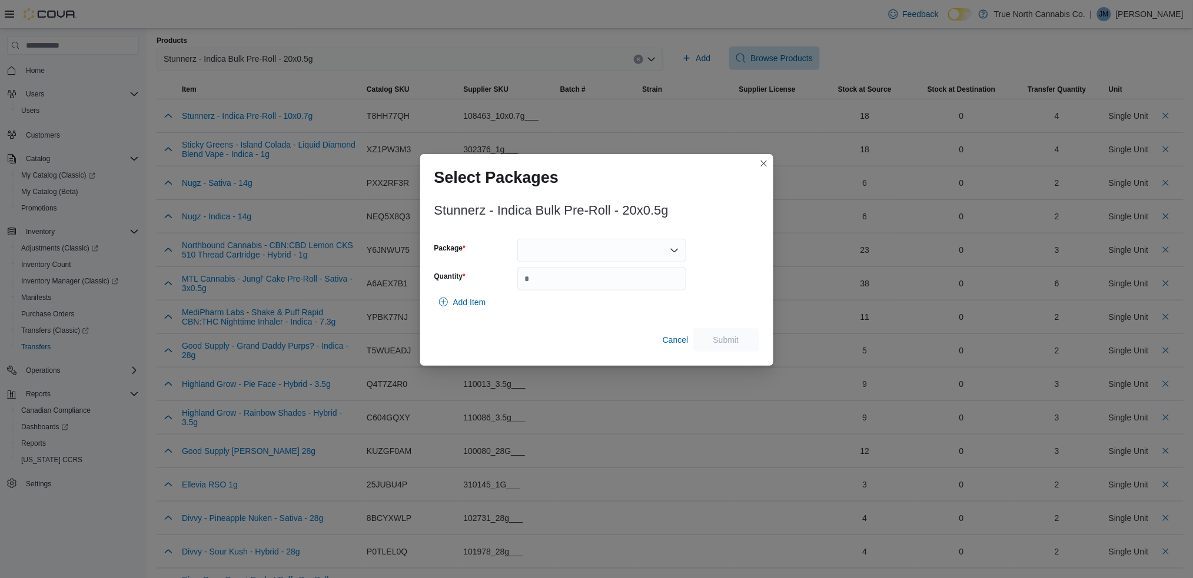
click at [550, 257] on div at bounding box center [601, 251] width 169 height 24
click at [552, 289] on span "10146" at bounding box center [608, 288] width 141 height 12
click at [557, 277] on input "Quantity" at bounding box center [601, 279] width 169 height 24
type input "*"
click at [723, 347] on span "Submit" at bounding box center [726, 340] width 52 height 24
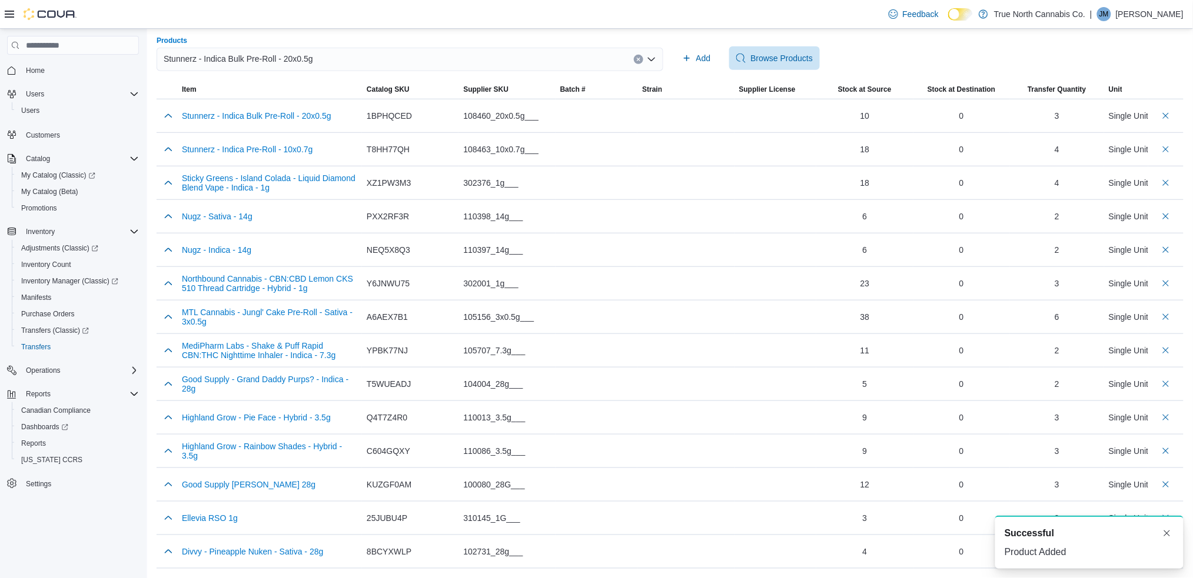
click at [249, 59] on span "Stunnerz - Indica Bulk Pre-Roll - 20x0.5g" at bounding box center [238, 59] width 149 height 14
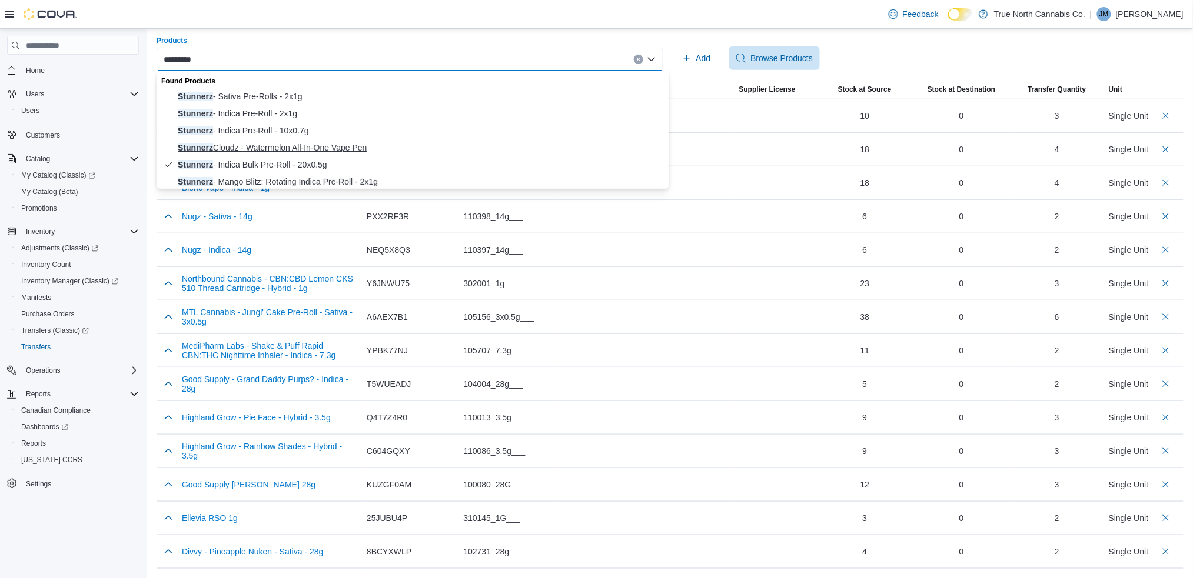
type input "********"
click at [248, 144] on span "Stunnerz Cloudz - Watermelon All-In-One Vape Pen" at bounding box center [420, 148] width 484 height 12
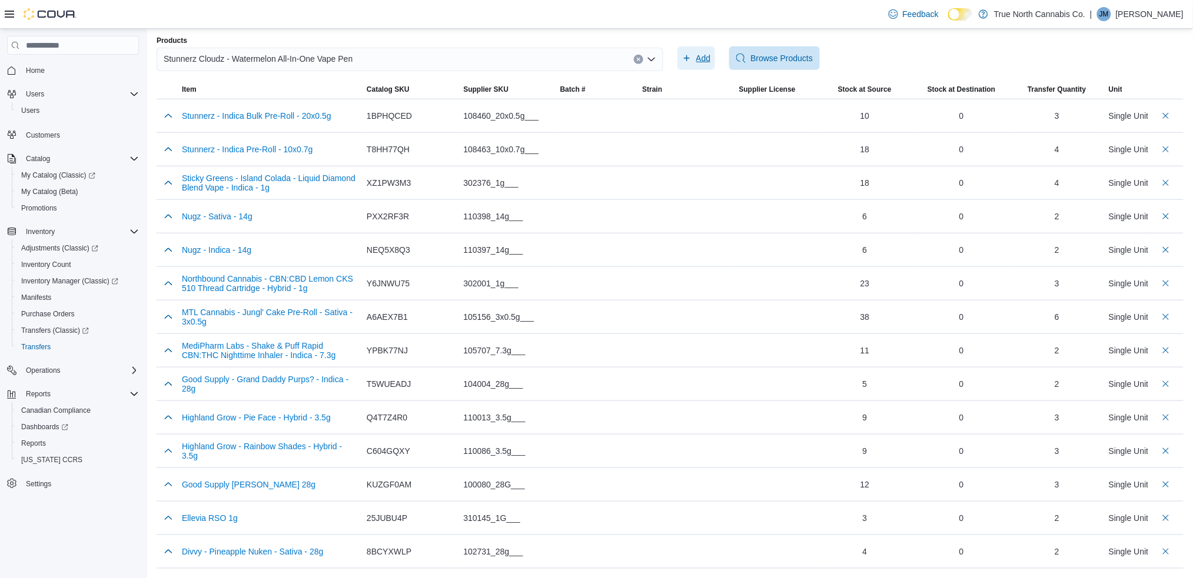
click at [703, 57] on span "Add" at bounding box center [703, 58] width 15 height 12
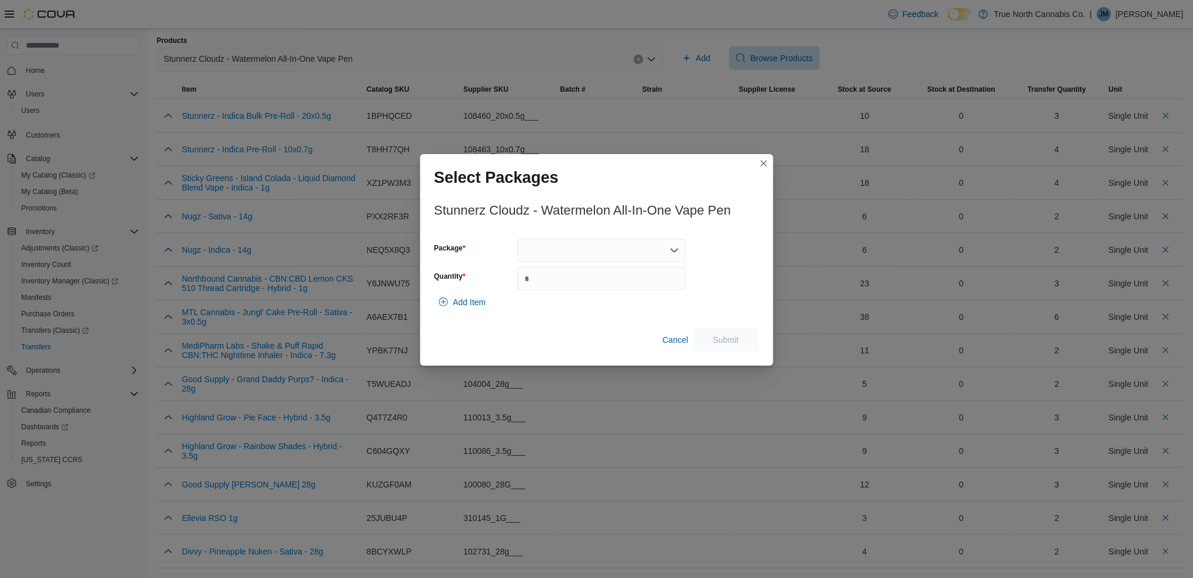
click at [673, 246] on icon "Open list of options" at bounding box center [674, 250] width 9 height 9
click at [559, 281] on button "10153" at bounding box center [601, 288] width 169 height 17
click at [617, 250] on div "10153 Combo box. Selected. 10153. Press Backspace to delete 10153. Combo box in…" at bounding box center [601, 251] width 169 height 24
click at [567, 287] on span "1202V" at bounding box center [608, 288] width 141 height 12
click at [535, 282] on input "Quantity" at bounding box center [601, 279] width 169 height 24
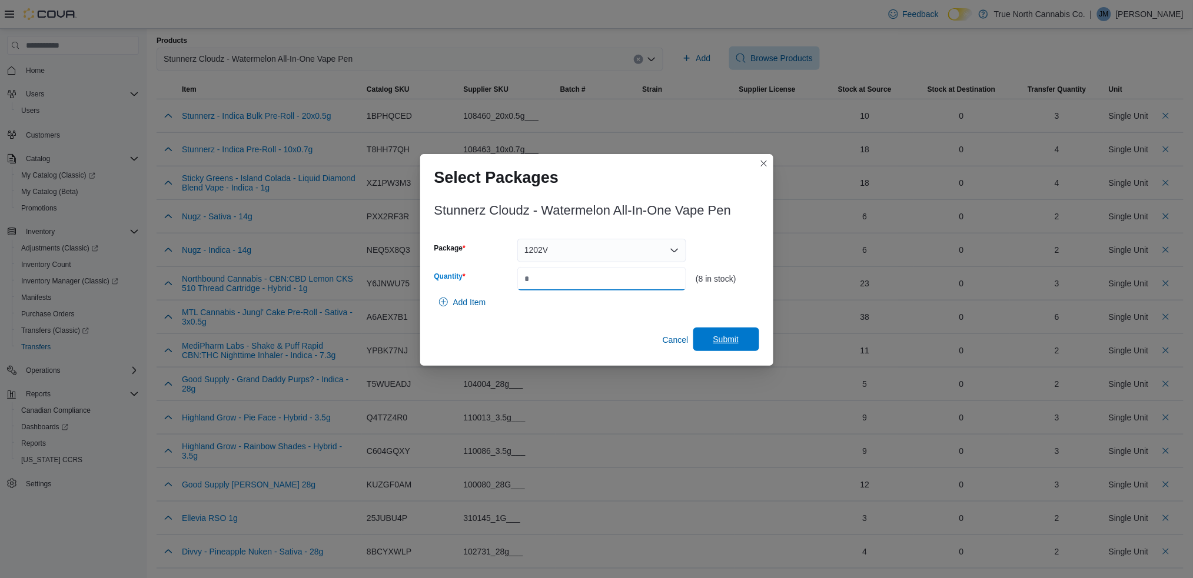
type input "*"
click at [729, 339] on span "Submit" at bounding box center [726, 340] width 26 height 12
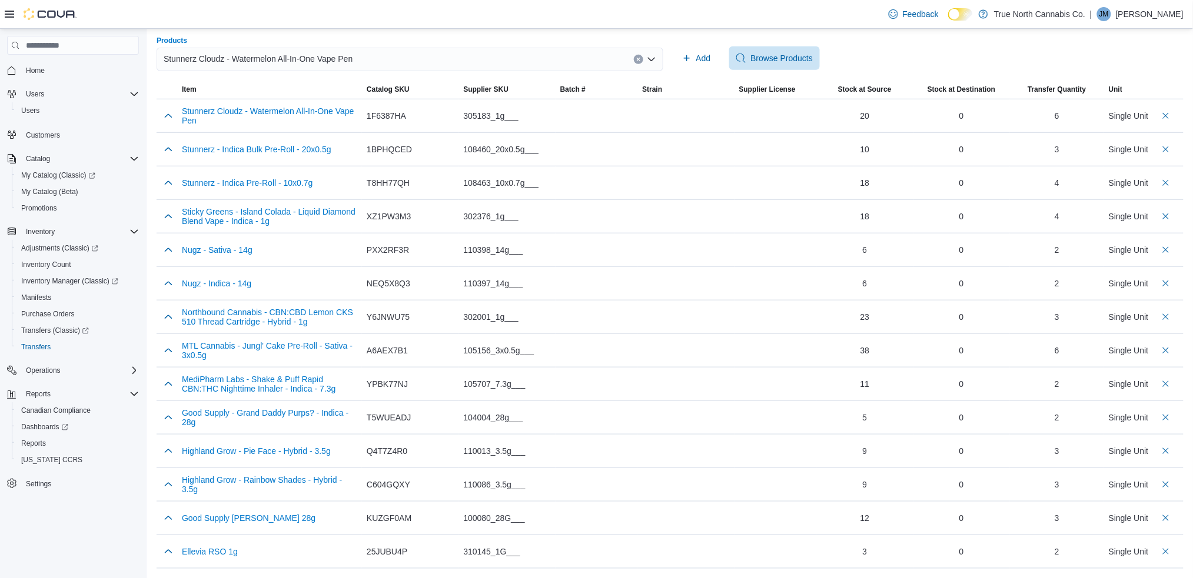
click at [229, 64] on span "Stunnerz Cloudz - Watermelon All-In-One Vape Pen" at bounding box center [258, 59] width 189 height 14
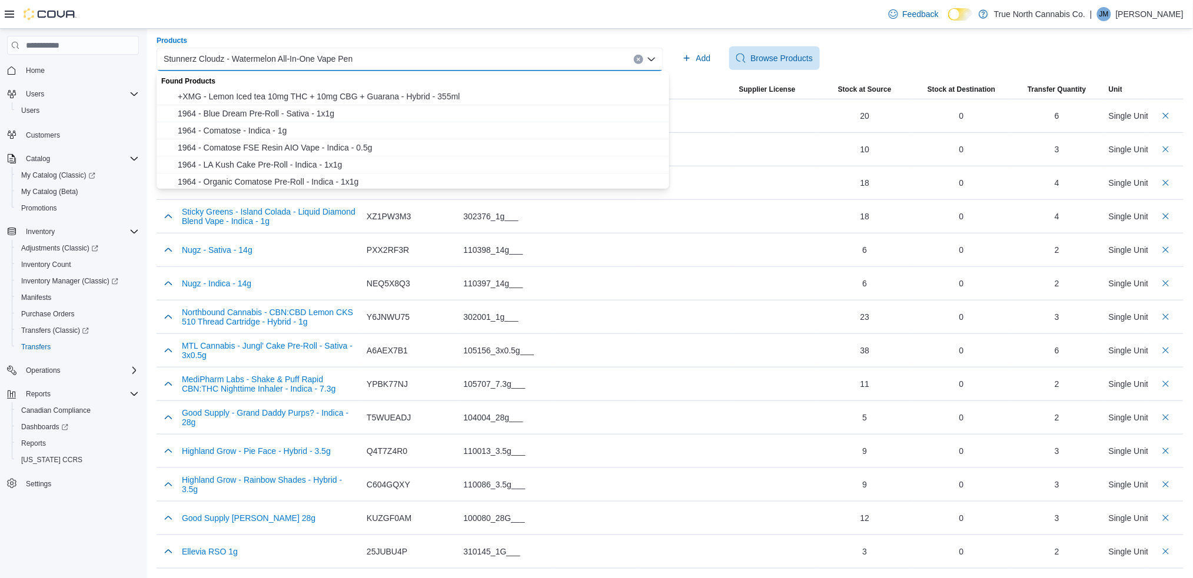
click at [243, 56] on span "Stunnerz Cloudz - Watermelon All-In-One Vape Pen" at bounding box center [258, 59] width 189 height 14
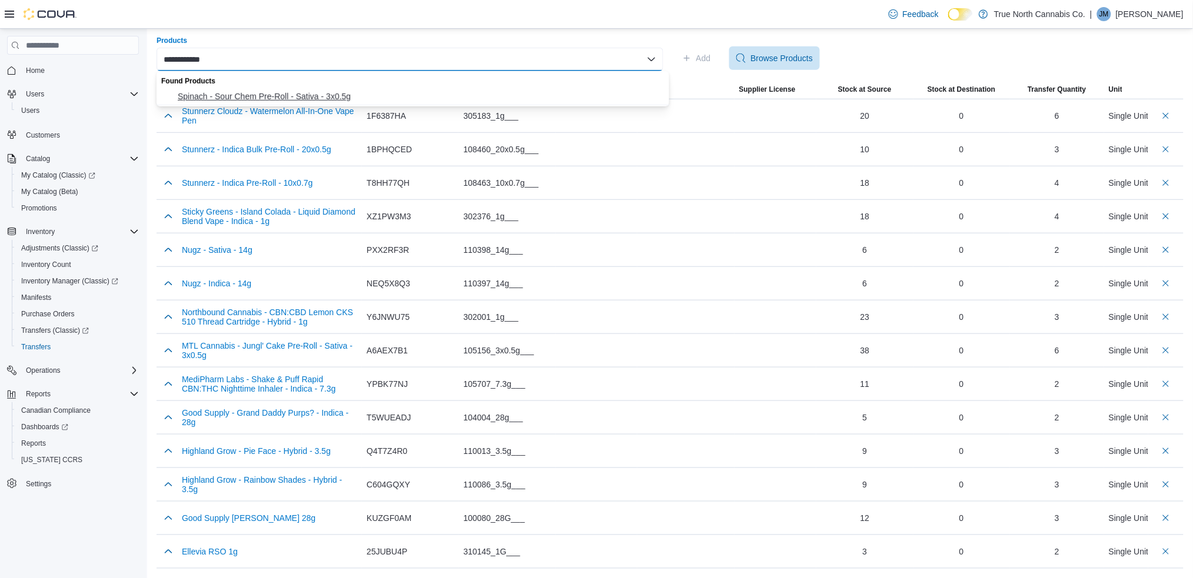
type input "**********"
click at [246, 94] on span "Spinach - Sour Chem Pre-Roll - Sativa - 3x0.5g" at bounding box center [420, 97] width 484 height 12
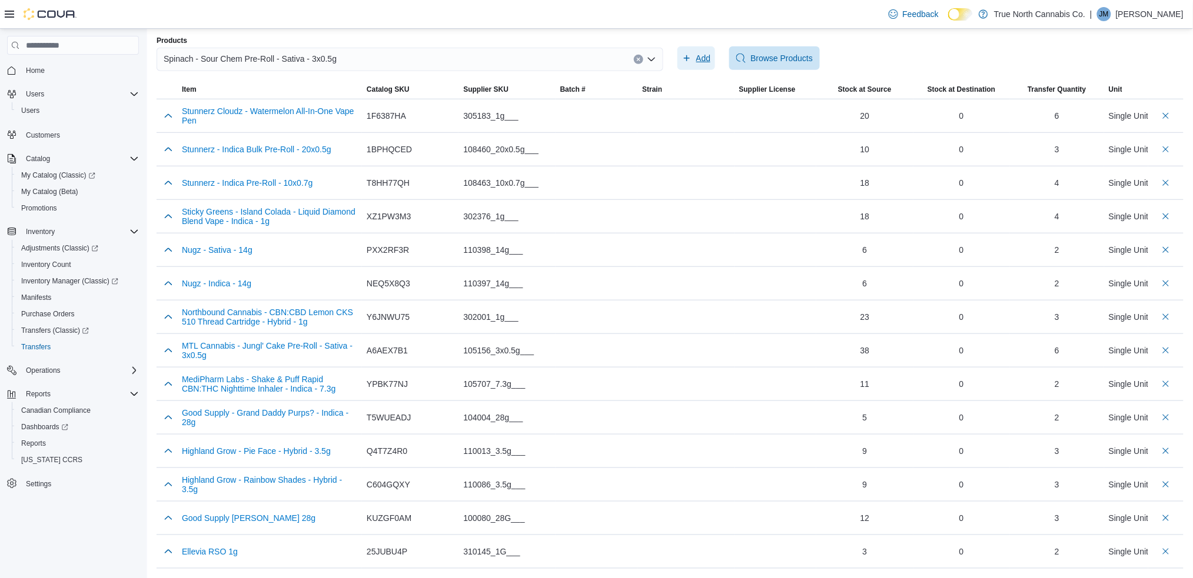
click at [703, 56] on span "Add" at bounding box center [703, 58] width 15 height 12
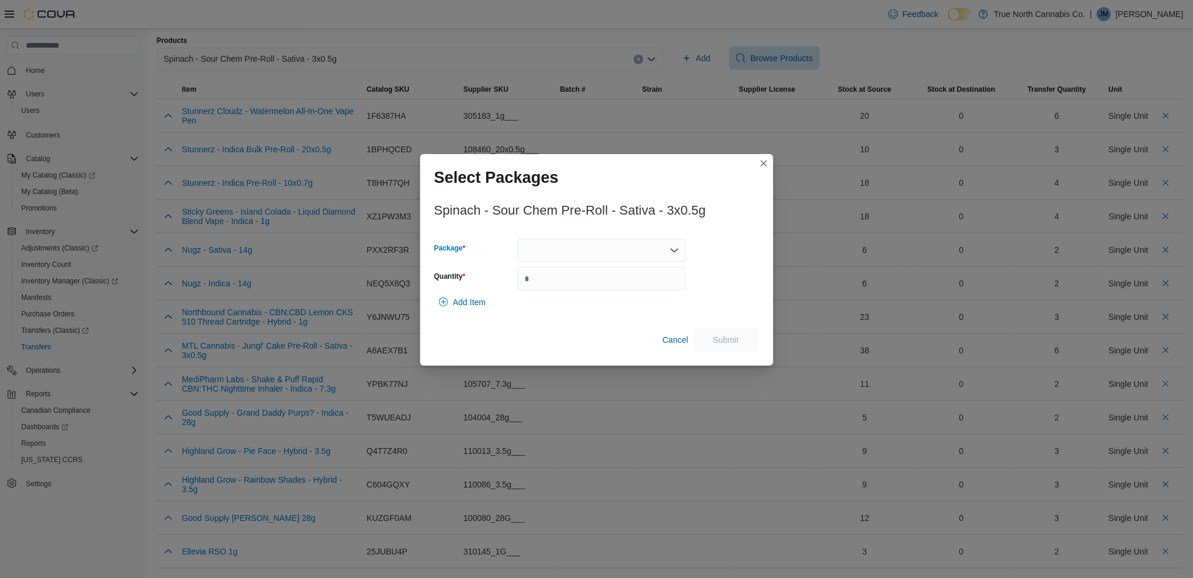
click at [541, 249] on div at bounding box center [601, 251] width 169 height 24
drag, startPoint x: 554, startPoint y: 291, endPoint x: 541, endPoint y: 287, distance: 13.4
click at [541, 287] on span "024112" at bounding box center [608, 288] width 141 height 12
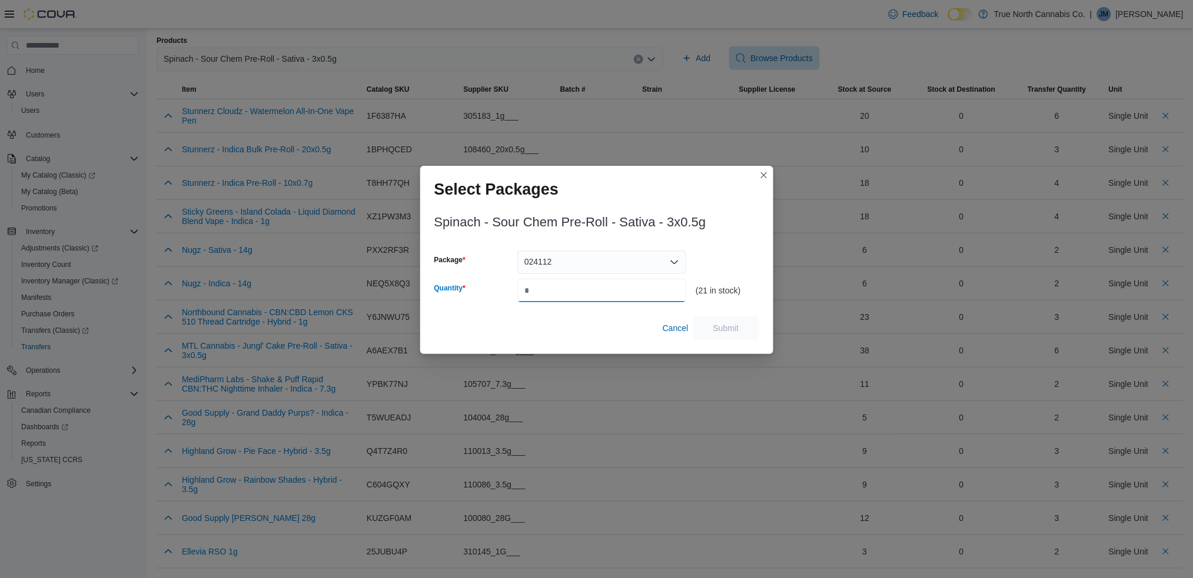
click at [541, 287] on input "Quantity" at bounding box center [601, 291] width 169 height 24
type input "*"
click at [735, 334] on span "Submit" at bounding box center [726, 328] width 52 height 24
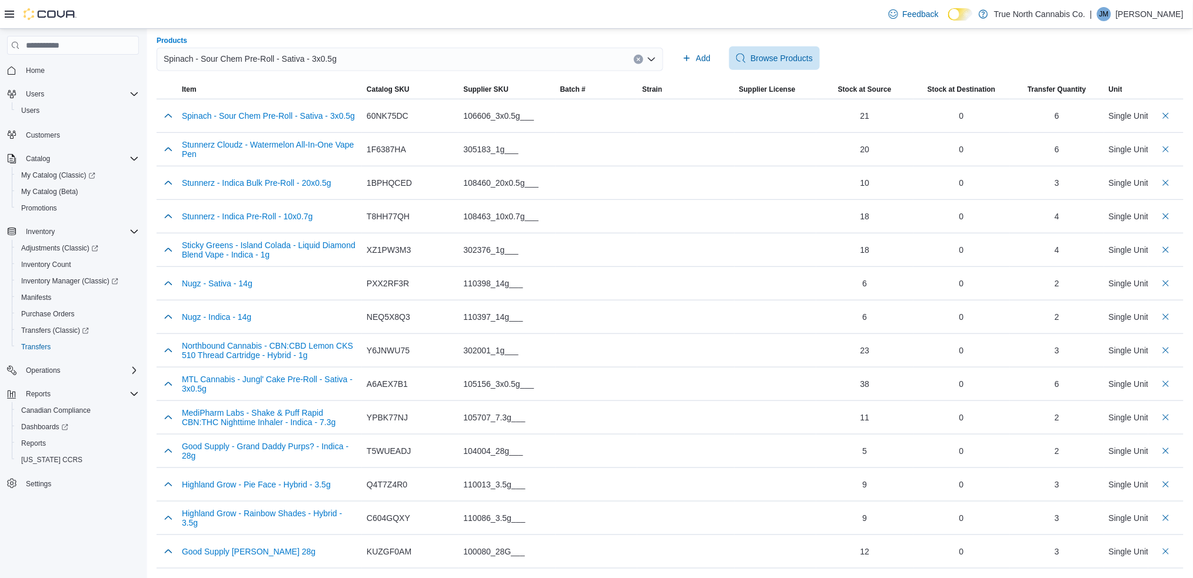
click at [272, 59] on span "Spinach - Sour Chem Pre-Roll - Sativa - 3x0.5g" at bounding box center [250, 59] width 173 height 14
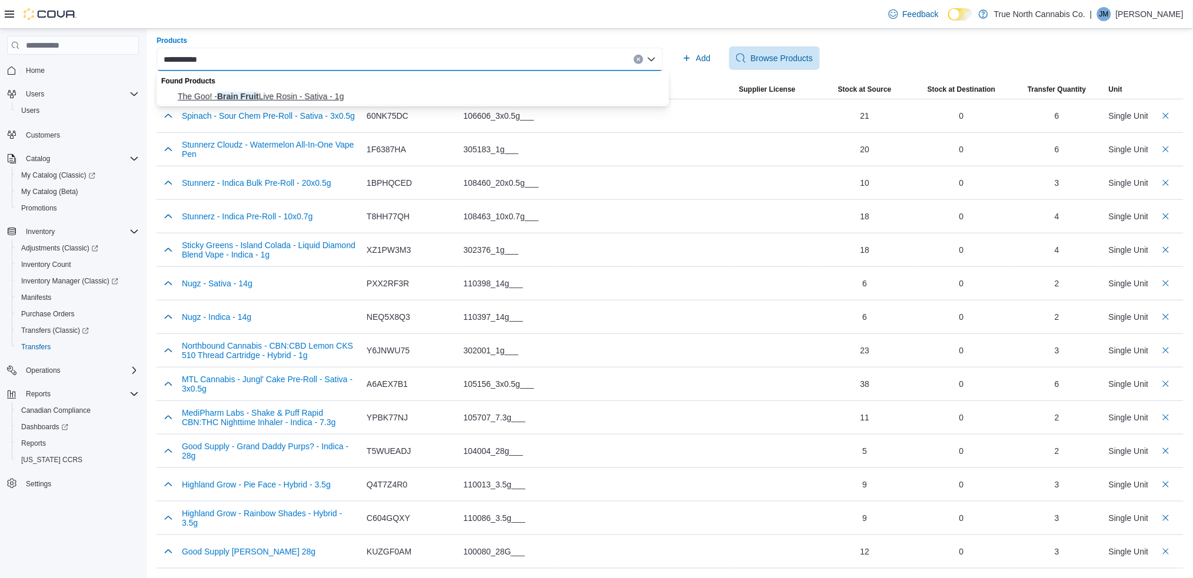
type input "**********"
click at [250, 92] on span "The Goo! - Brain Fruit Live Rosin - Sativa - 1g" at bounding box center [420, 97] width 484 height 12
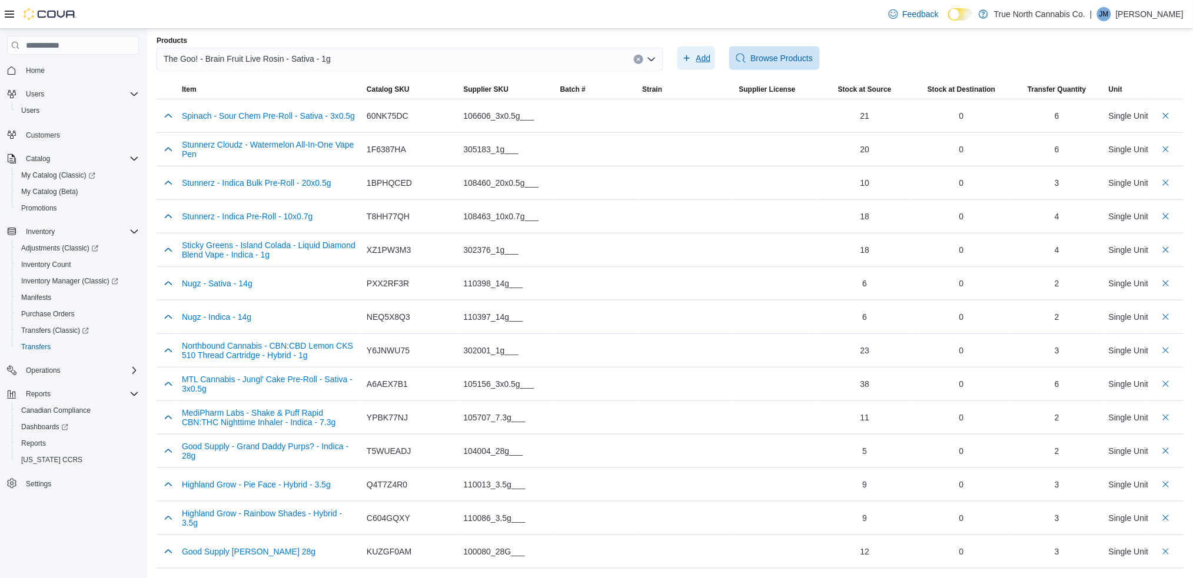
click at [700, 54] on span "Add" at bounding box center [696, 58] width 29 height 24
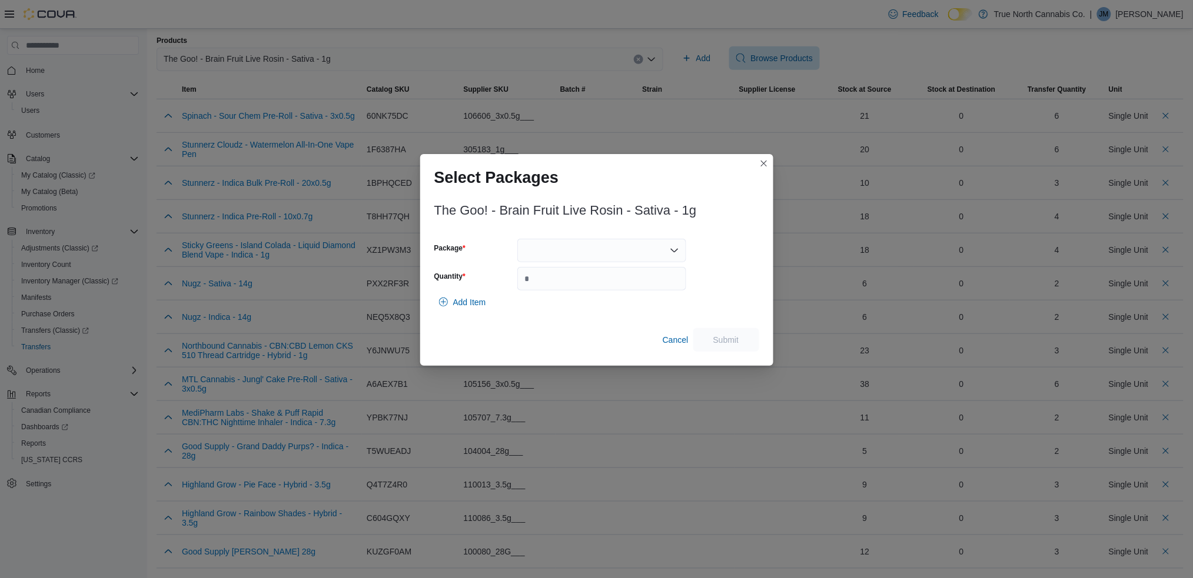
click at [587, 254] on div at bounding box center [601, 251] width 169 height 24
drag, startPoint x: 566, startPoint y: 284, endPoint x: 557, endPoint y: 285, distance: 9.5
click at [557, 285] on span "4991" at bounding box center [608, 288] width 141 height 12
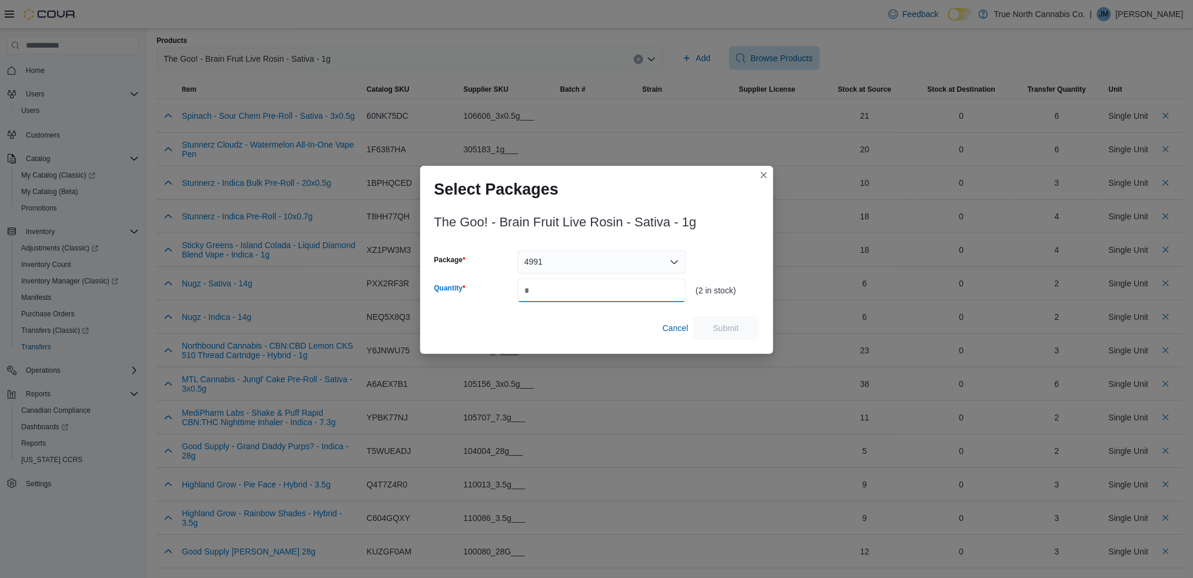
click at [549, 287] on input "Quantity" at bounding box center [601, 291] width 169 height 24
type input "*"
click at [727, 321] on span "Submit" at bounding box center [726, 328] width 52 height 24
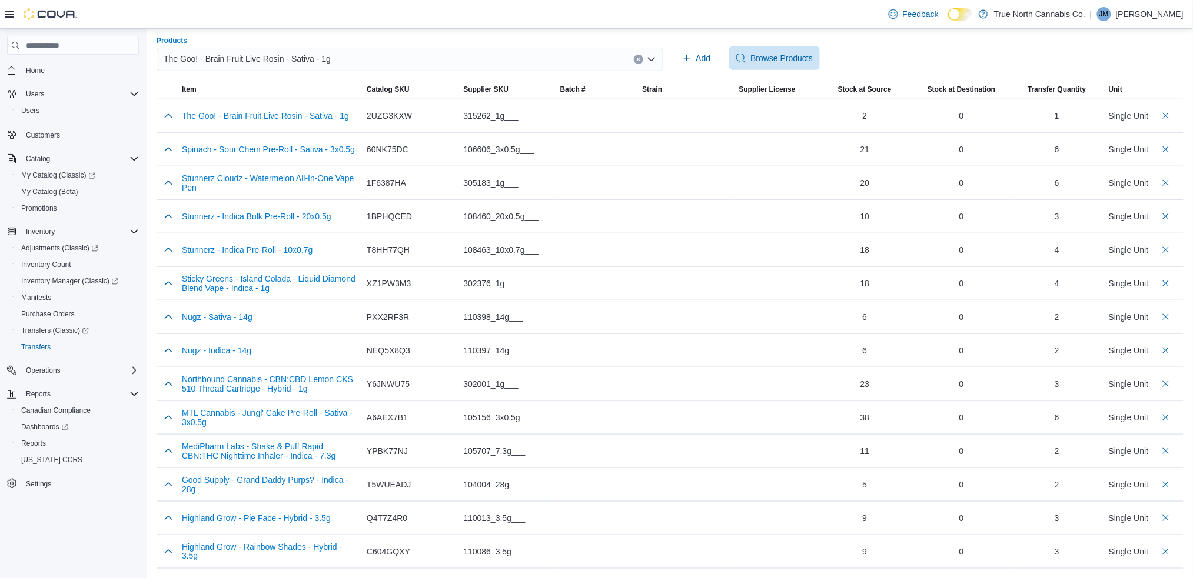
click at [281, 52] on span "The Goo! - Brain Fruit Live Rosin - Sativa - 1g" at bounding box center [247, 59] width 167 height 14
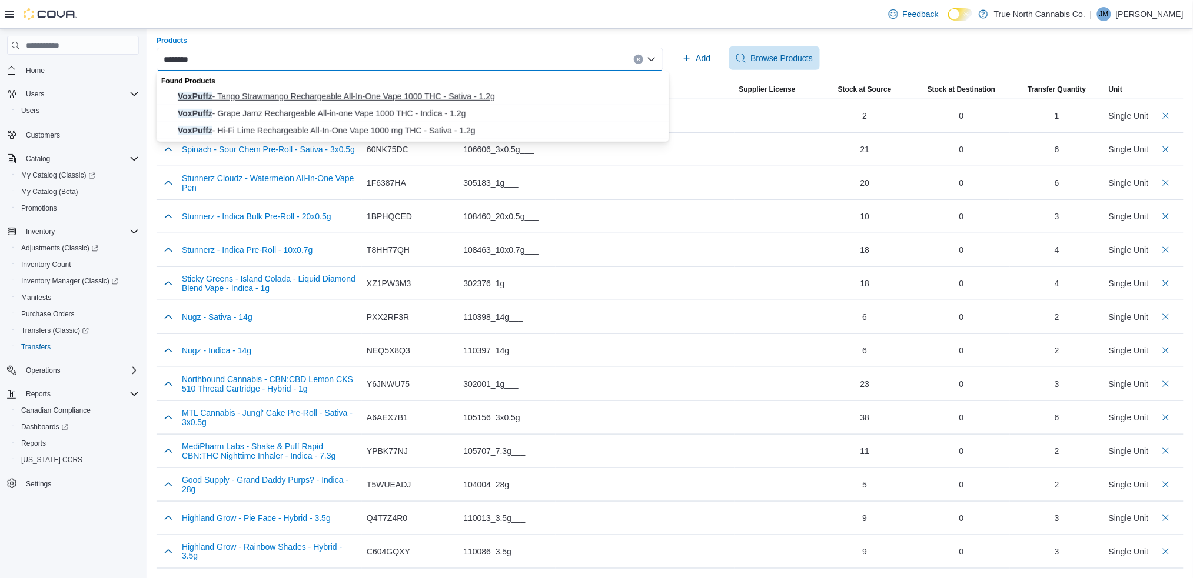
type input "********"
click at [259, 98] on span "VoxPuffz - Tango Strawmango Rechargeable All-In-One Vape 1000 THC - Sativa - 1.…" at bounding box center [420, 97] width 484 height 12
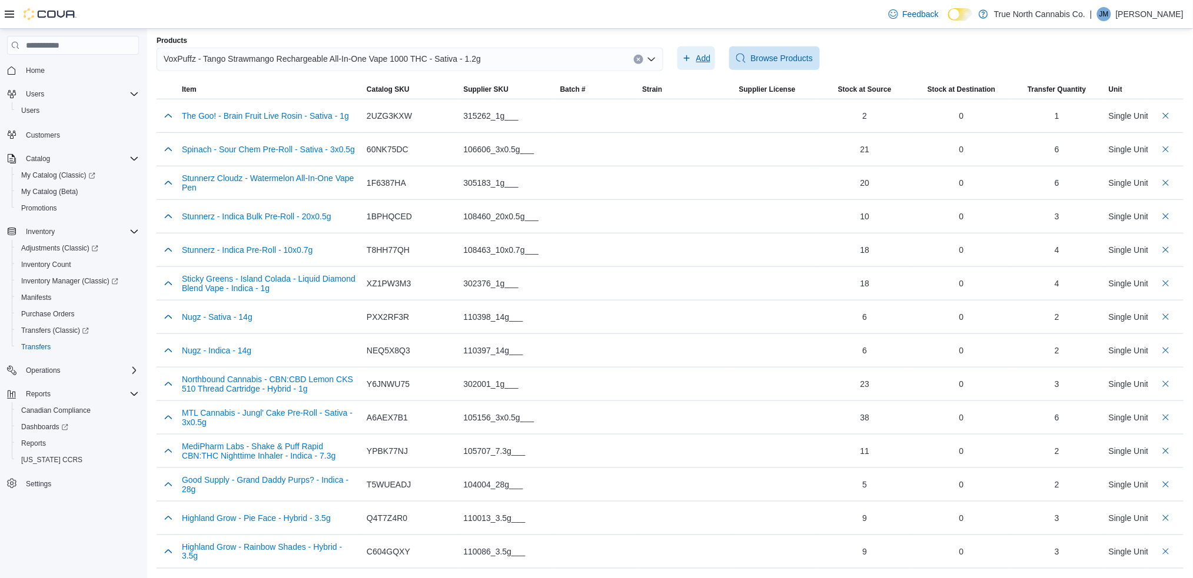
click at [707, 58] on span "Add" at bounding box center [703, 58] width 15 height 12
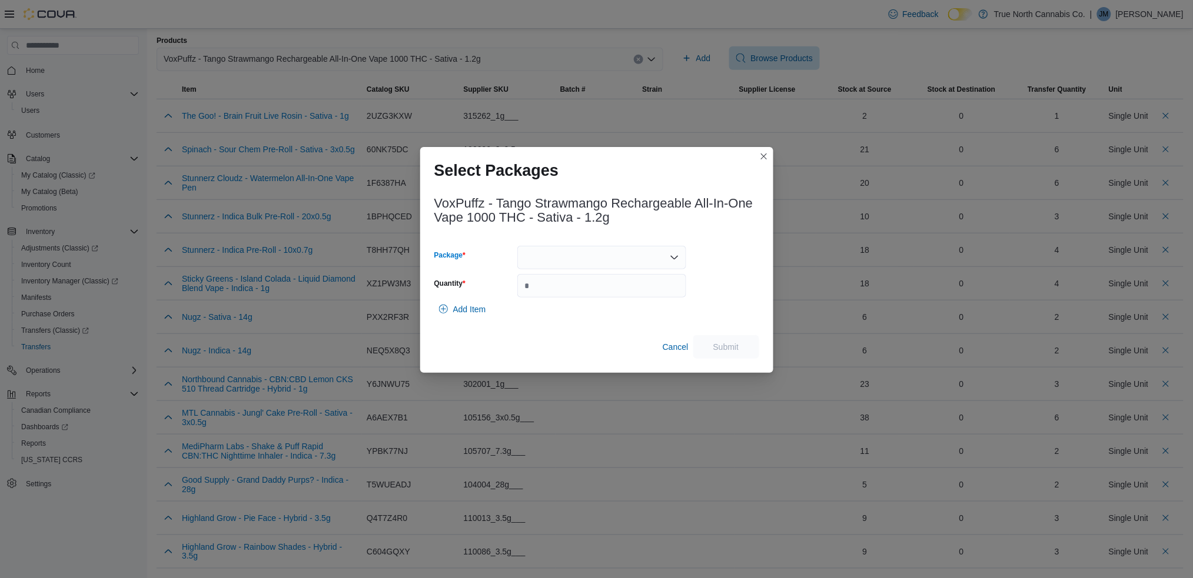
click at [597, 266] on div at bounding box center [601, 258] width 169 height 24
click at [577, 293] on span "25070000264" at bounding box center [608, 295] width 141 height 12
click at [560, 284] on input "Quantity" at bounding box center [601, 286] width 169 height 24
type input "*"
click at [716, 345] on span "Submit" at bounding box center [726, 347] width 26 height 12
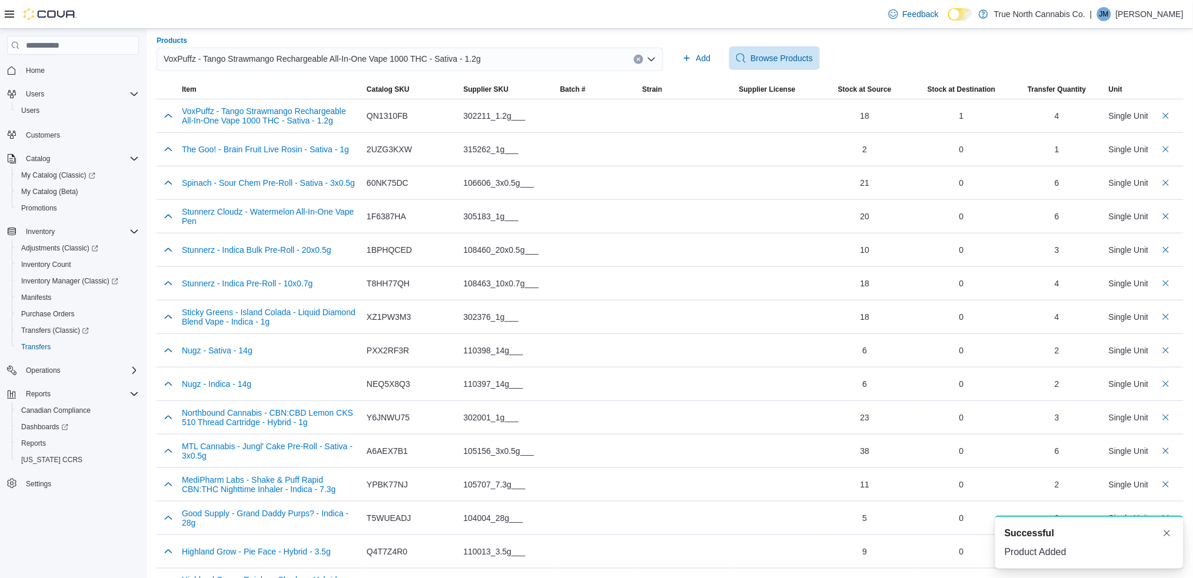
click at [403, 60] on span "VoxPuffz - Tango Strawmango Rechargeable All-In-One Vape 1000 THC - Sativa - 1.…" at bounding box center [322, 59] width 317 height 14
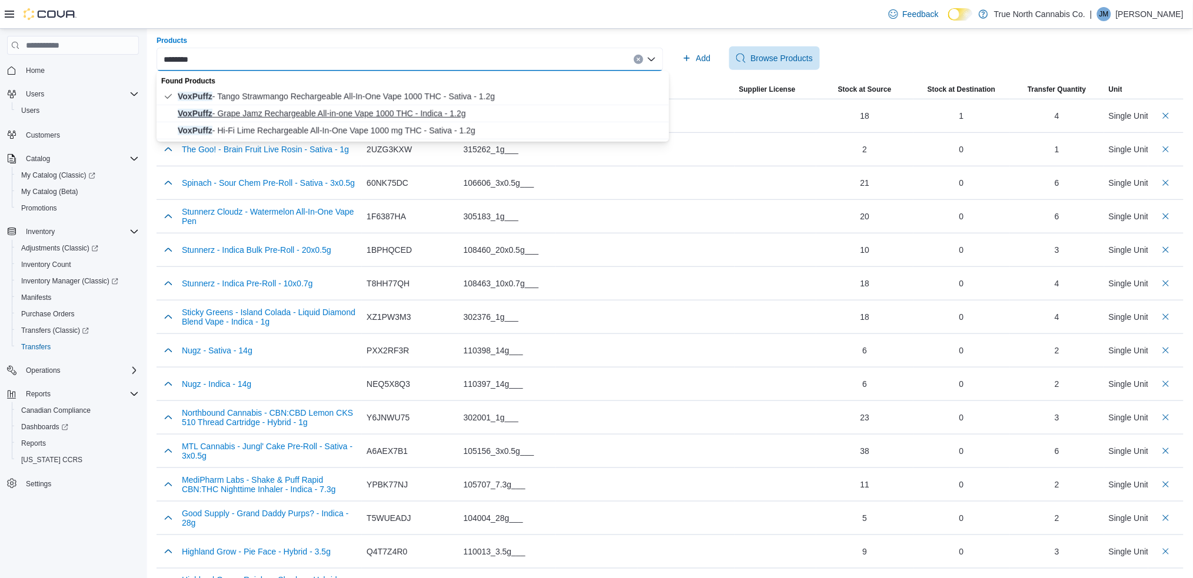
type input "********"
click at [316, 111] on span "VoxPuffz - Grape Jamz Rechargeable All-in-one Vape 1000 THC - Indica - 1.2g" at bounding box center [420, 114] width 484 height 12
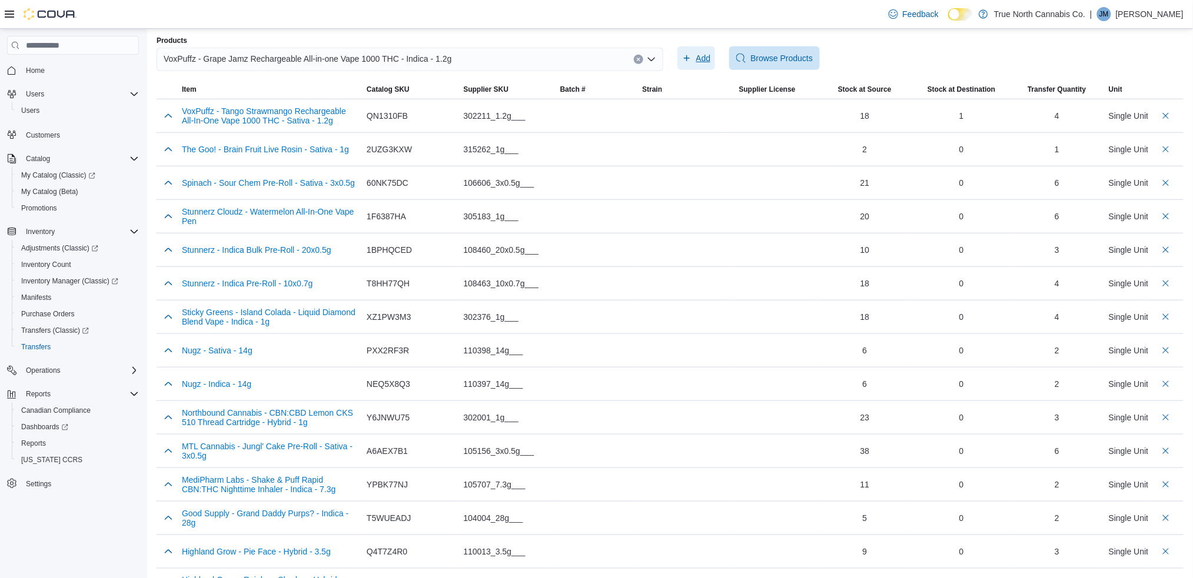
click at [708, 52] on span "Add" at bounding box center [703, 58] width 15 height 12
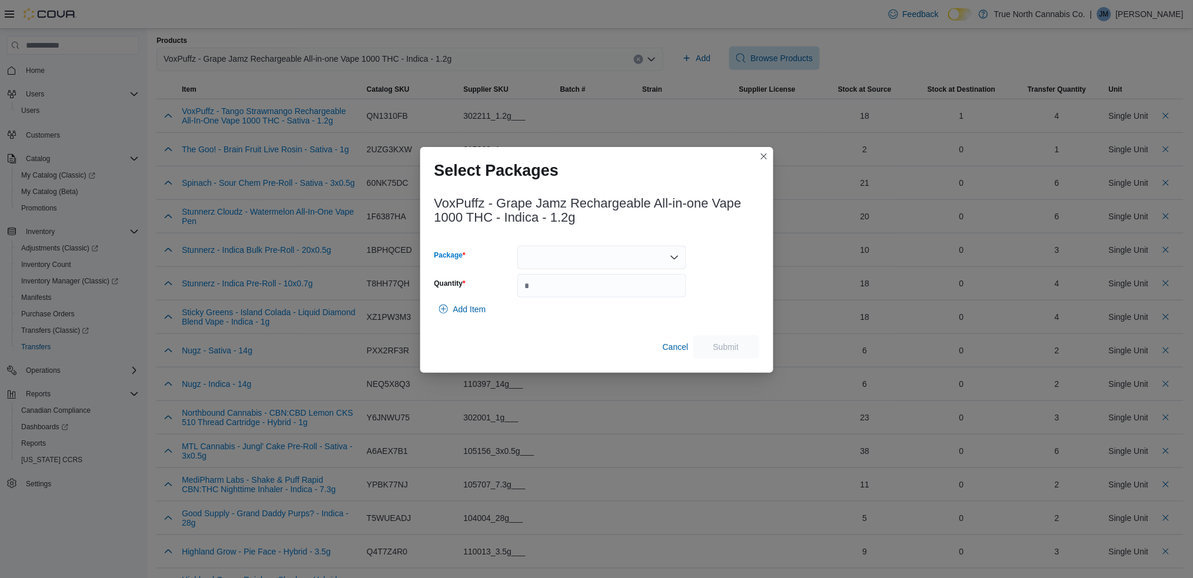
click at [537, 259] on div at bounding box center [601, 258] width 169 height 24
click at [551, 294] on span "25060000201" at bounding box center [608, 295] width 141 height 12
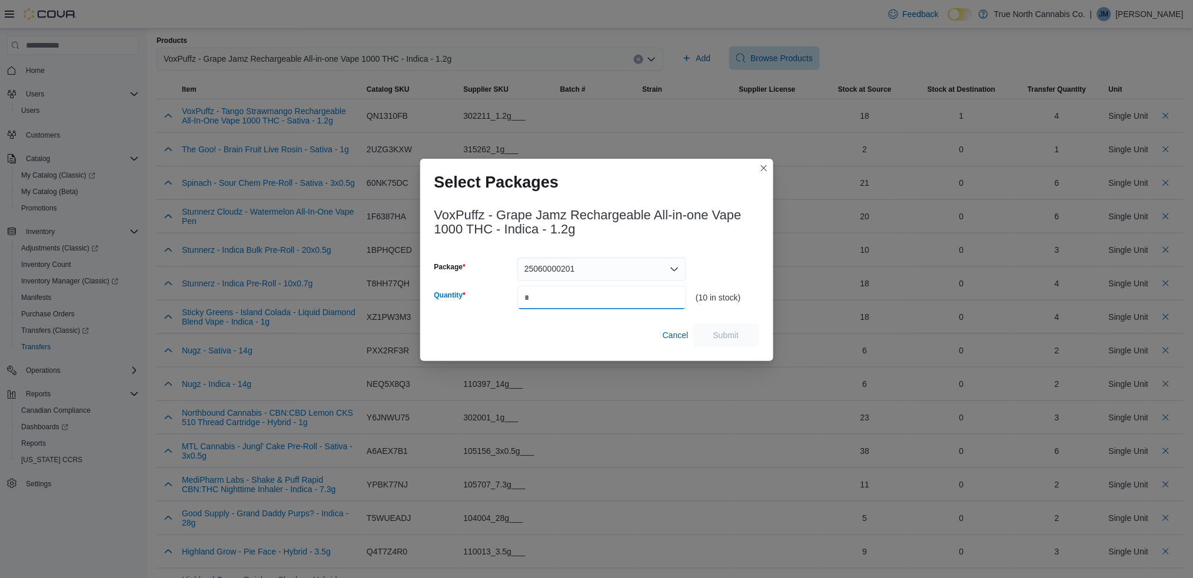
click at [534, 295] on input "Quantity" at bounding box center [601, 298] width 169 height 24
type input "*"
click at [722, 327] on span "Submit" at bounding box center [726, 335] width 52 height 24
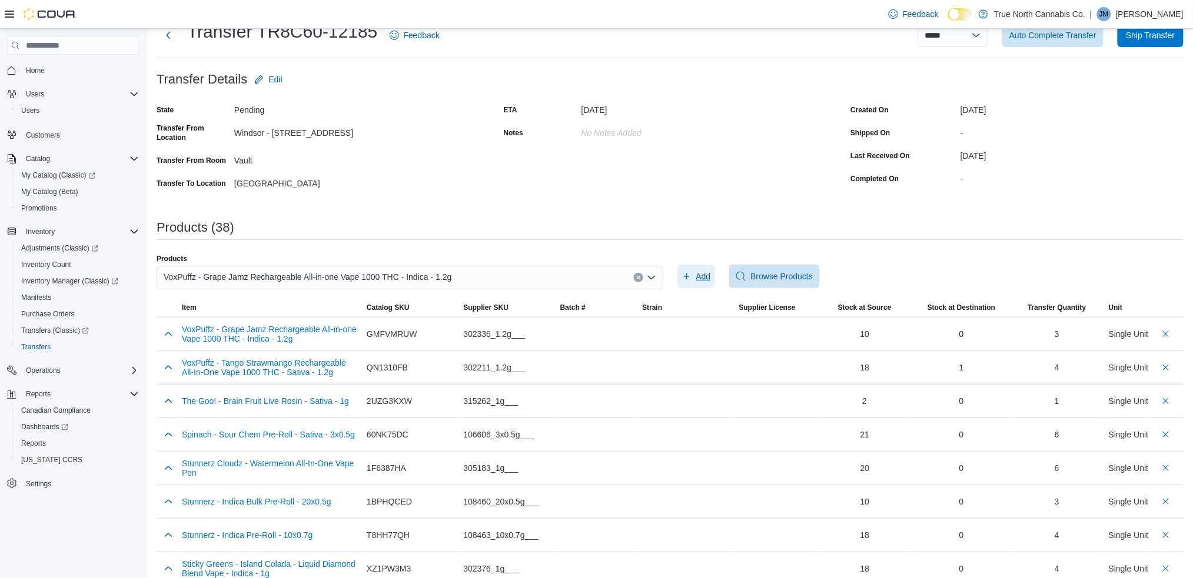
scroll to position [31, 0]
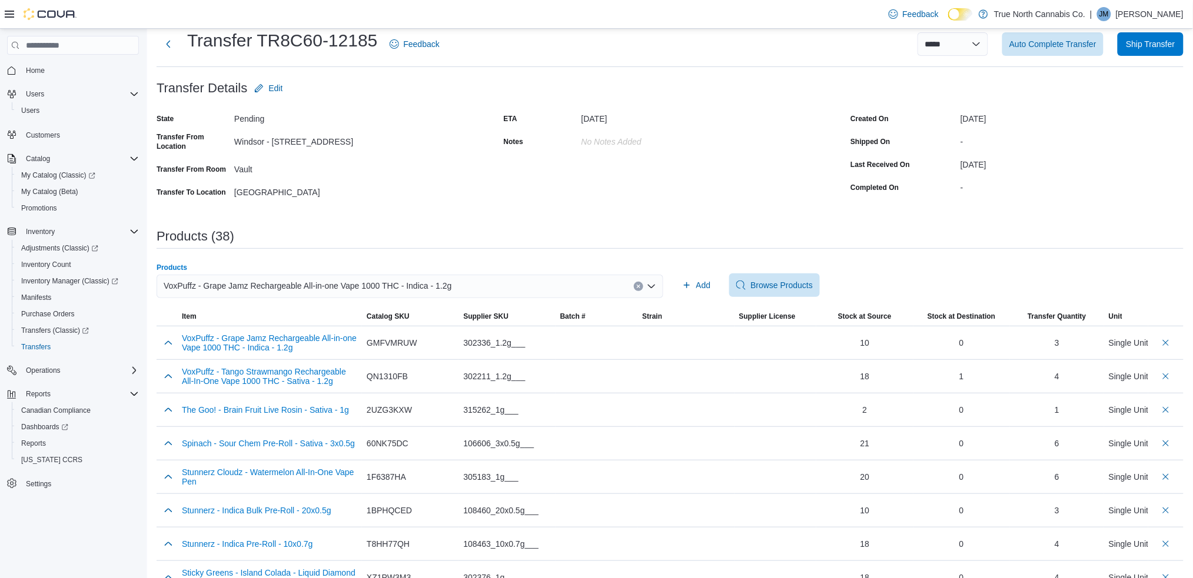
click at [194, 287] on span "VoxPuffz - Grape Jamz Rechargeable All-in-one Vape 1000 THC - Indica - 1.2g" at bounding box center [308, 286] width 288 height 14
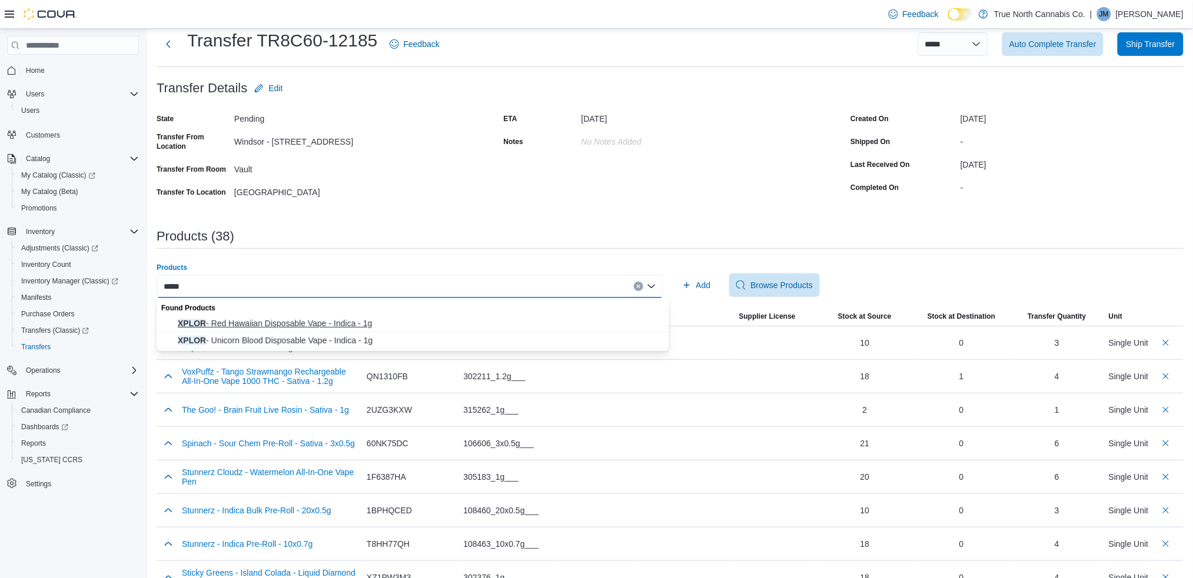
type input "*****"
click at [237, 318] on span "XPLOR - Red Hawaiian Disposable Vape - Indica - 1g" at bounding box center [420, 324] width 484 height 12
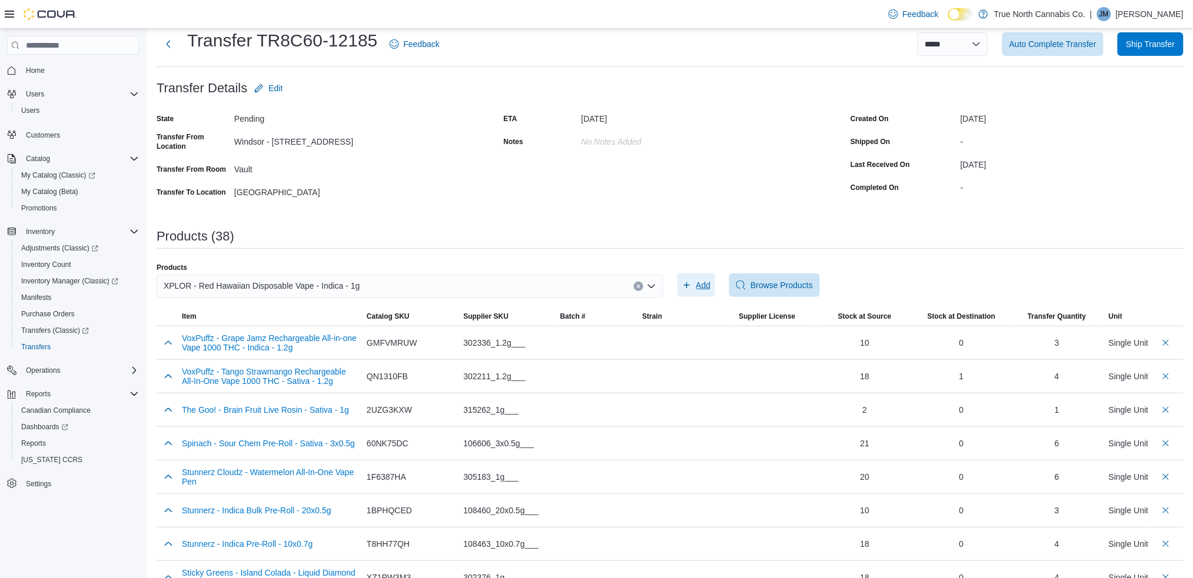
click at [702, 281] on span "Add" at bounding box center [703, 285] width 15 height 12
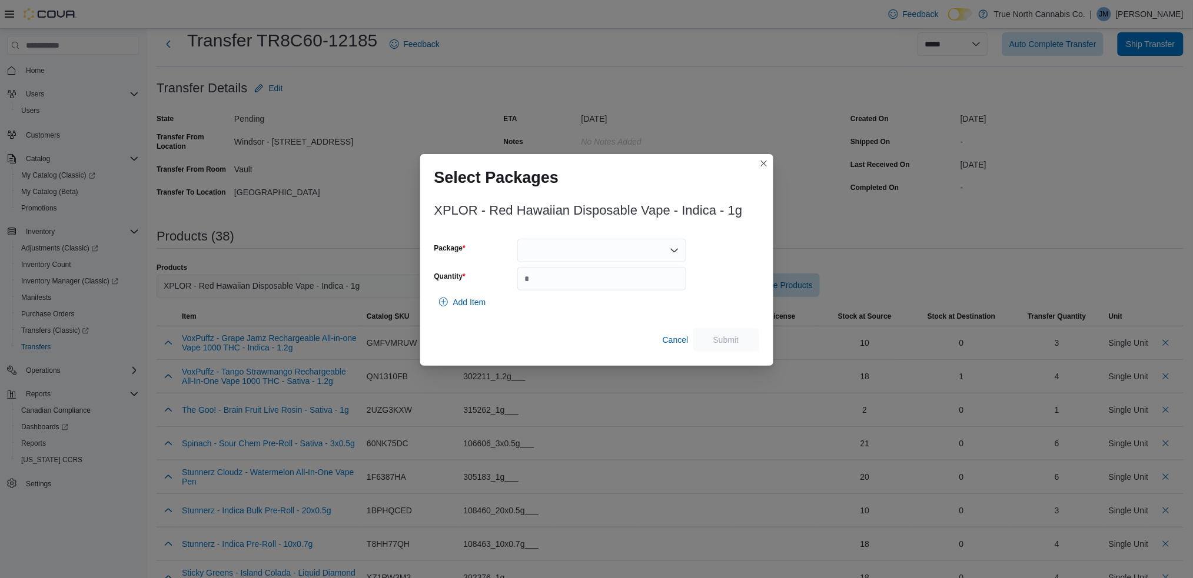
click at [610, 245] on div at bounding box center [601, 251] width 169 height 24
click at [568, 286] on span "PR250801D" at bounding box center [608, 288] width 141 height 12
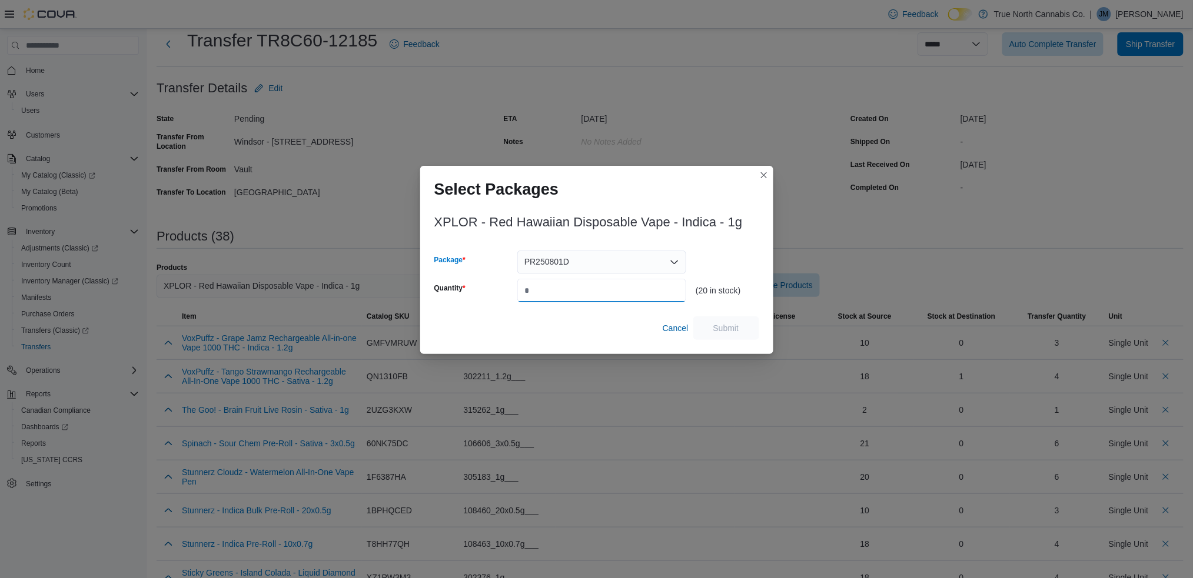
click at [542, 296] on input "Quantity" at bounding box center [601, 291] width 169 height 24
type input "*"
click at [717, 331] on span "Submit" at bounding box center [726, 328] width 26 height 12
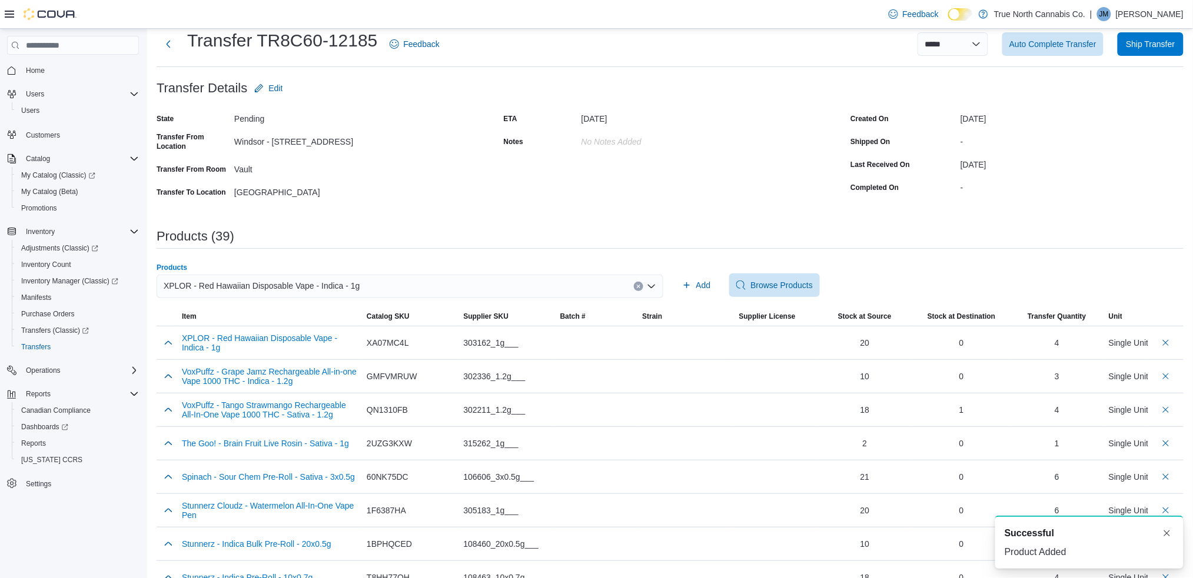
click at [501, 287] on div "XPLOR - Red Hawaiian Disposable Vape - Indica - 1g" at bounding box center [410, 287] width 507 height 24
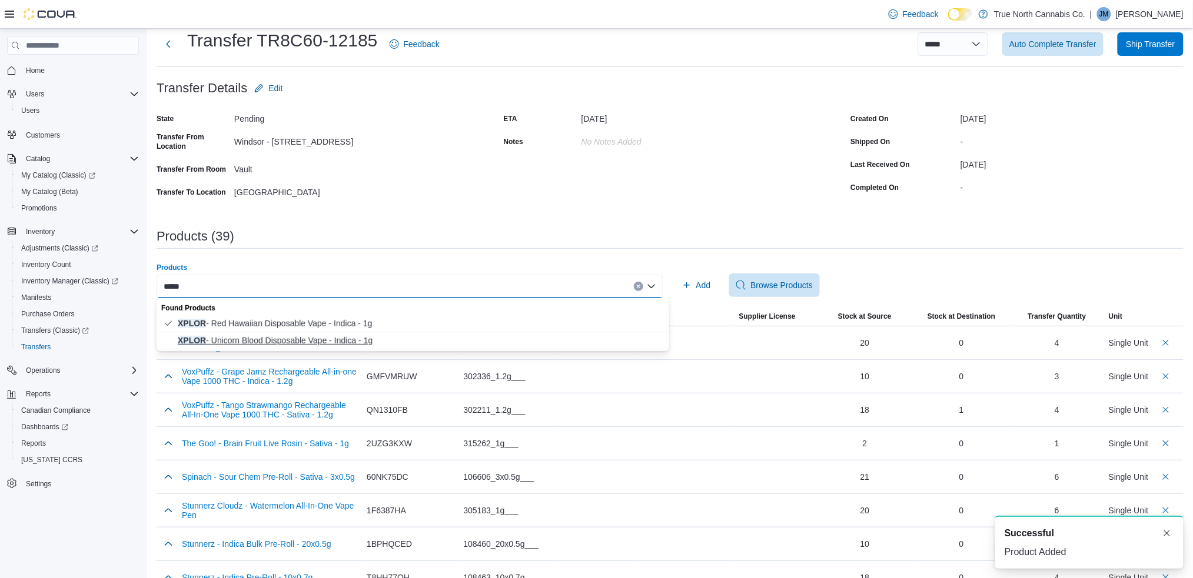
type input "*****"
click at [321, 338] on span "XPLOR - Unicorn Blood Disposable Vape - Indica - 1g" at bounding box center [420, 341] width 484 height 12
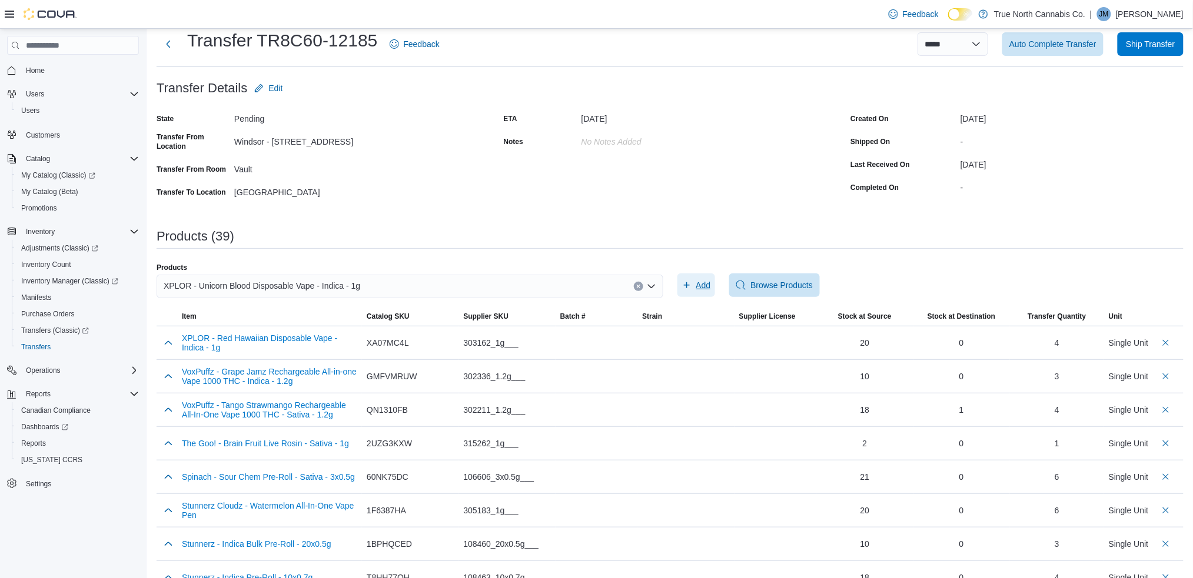
click at [706, 284] on span "Add" at bounding box center [703, 285] width 15 height 12
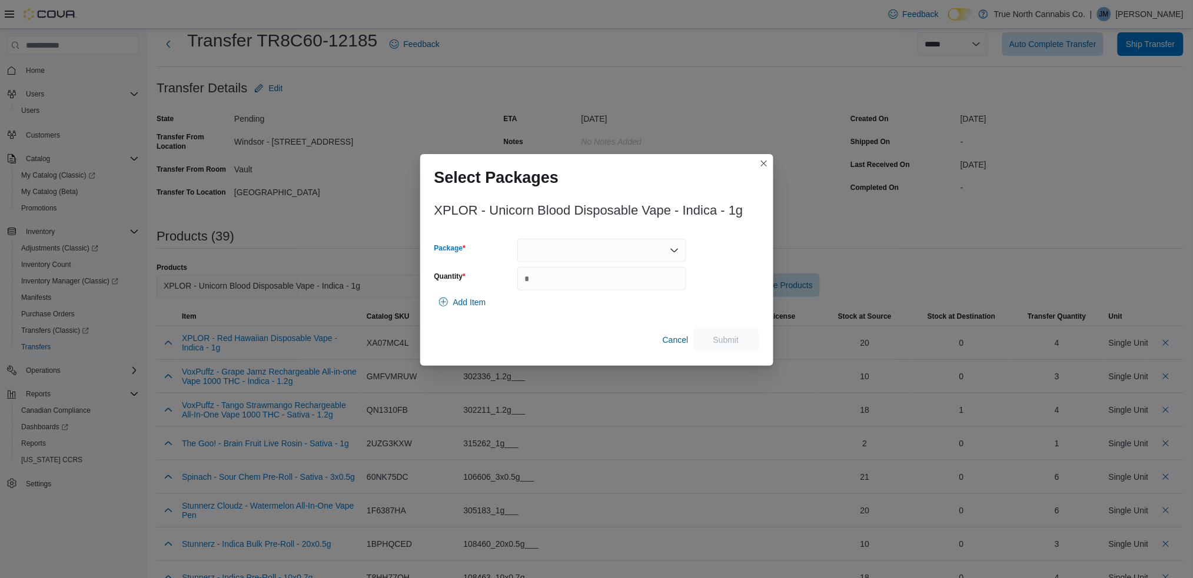
click at [632, 244] on div at bounding box center [601, 251] width 169 height 24
click at [567, 292] on span "PR250723C" at bounding box center [608, 288] width 141 height 12
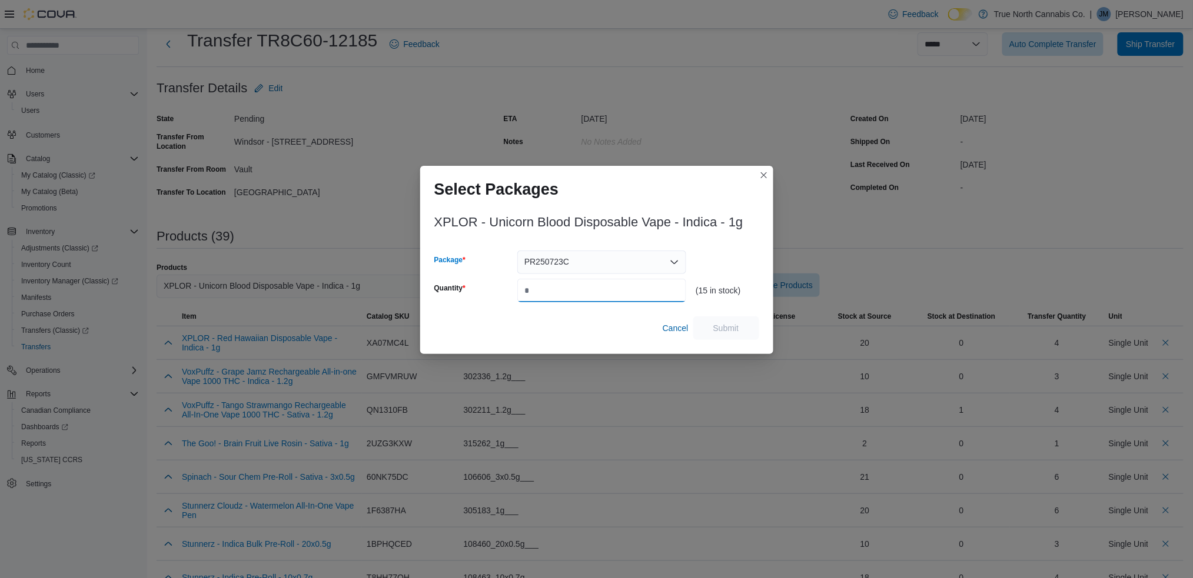
click at [552, 292] on input "Quantity" at bounding box center [601, 291] width 169 height 24
type input "*"
click at [727, 328] on span "Submit" at bounding box center [726, 328] width 26 height 12
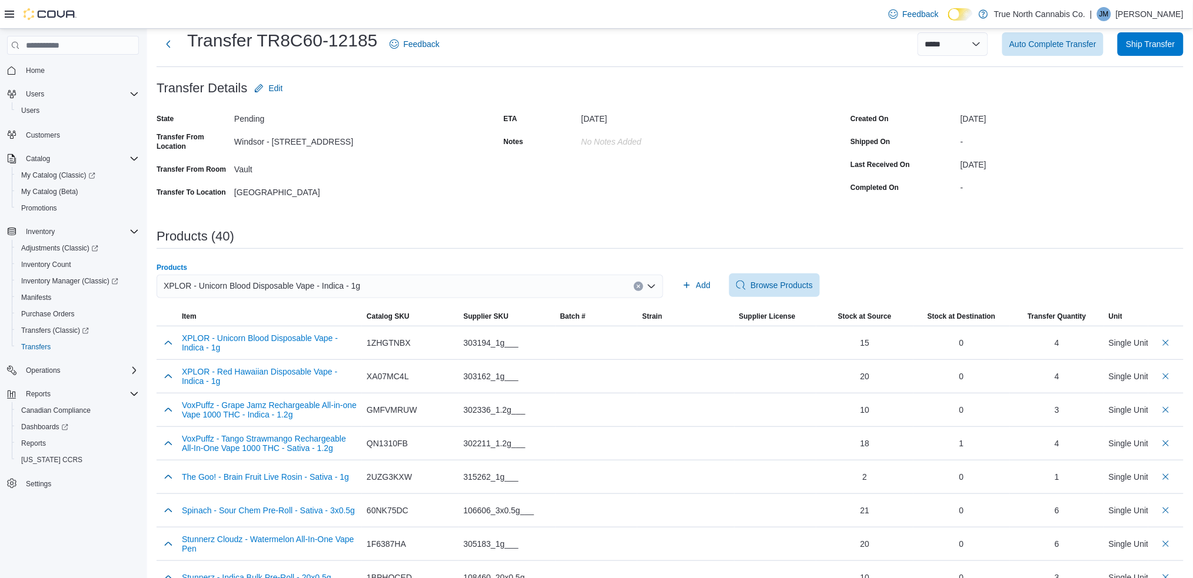
click at [222, 287] on span "XPLOR - Unicorn Blood Disposable Vape - Indica - 1g" at bounding box center [262, 286] width 197 height 14
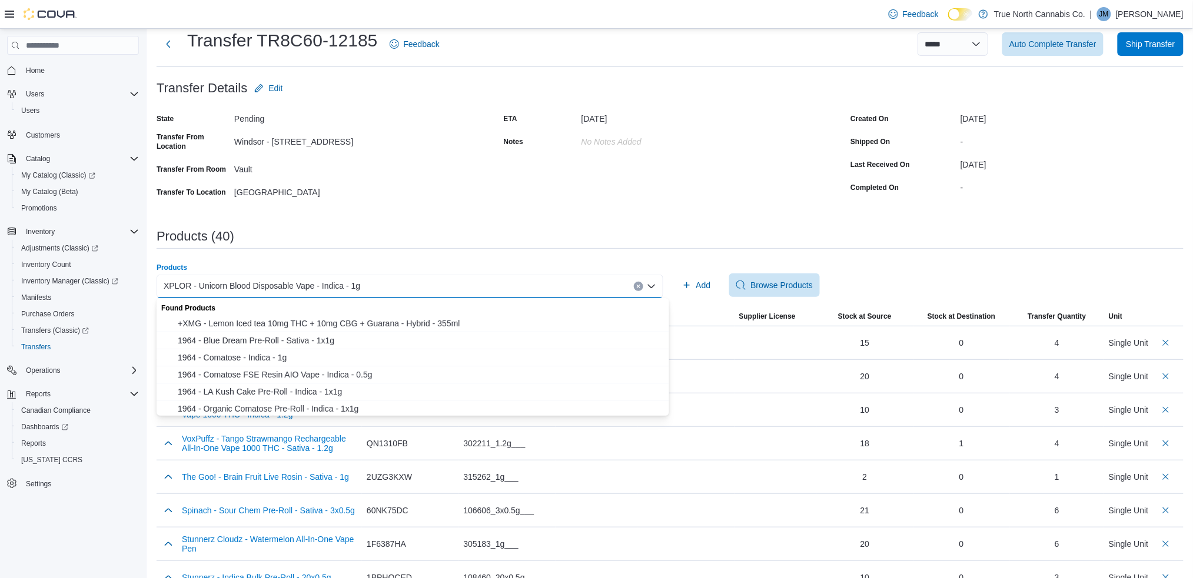
click at [222, 287] on span "XPLOR - Unicorn Blood Disposable Vape - Indica - 1g" at bounding box center [262, 286] width 197 height 14
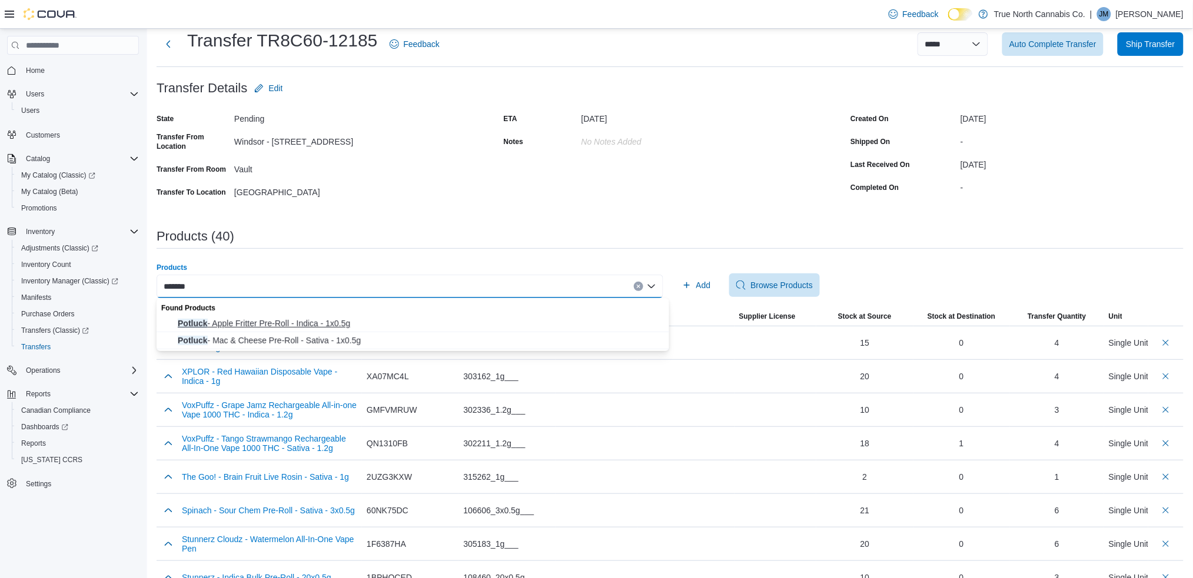
type input "*******"
click at [229, 319] on span "Potluck - Apple Fritter Pre-Roll - Indica - 1x0.5g" at bounding box center [420, 324] width 484 height 12
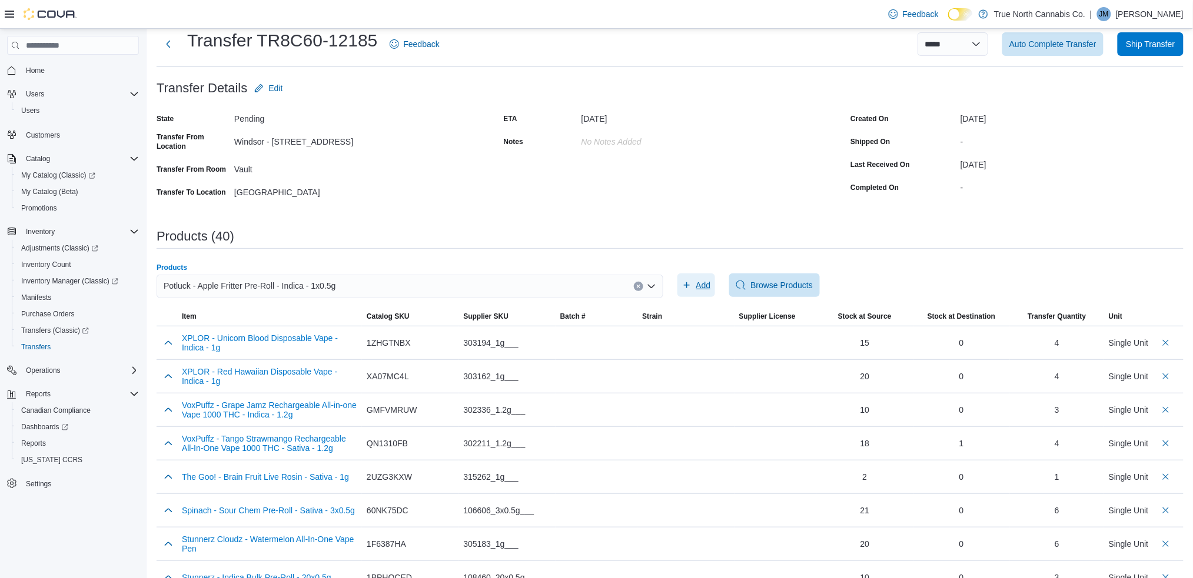
click at [706, 291] on span "Add" at bounding box center [696, 286] width 29 height 24
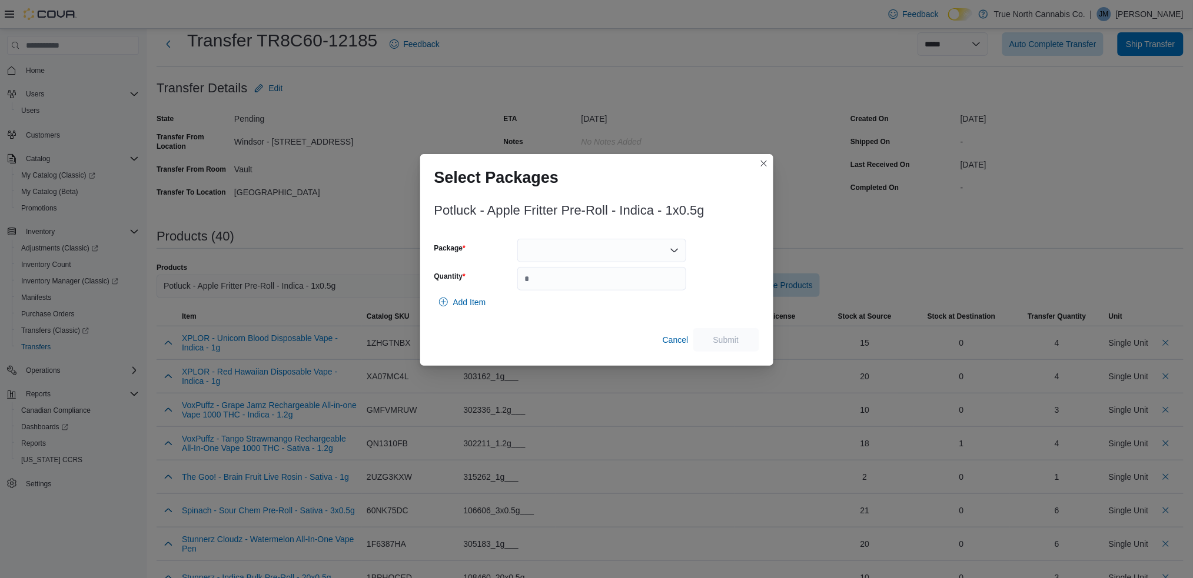
click at [587, 249] on div at bounding box center [601, 251] width 169 height 24
click at [565, 287] on span "APF1625" at bounding box center [608, 288] width 141 height 12
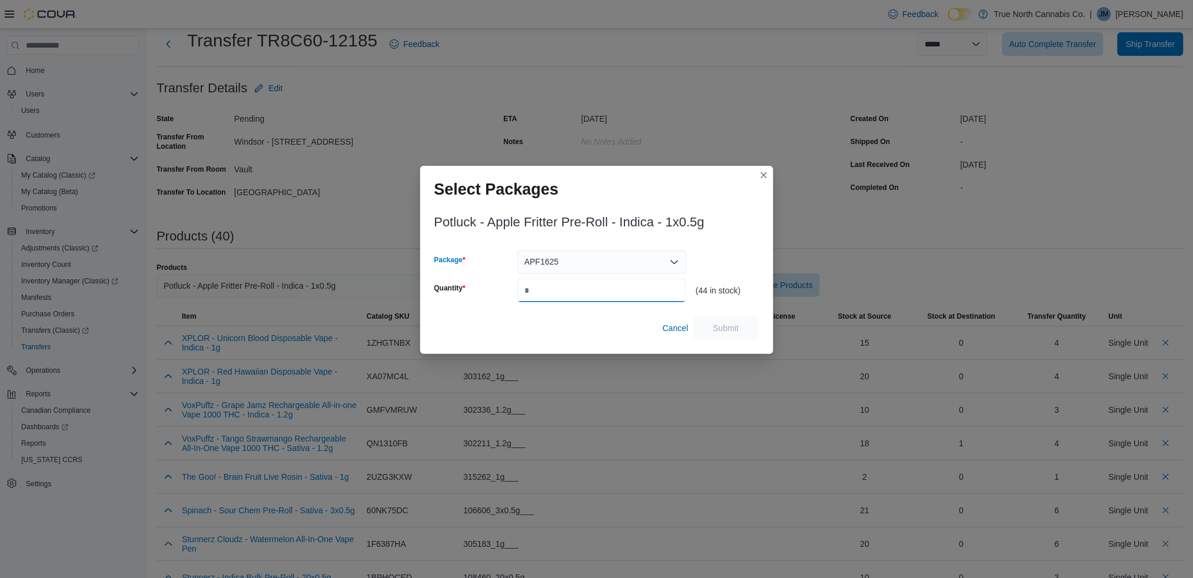
click at [541, 295] on input "Quantity" at bounding box center [601, 291] width 169 height 24
type input "**"
click at [720, 321] on span "Submit" at bounding box center [726, 328] width 52 height 24
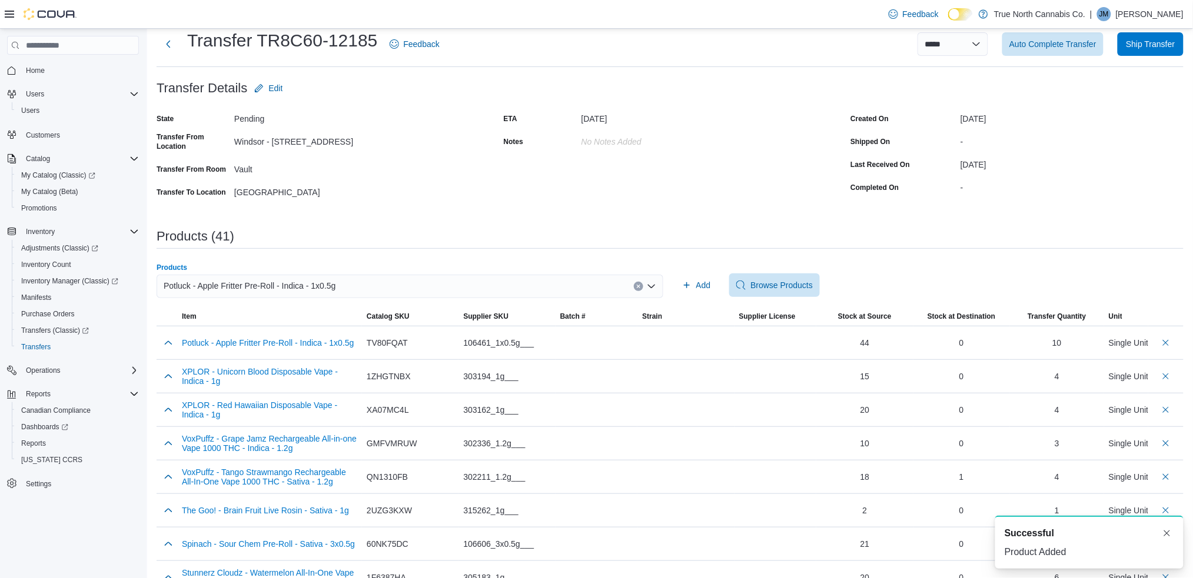
click at [372, 284] on div "Potluck - Apple Fritter Pre-Roll - Indica - 1x0.5g" at bounding box center [410, 287] width 507 height 24
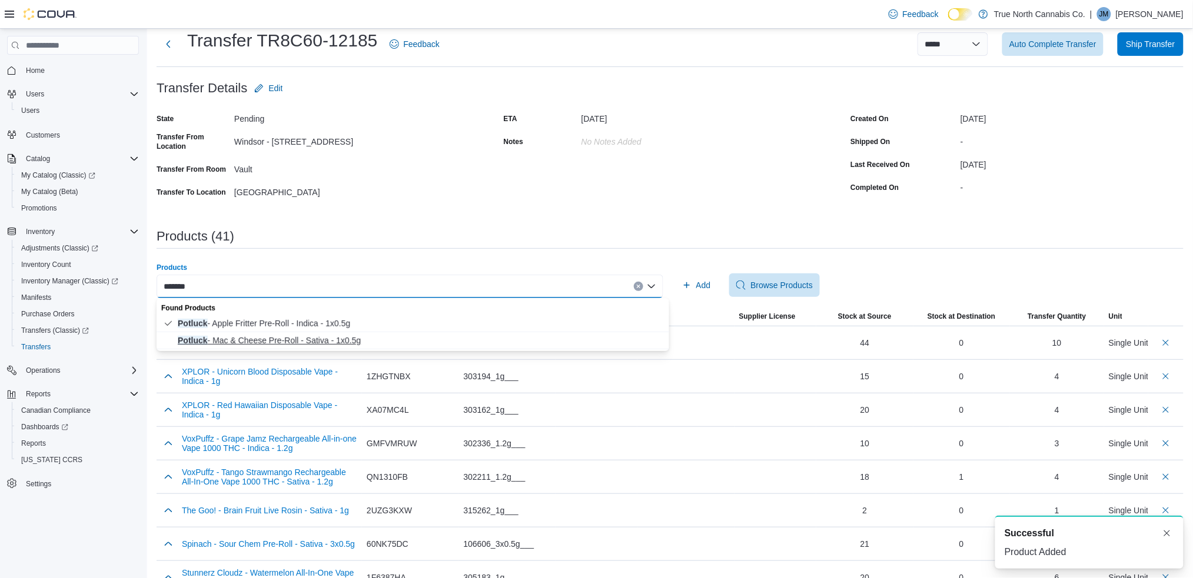
type input "*******"
click at [307, 338] on span "Potluck - Mac & Cheese Pre-Roll - Sativa - 1x0.5g" at bounding box center [420, 341] width 484 height 12
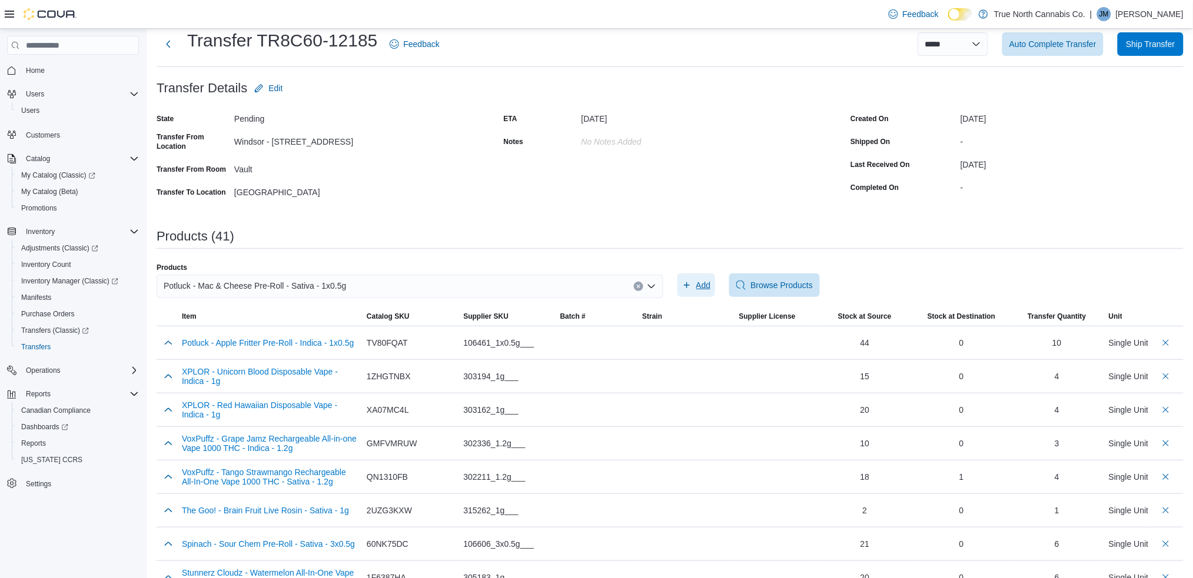
click at [700, 284] on span "Add" at bounding box center [696, 286] width 29 height 24
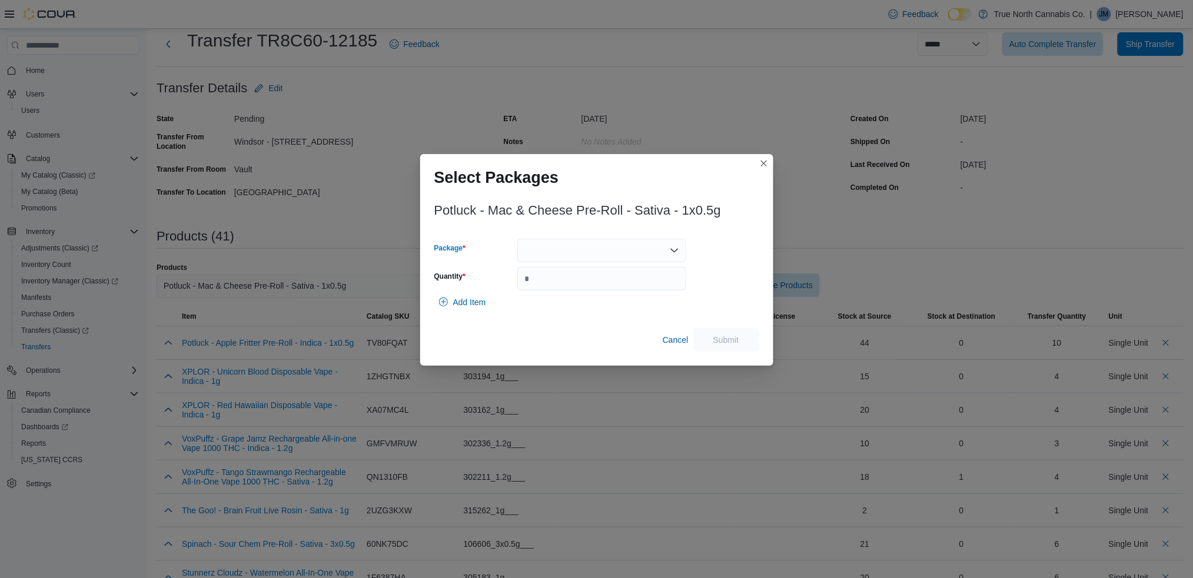
click at [575, 257] on div at bounding box center [601, 251] width 169 height 24
click at [562, 284] on span "MCC0123-ML" at bounding box center [608, 288] width 141 height 12
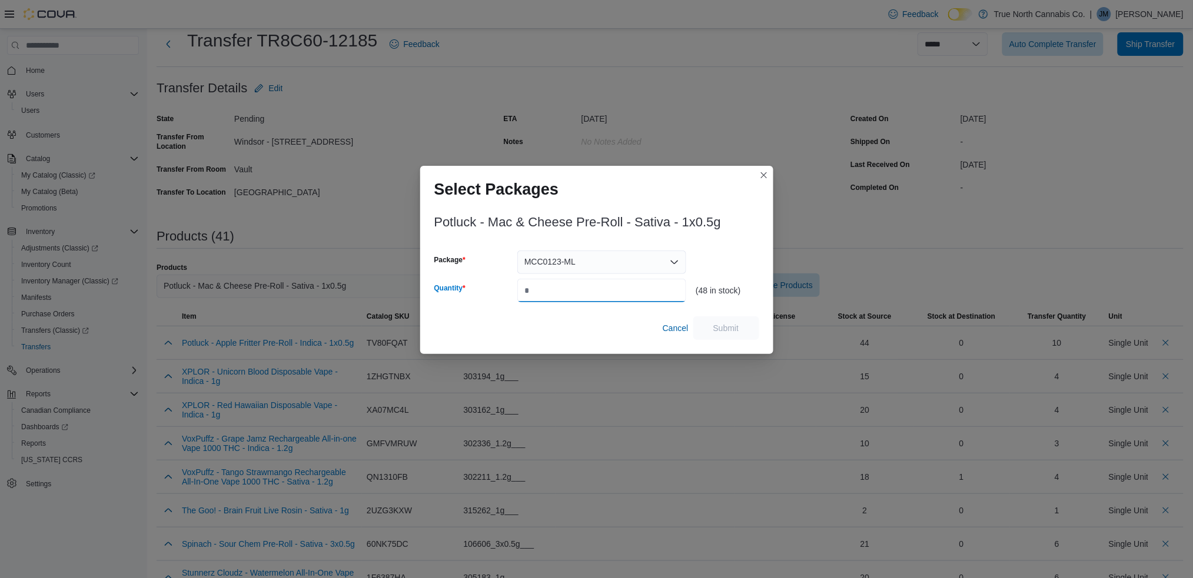
click at [540, 292] on input "Quantity" at bounding box center [601, 291] width 169 height 24
type input "**"
click at [747, 329] on span "Submit" at bounding box center [726, 328] width 52 height 24
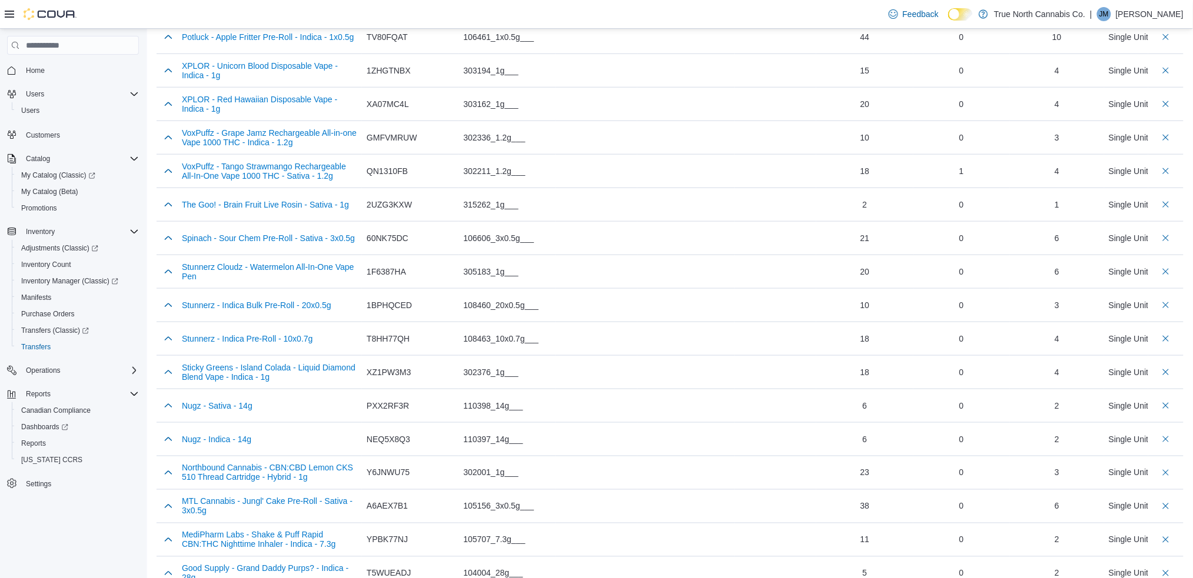
scroll to position [0, 0]
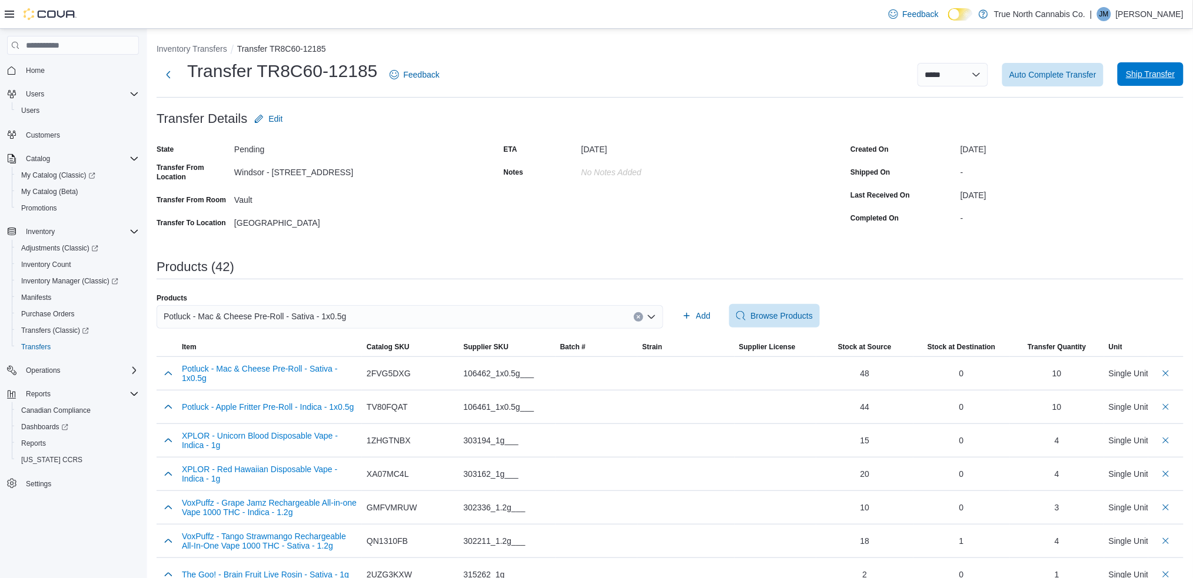
click at [1164, 75] on span "Ship Transfer" at bounding box center [1150, 74] width 49 height 12
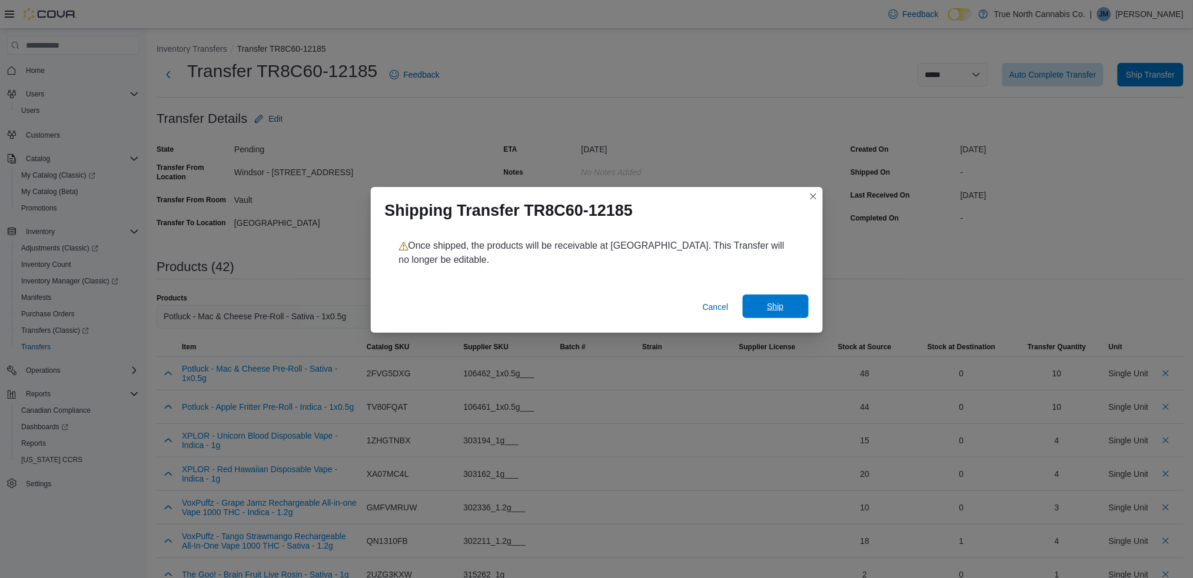
click at [758, 304] on span "Ship" at bounding box center [776, 307] width 52 height 24
